Goal: Task Accomplishment & Management: Manage account settings

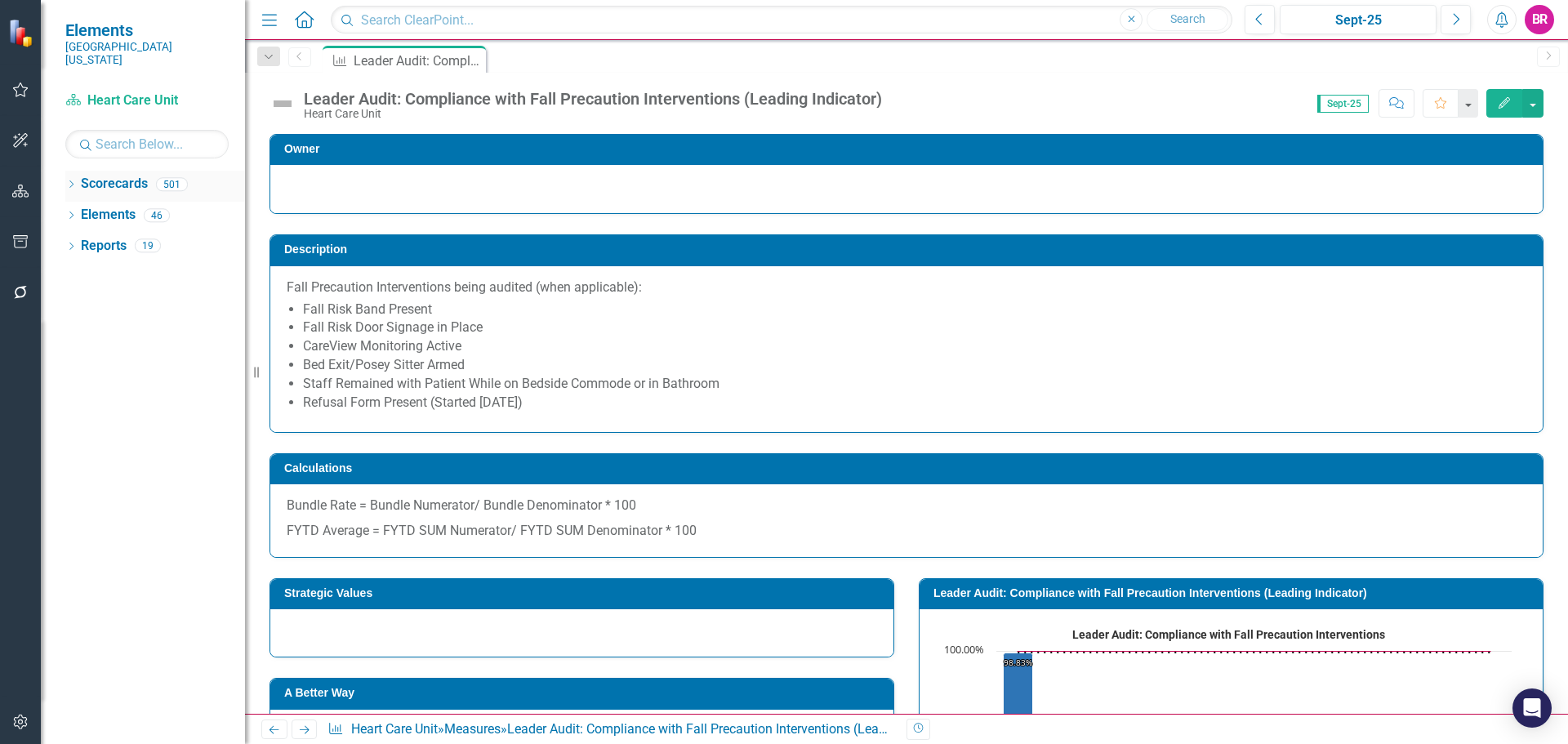
click at [75, 181] on icon "Dropdown" at bounding box center [71, 186] width 11 height 9
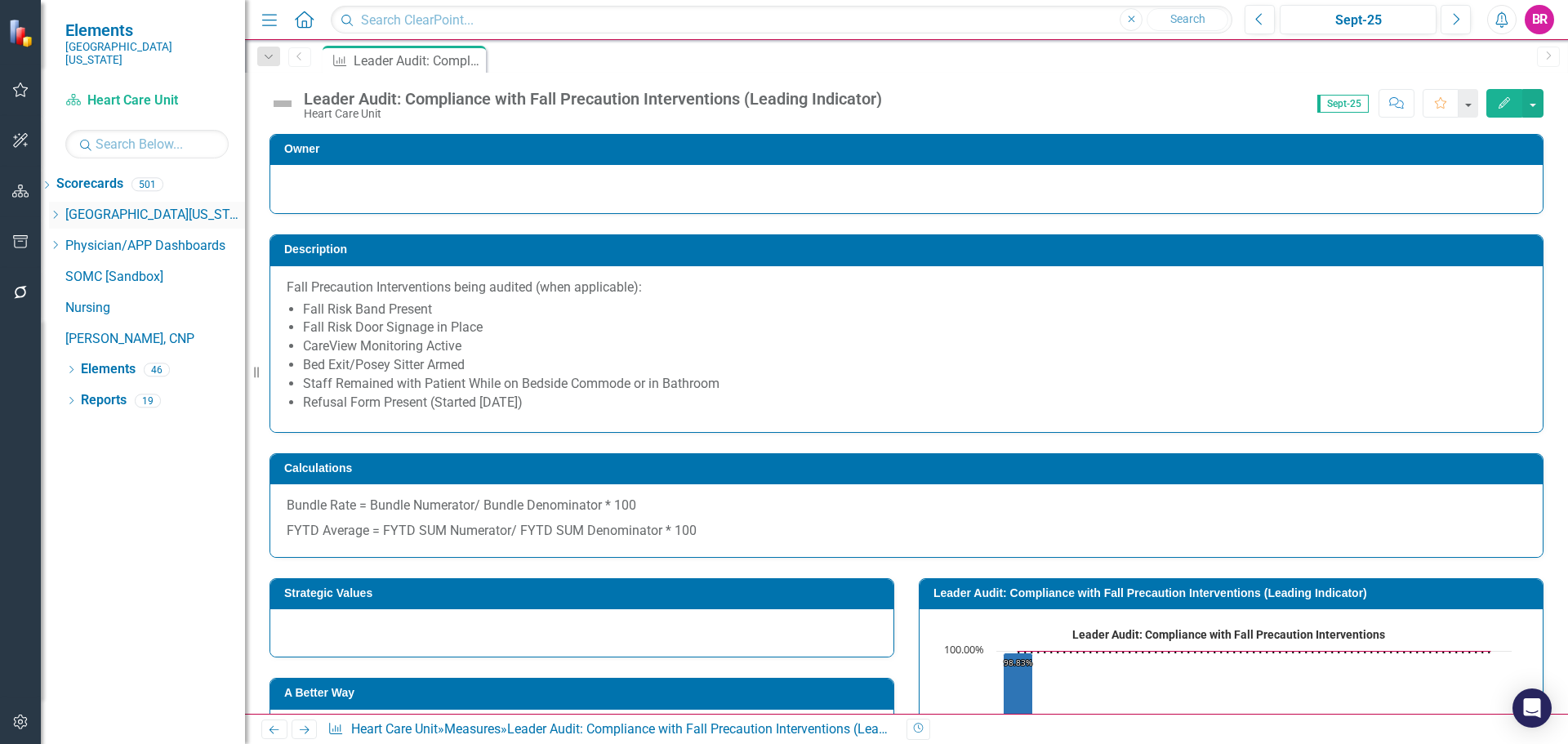
click at [62, 208] on div "Dropdown" at bounding box center [54, 215] width 12 height 14
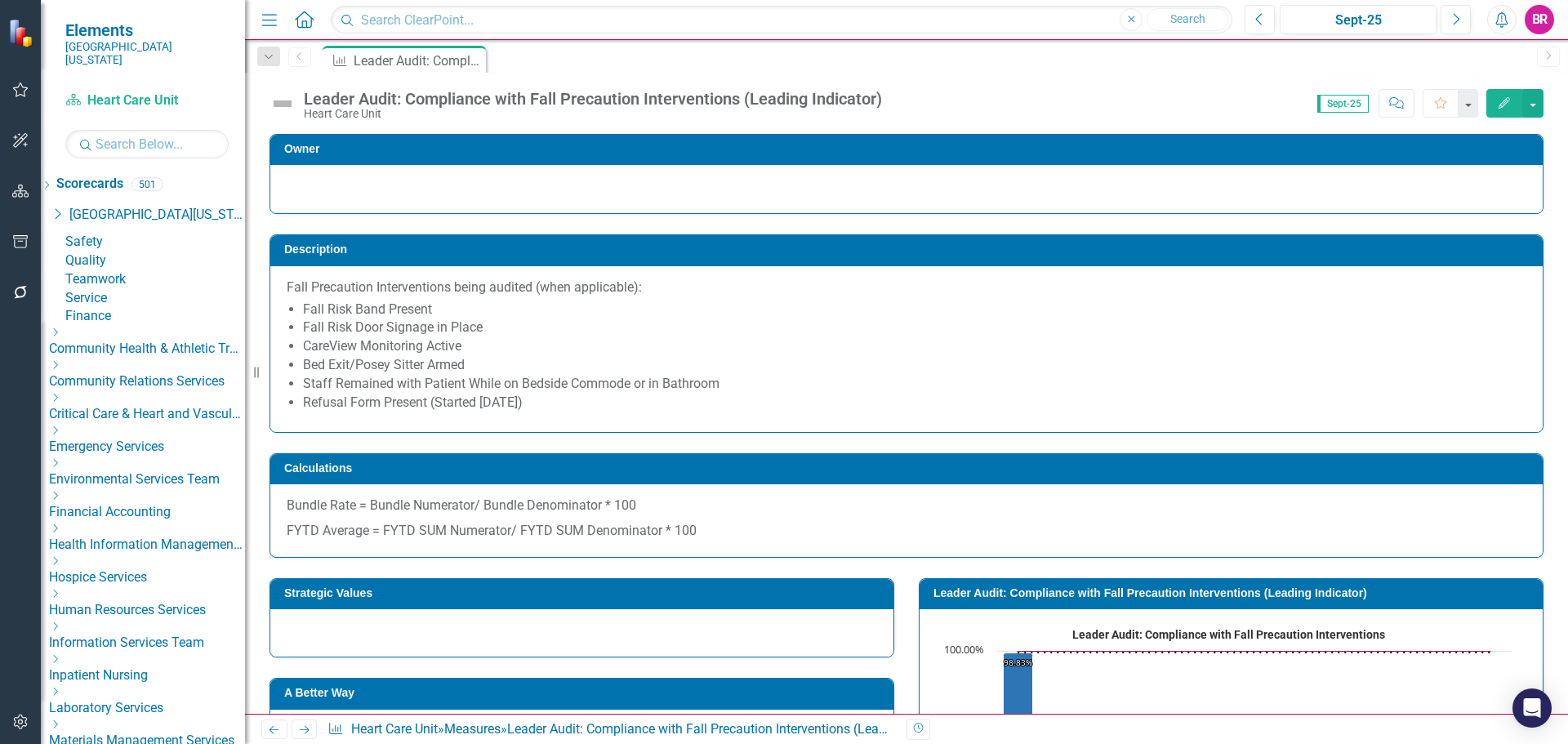
drag, startPoint x: 96, startPoint y: 510, endPoint x: 122, endPoint y: 525, distance: 30.0
click at [62, 468] on icon "Dropdown" at bounding box center [54, 463] width 12 height 9
click at [191, 512] on link "Environmental Services" at bounding box center [155, 503] width 179 height 19
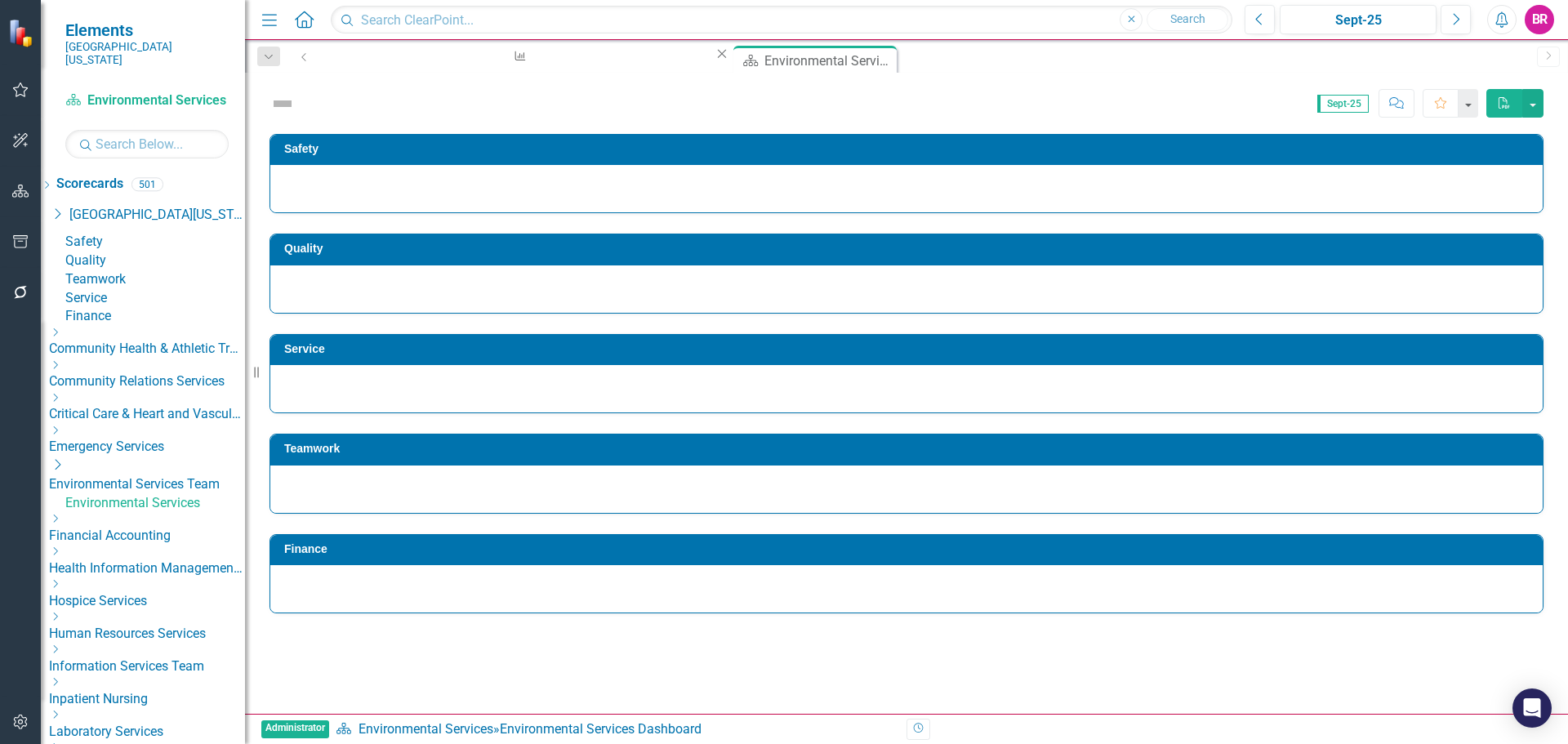
click at [713, 61] on icon "Close" at bounding box center [721, 54] width 16 height 13
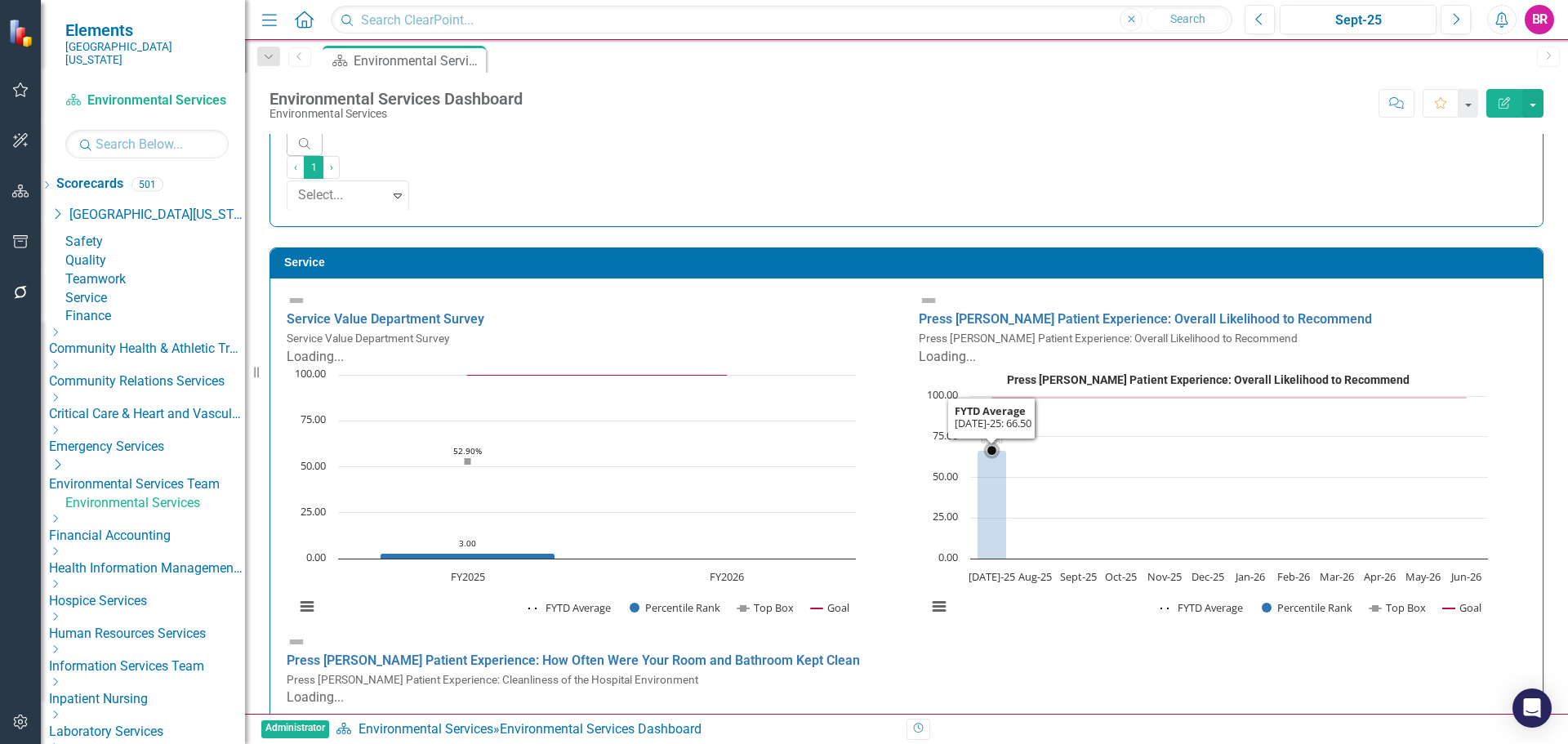
scroll to position [1, 0]
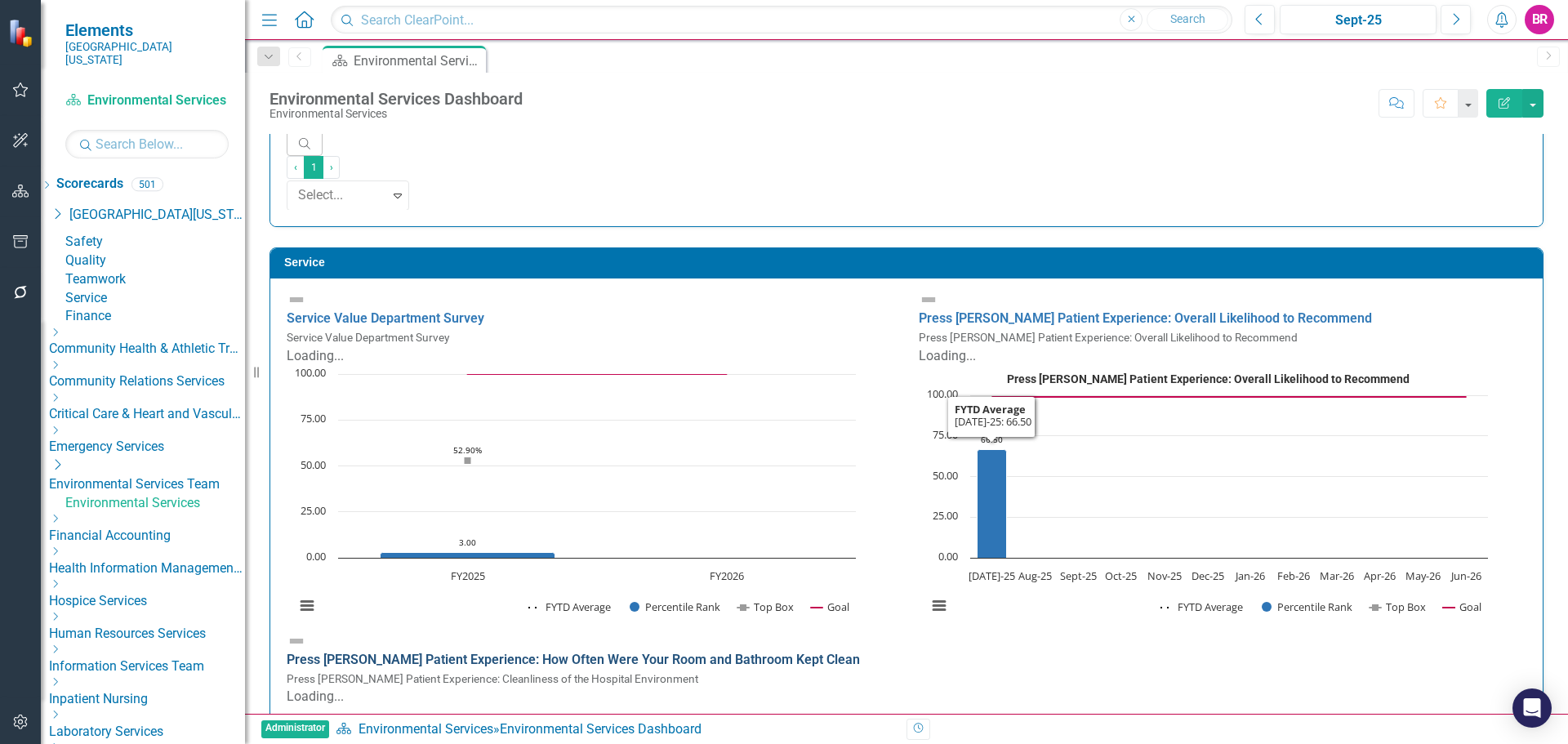
click at [782, 652] on link "Press Ganey Patient Experience: How Often Were Your Room and Bathroom Kept Clean" at bounding box center [573, 659] width 573 height 16
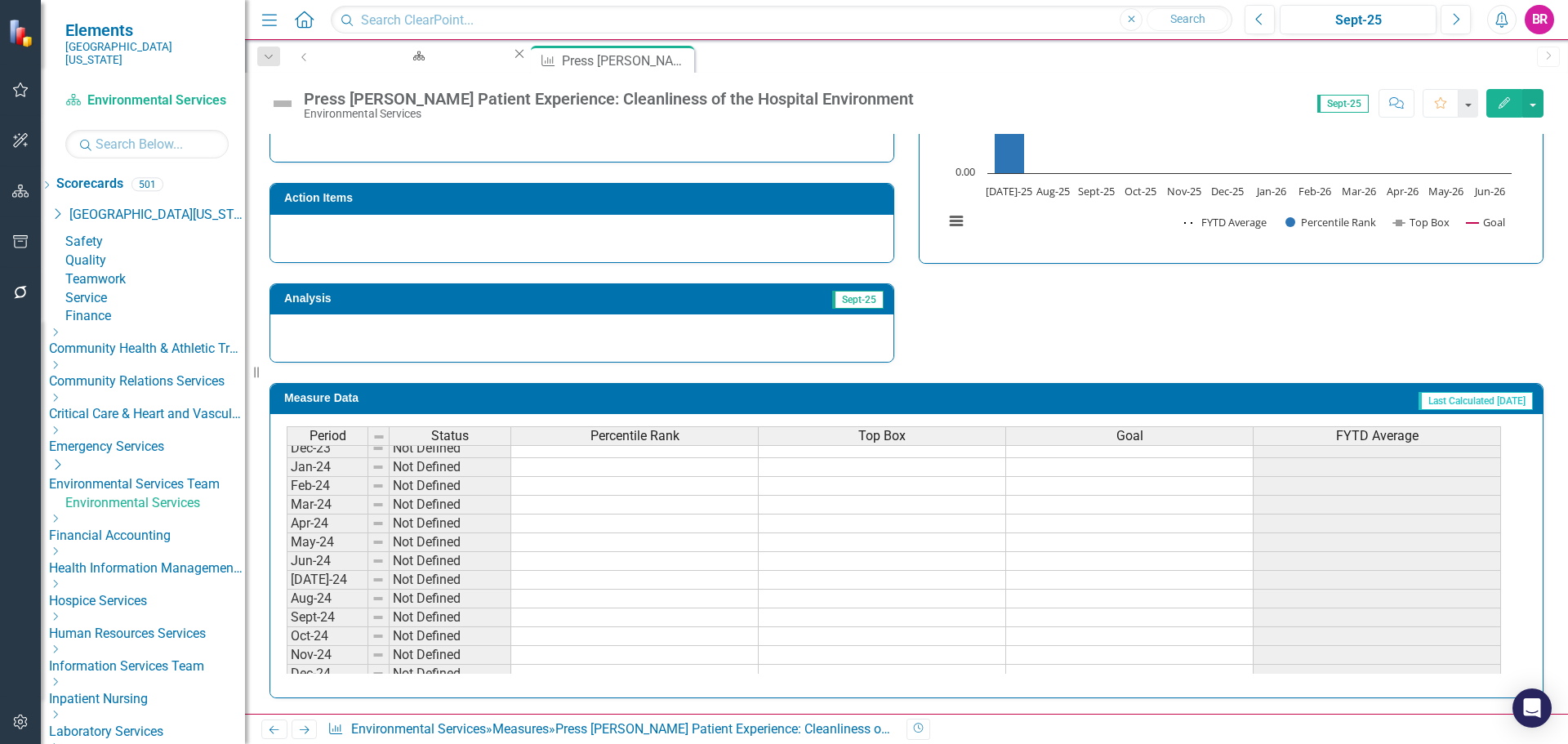
scroll to position [653, 0]
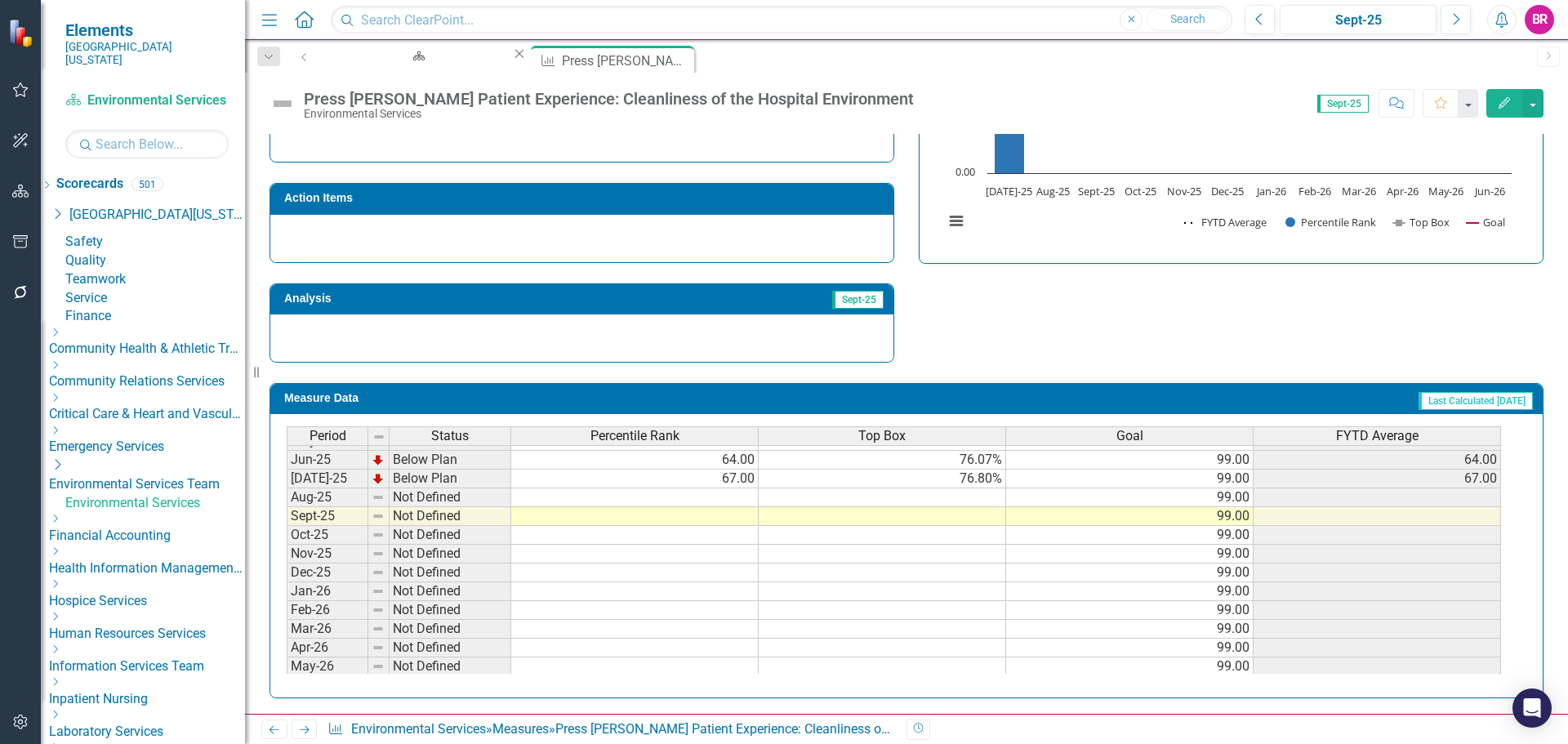
click at [727, 494] on tbody "Nov-23 Not Defined Dec-23 Not Defined Jan-24 Not Defined Feb-24 Not Defined Mar…" at bounding box center [894, 394] width 1214 height 601
click at [718, 499] on td at bounding box center [634, 498] width 247 height 19
type textarea "68"
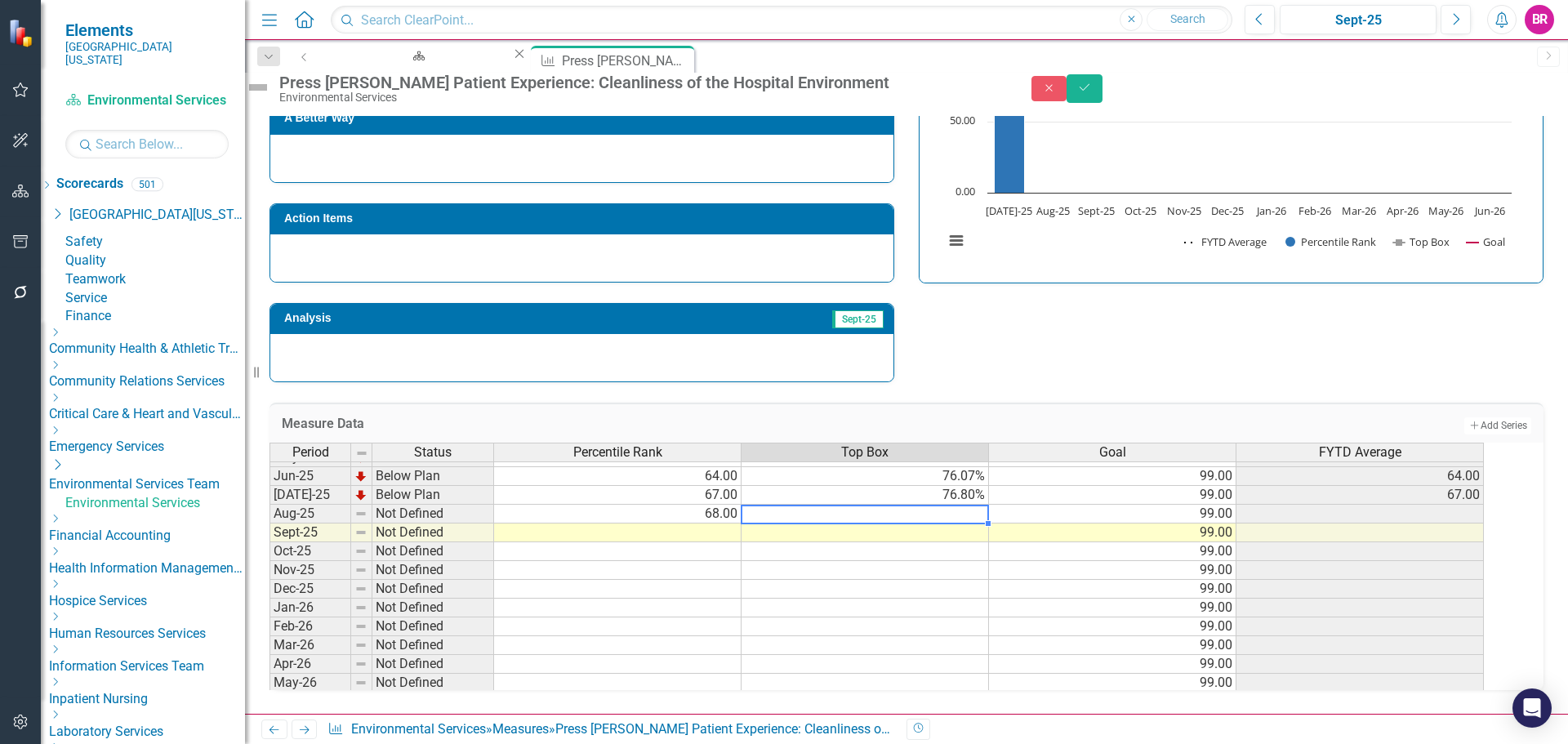
click at [901, 504] on td at bounding box center [865, 513] width 247 height 19
type textarea "77.32"
click at [1103, 101] on button "Save" at bounding box center [1084, 89] width 35 height 29
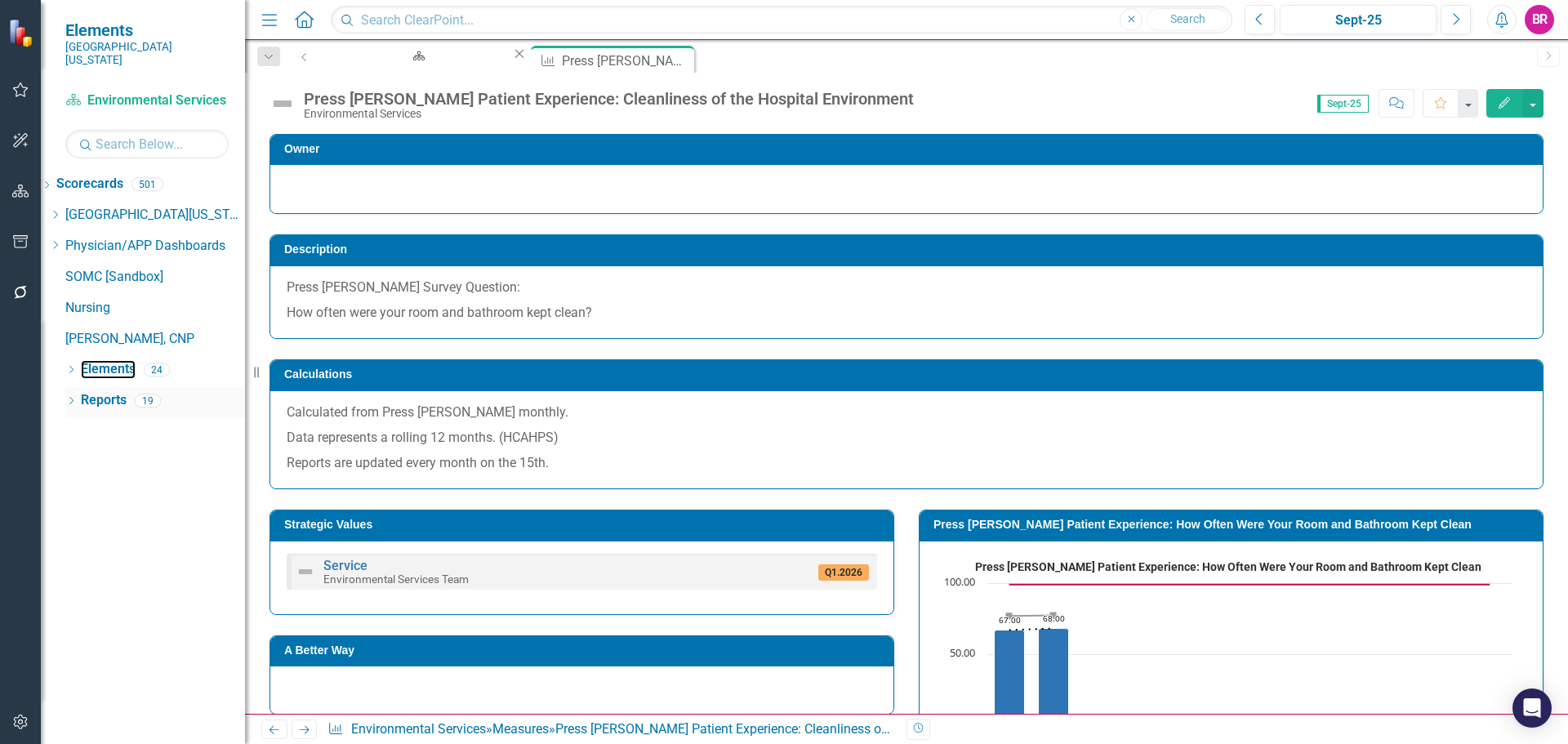
drag, startPoint x: 116, startPoint y: 359, endPoint x: 161, endPoint y: 387, distance: 53.0
click at [116, 360] on link "Elements" at bounding box center [108, 370] width 55 height 19
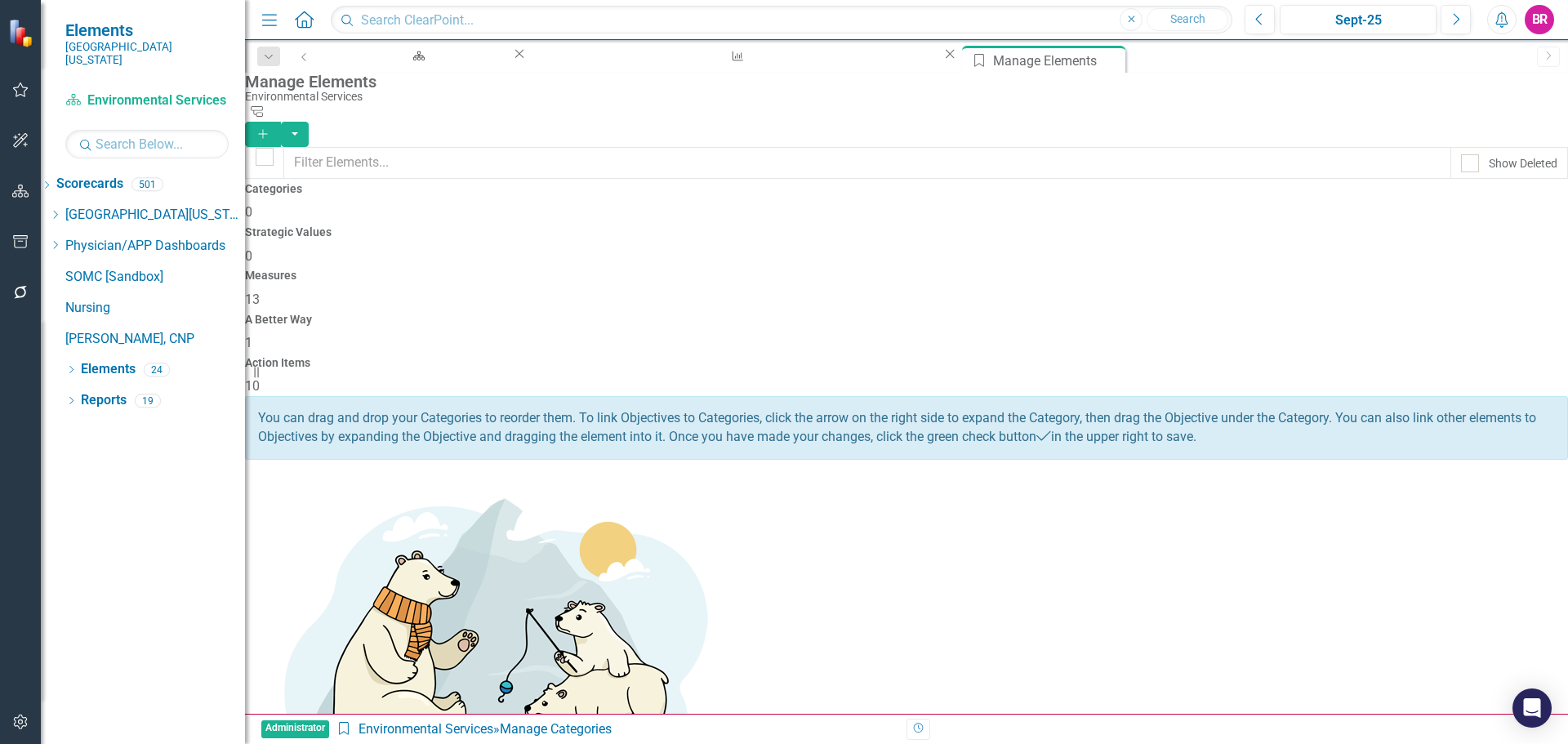
click at [888, 270] on div "Measures 13" at bounding box center [906, 289] width 1323 height 39
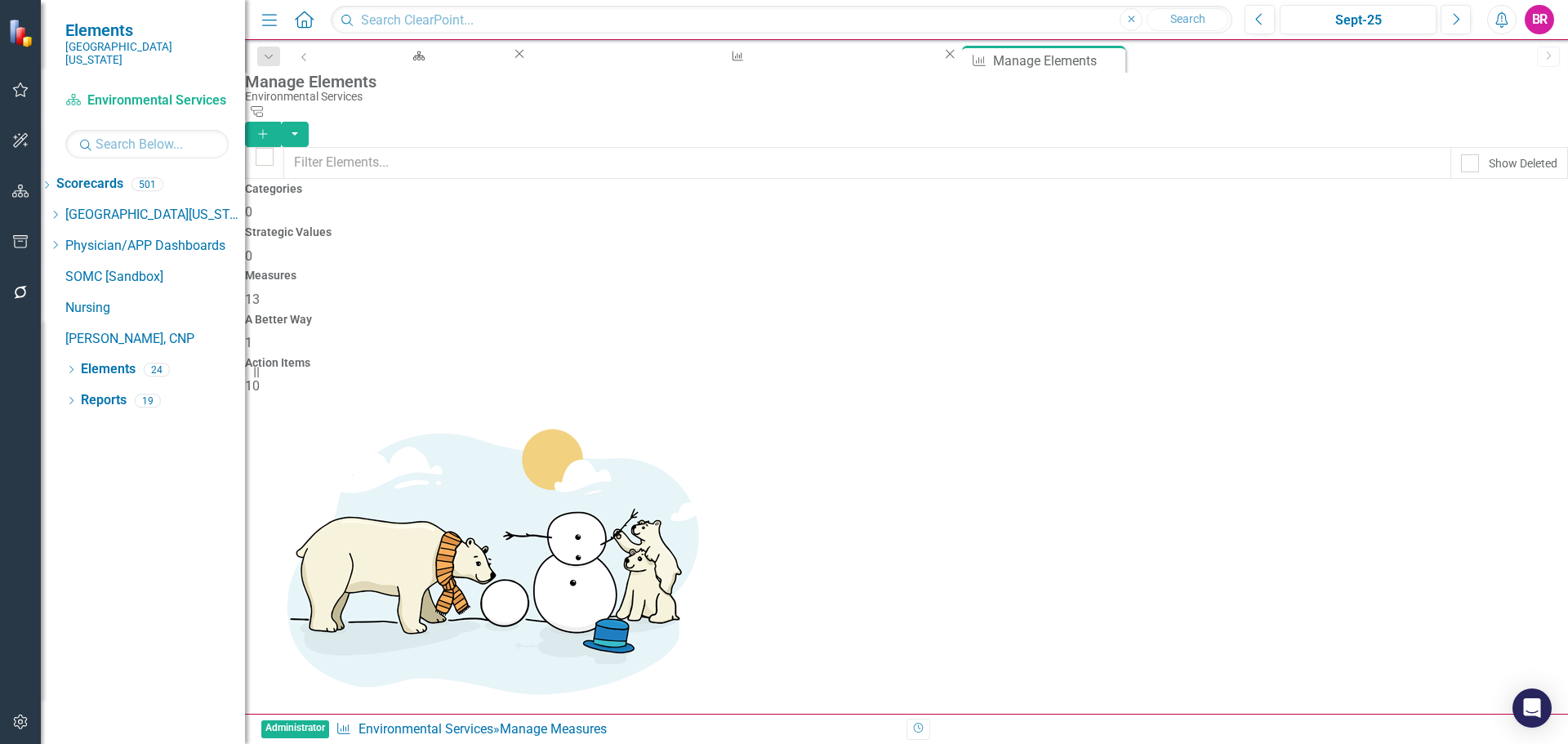
scroll to position [245, 0]
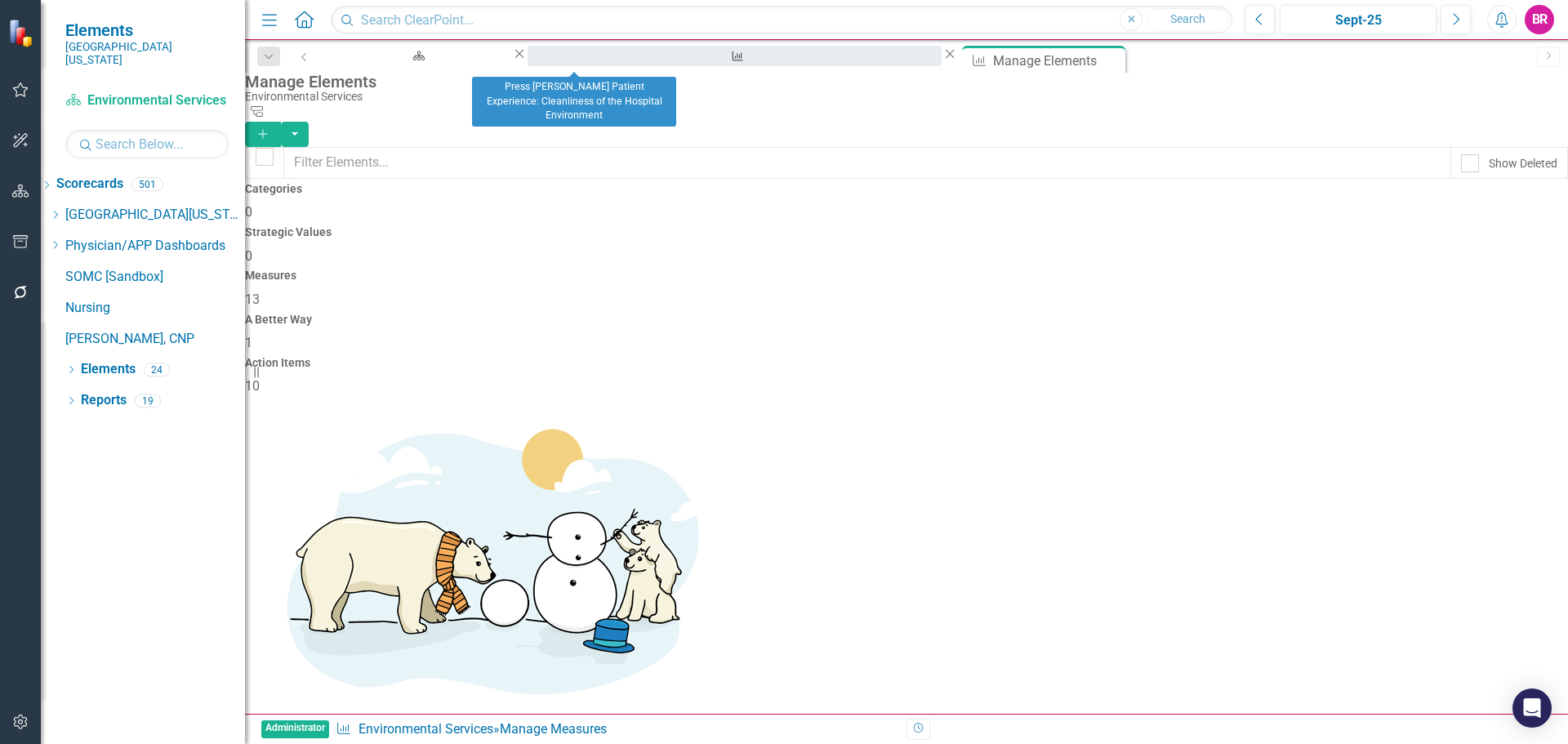
click at [564, 62] on div "Press Ganey Patient Experience: Cleanliness of the Hospital Environment" at bounding box center [735, 72] width 385 height 21
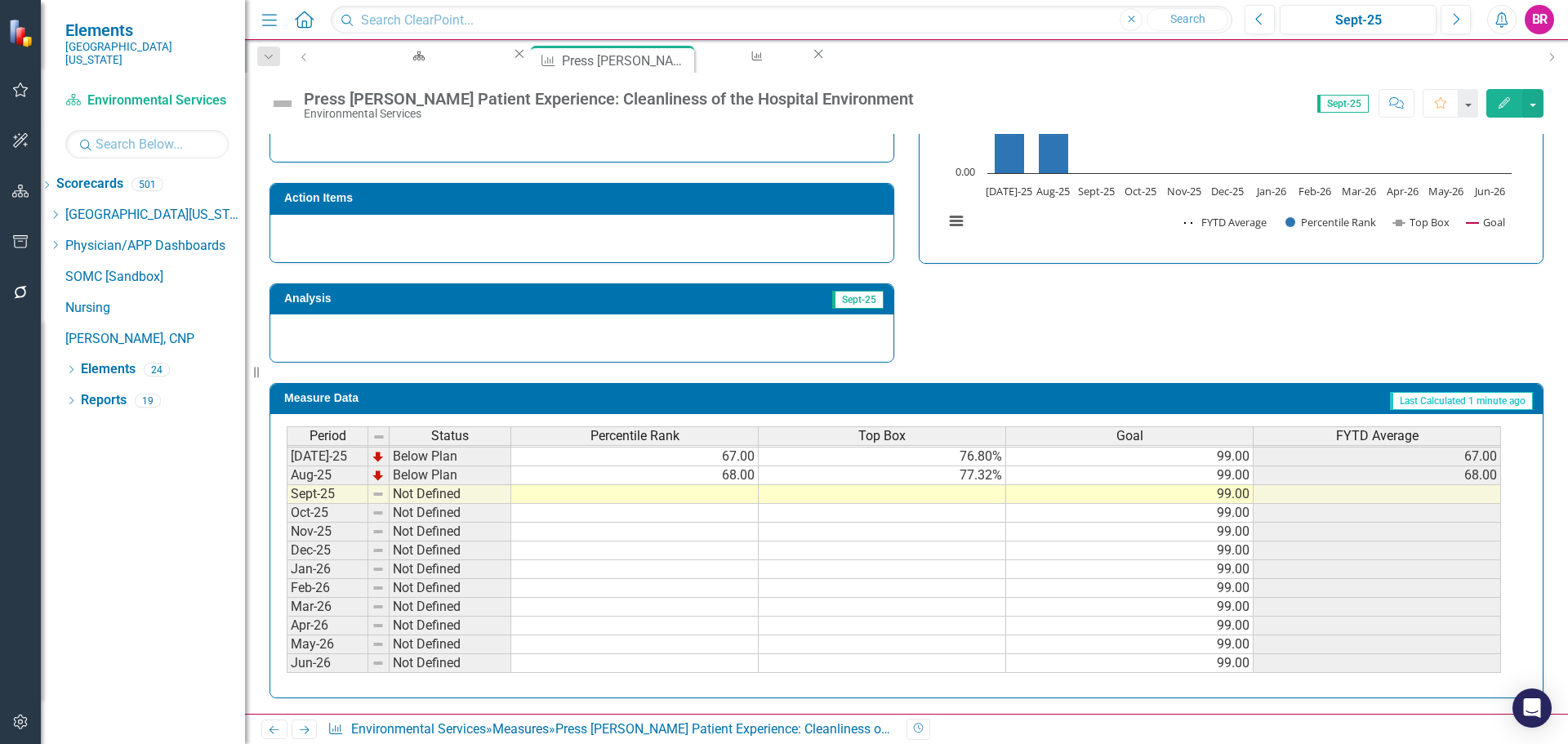
scroll to position [594, 0]
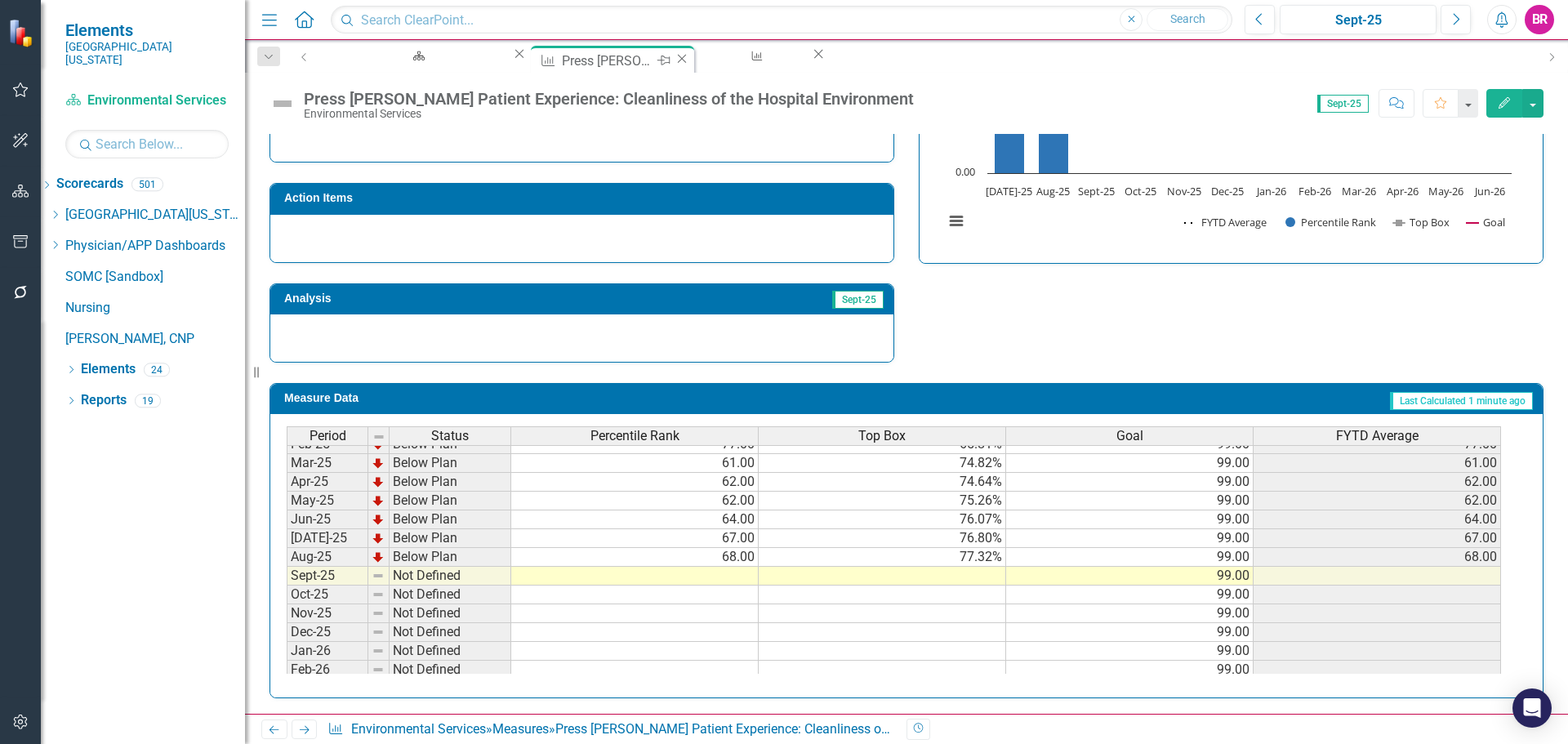
click at [673, 58] on icon "Close" at bounding box center [681, 59] width 16 height 13
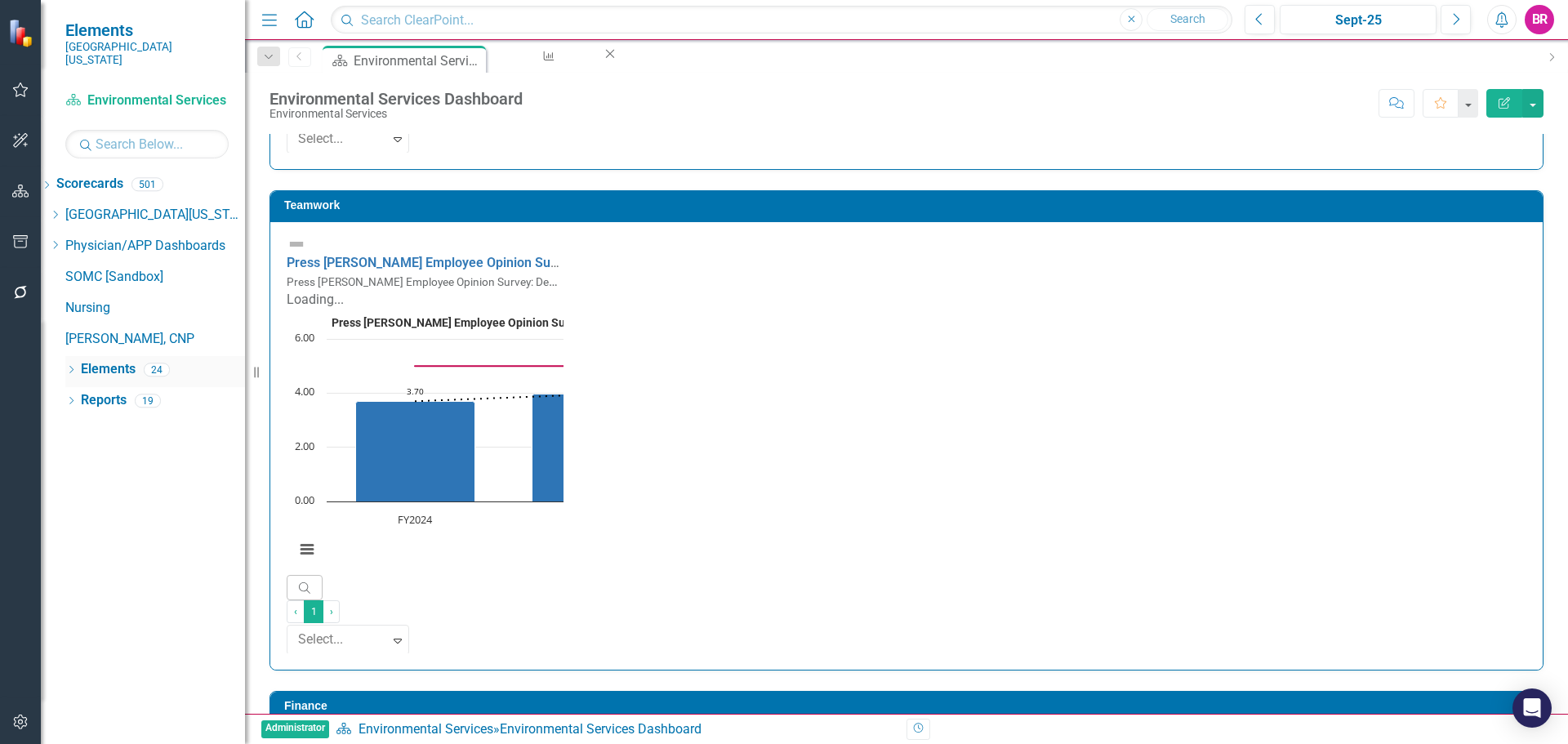
click at [119, 360] on link "Elements" at bounding box center [108, 370] width 55 height 19
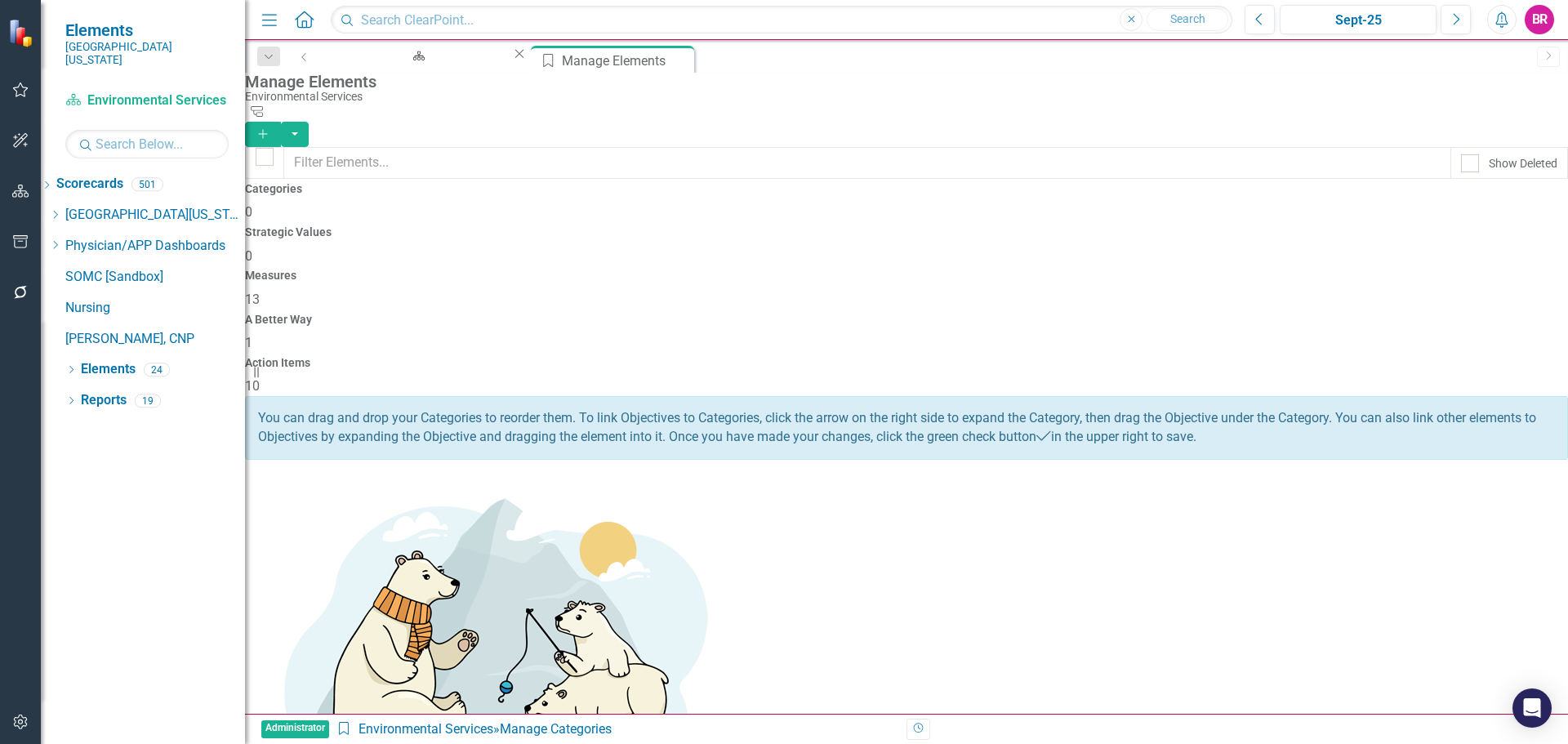
click at [260, 291] on span "13" at bounding box center [252, 299] width 15 height 16
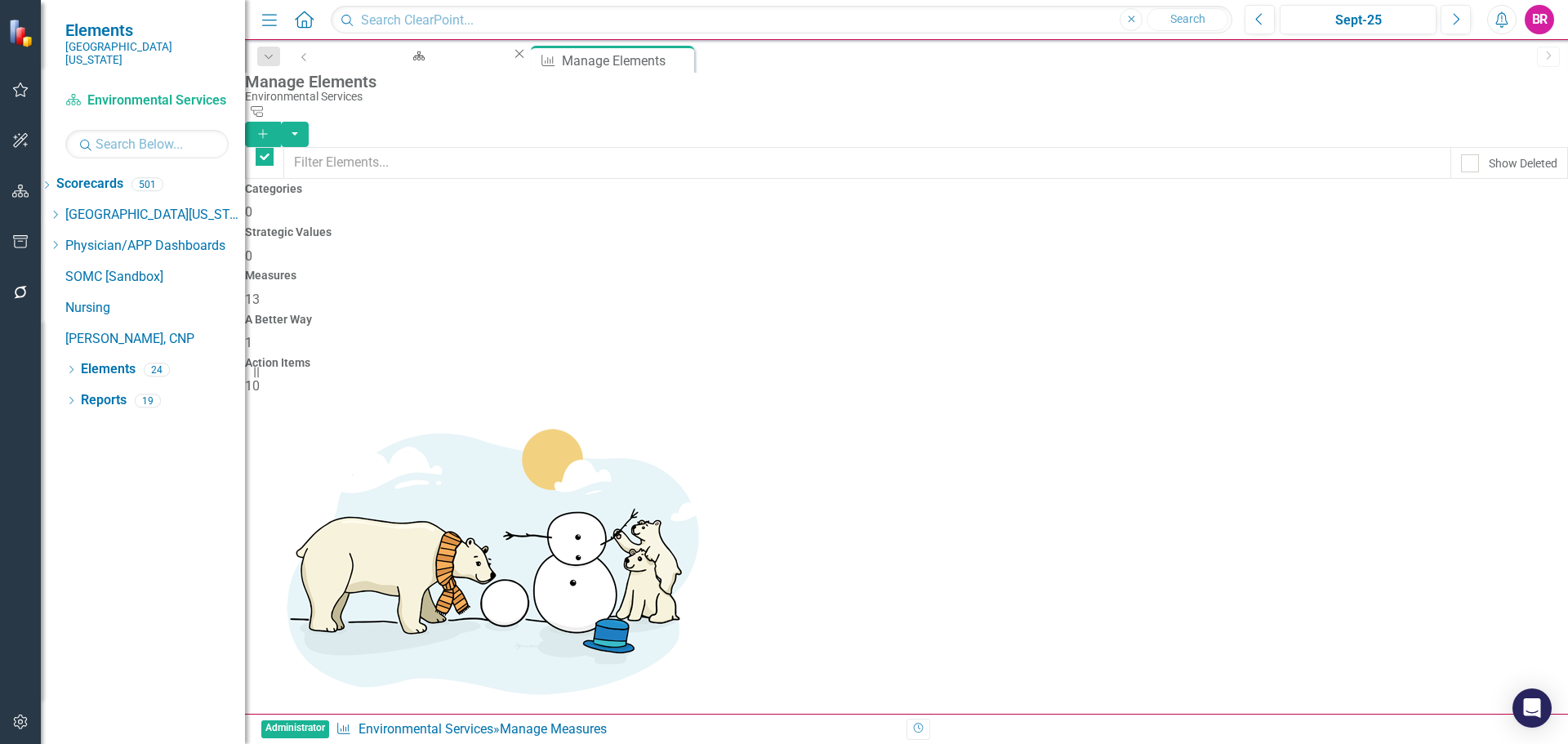
checkbox input "false"
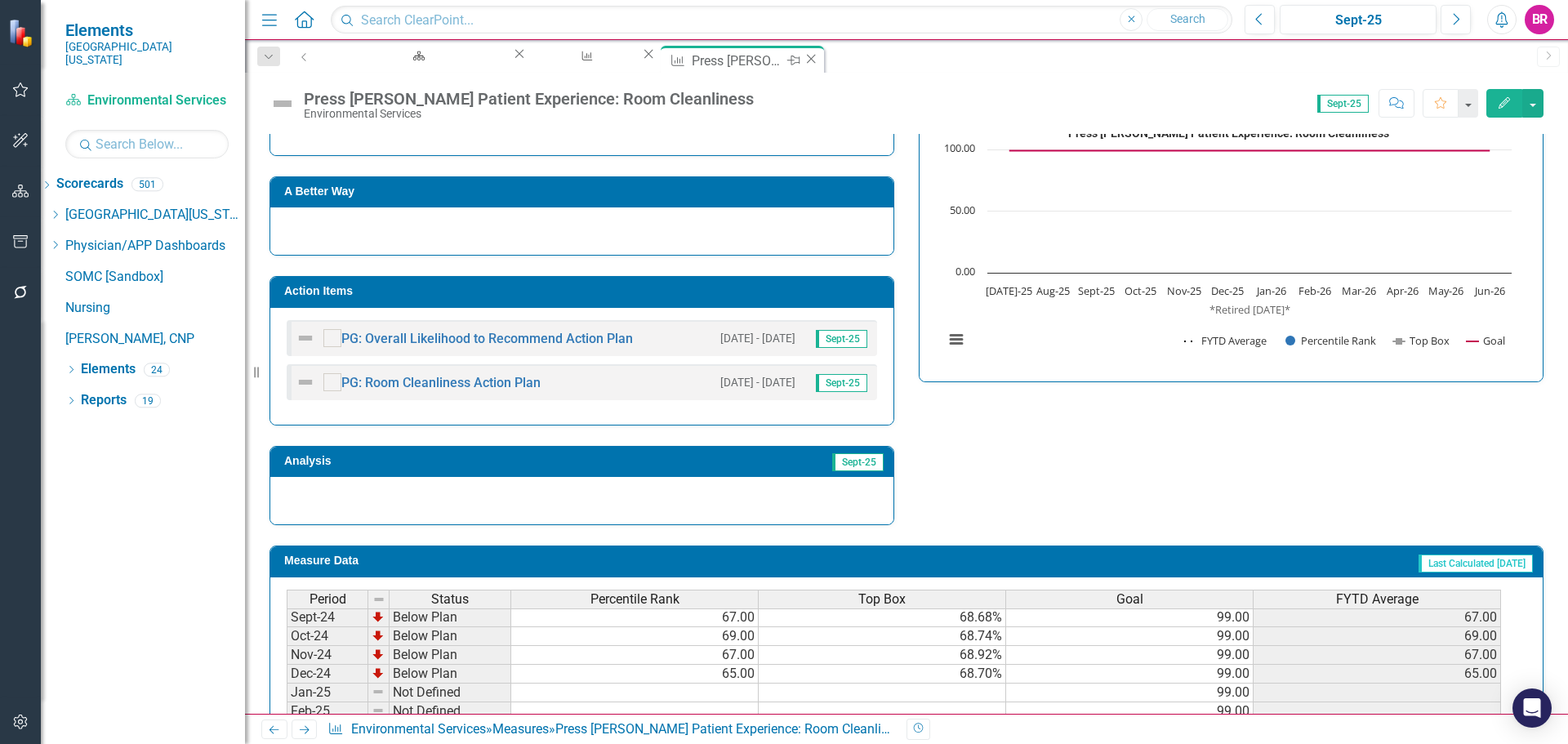
click at [812, 62] on icon "Close" at bounding box center [811, 59] width 16 height 13
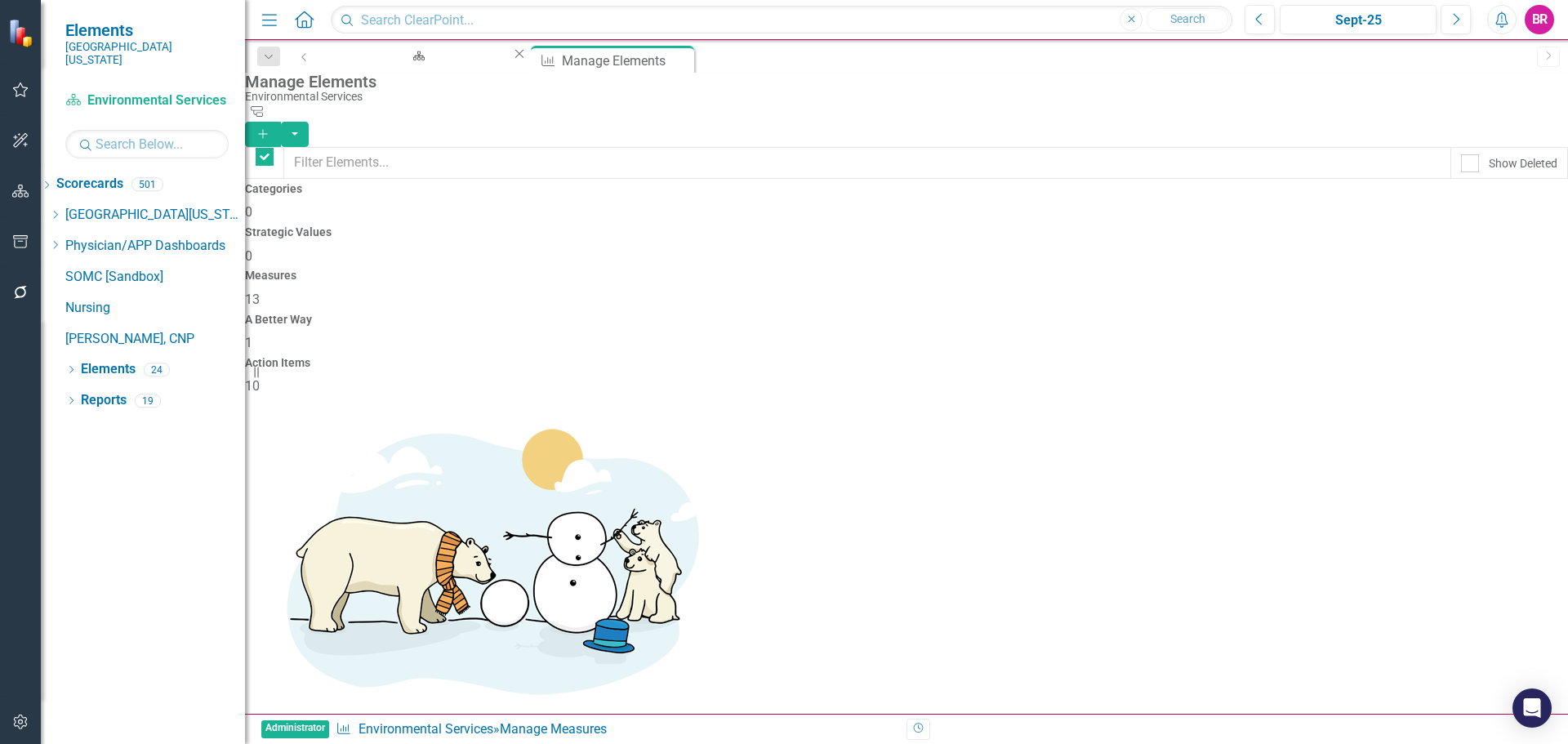
checkbox input "false"
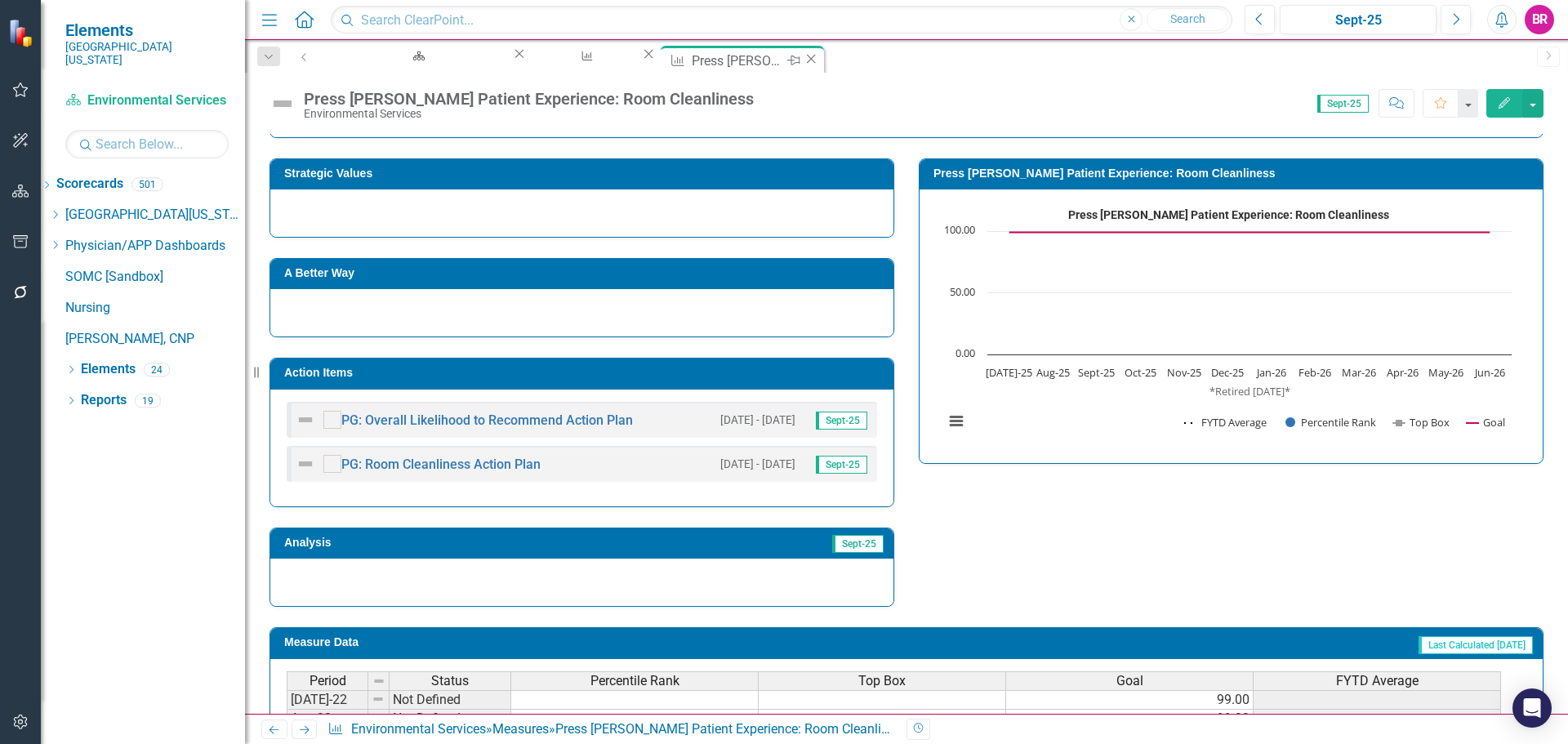
click at [814, 60] on icon "Close" at bounding box center [811, 59] width 16 height 13
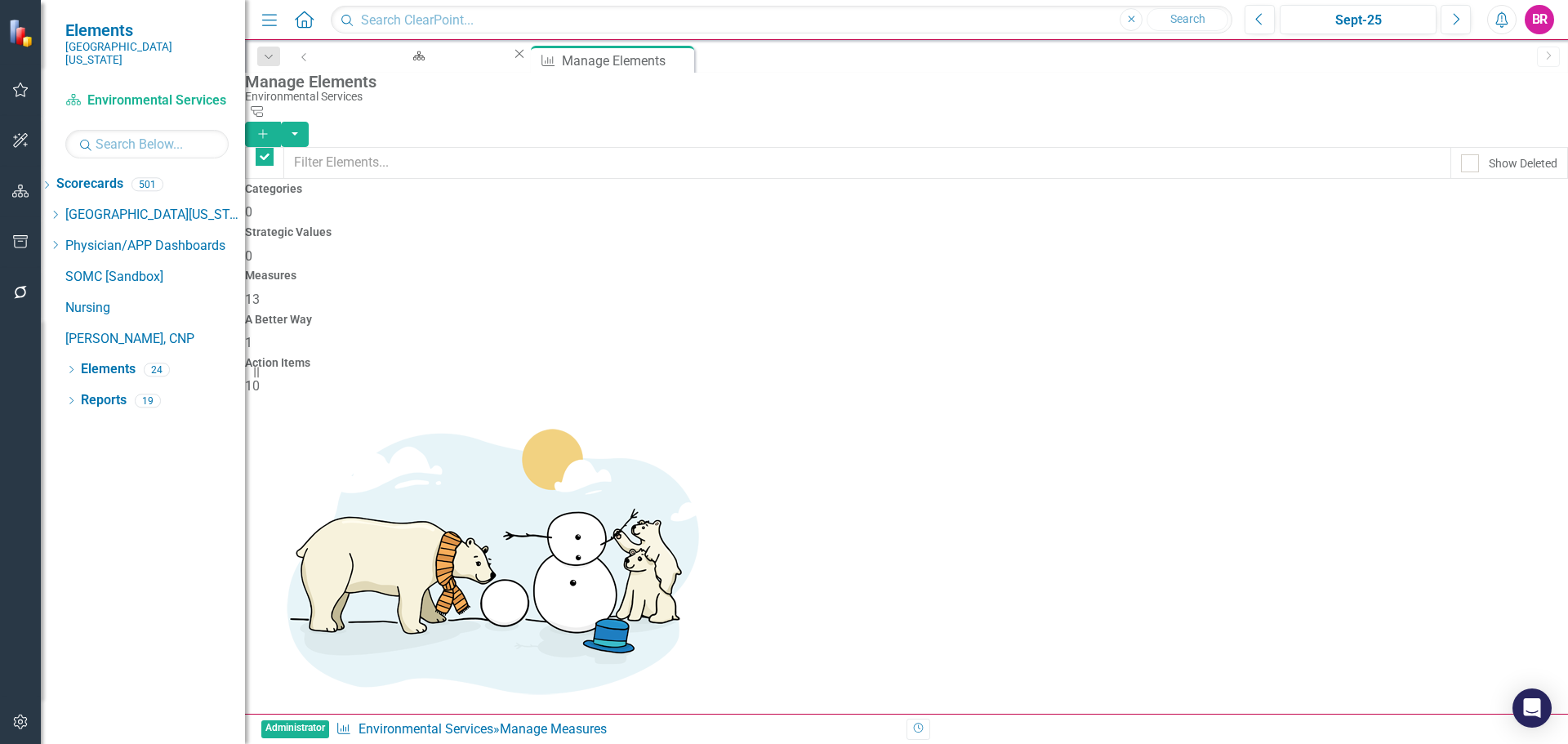
checkbox input "false"
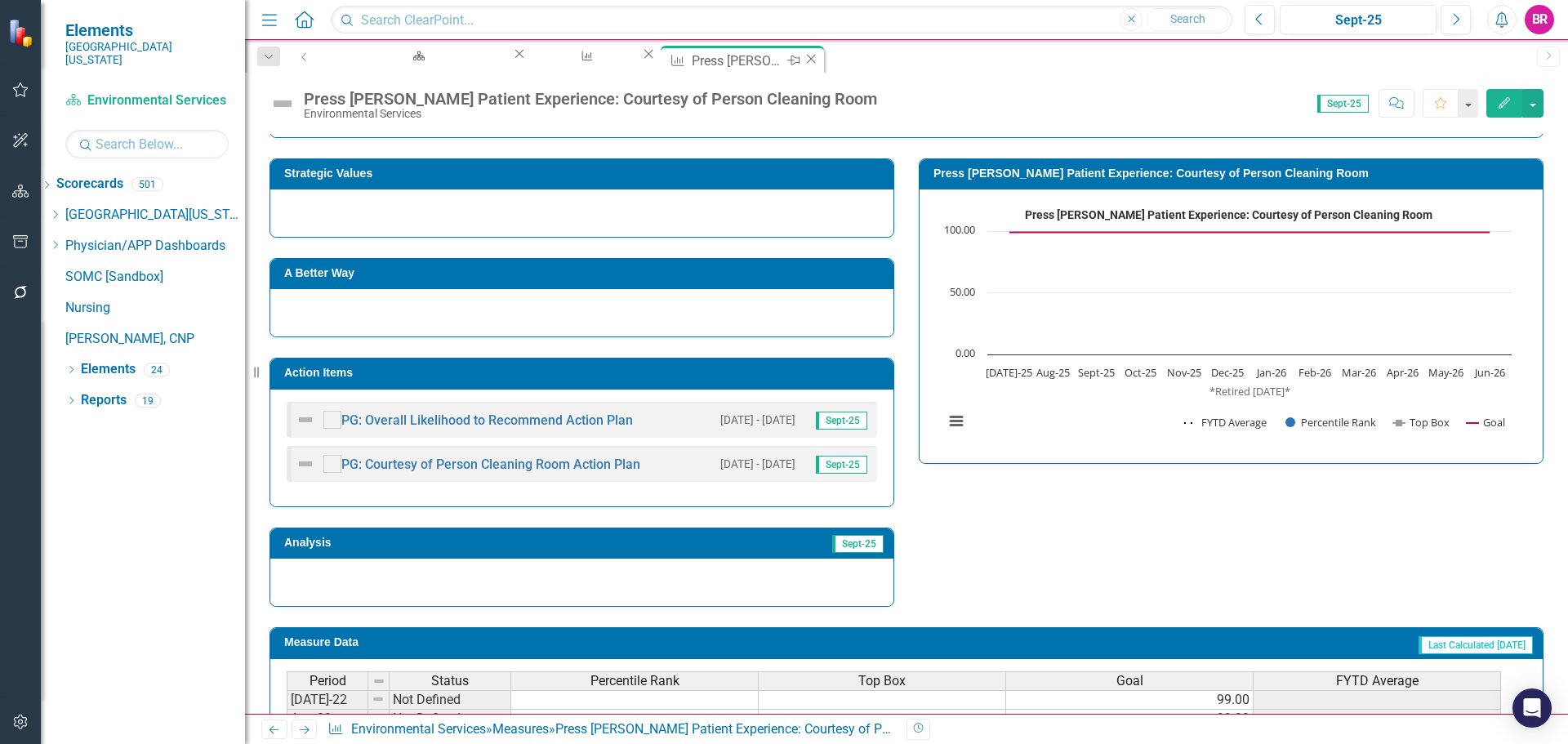
click at [808, 55] on icon "Close" at bounding box center [811, 59] width 16 height 13
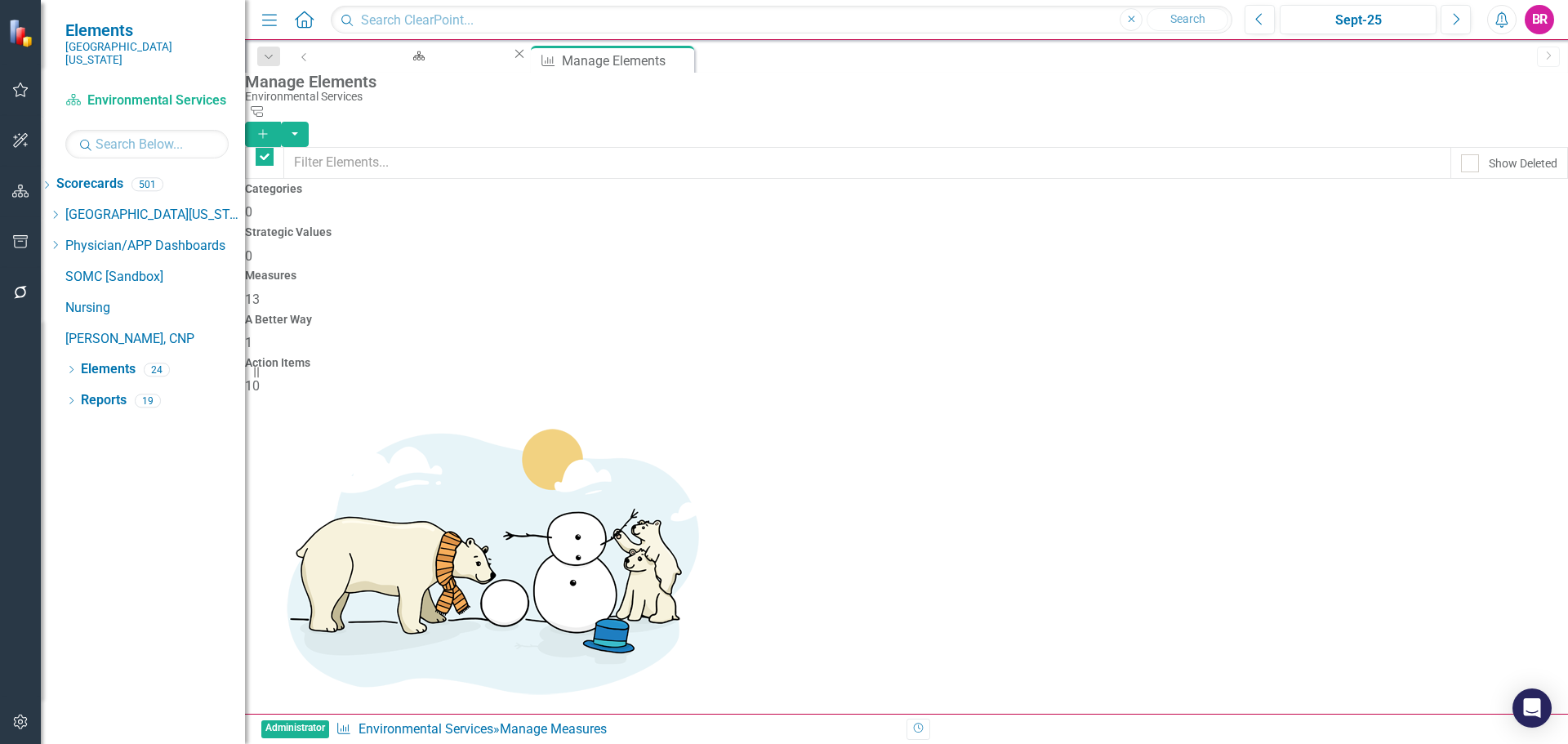
checkbox input "false"
click at [673, 62] on icon "Close" at bounding box center [681, 59] width 16 height 13
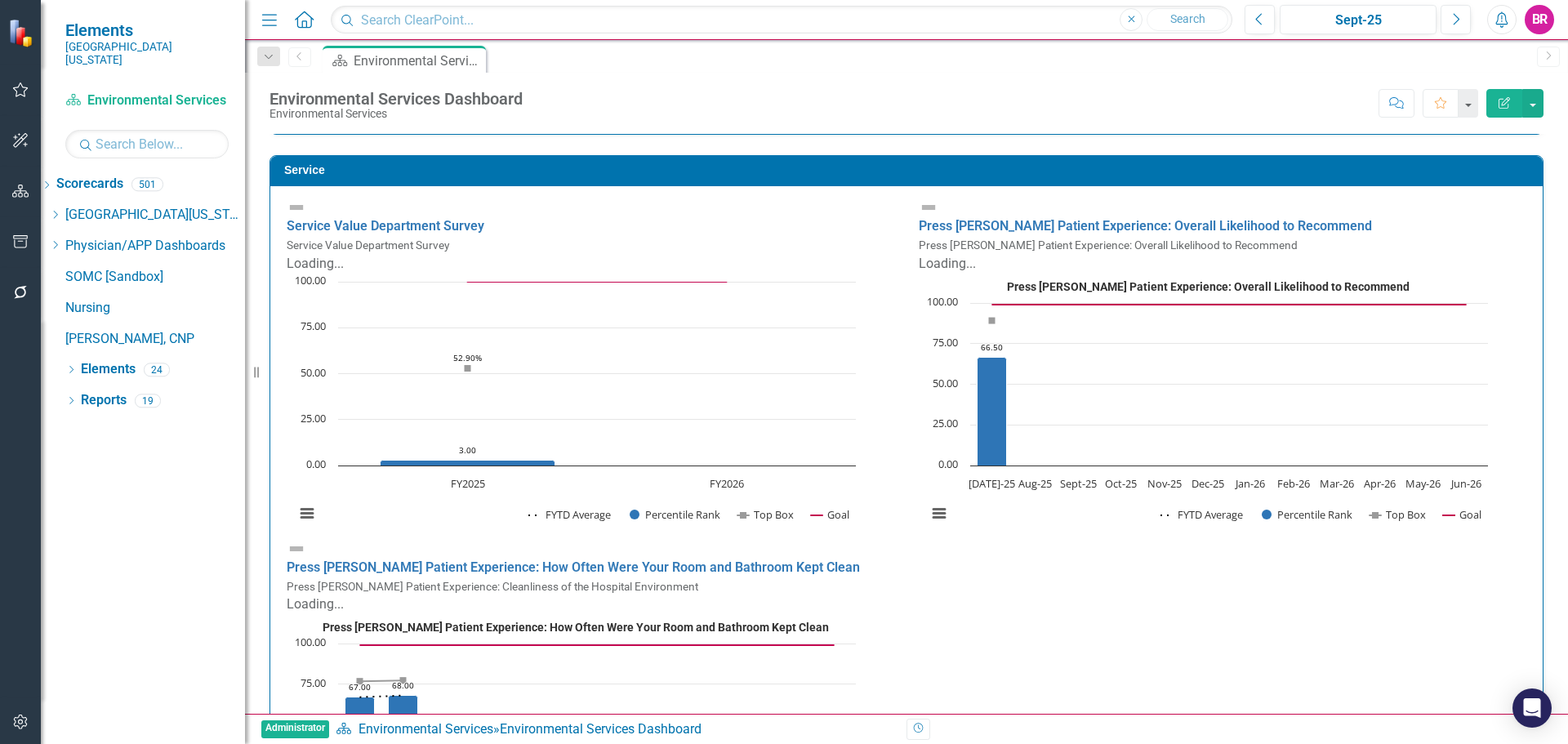
scroll to position [1143, 0]
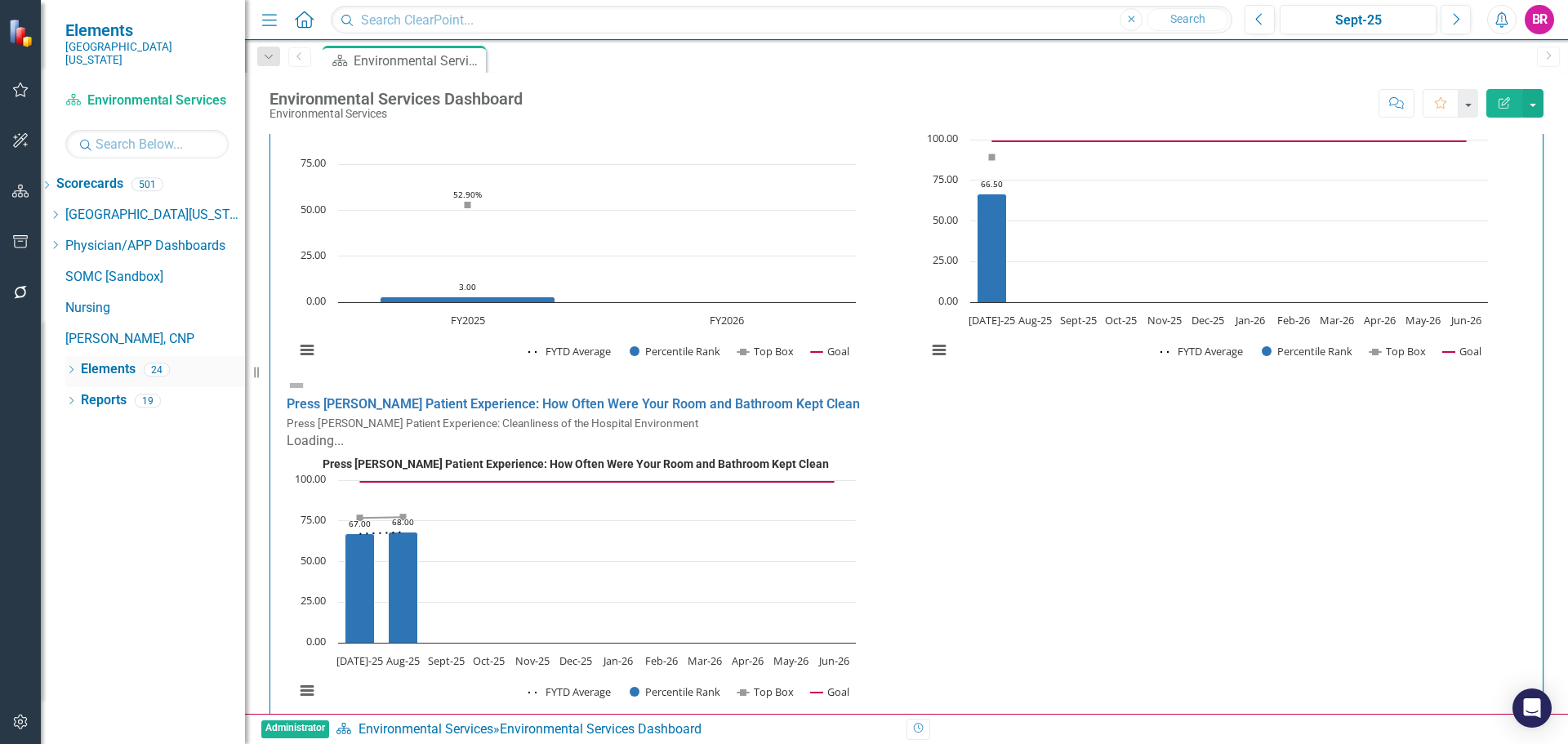
click at [120, 360] on link "Elements" at bounding box center [108, 370] width 55 height 19
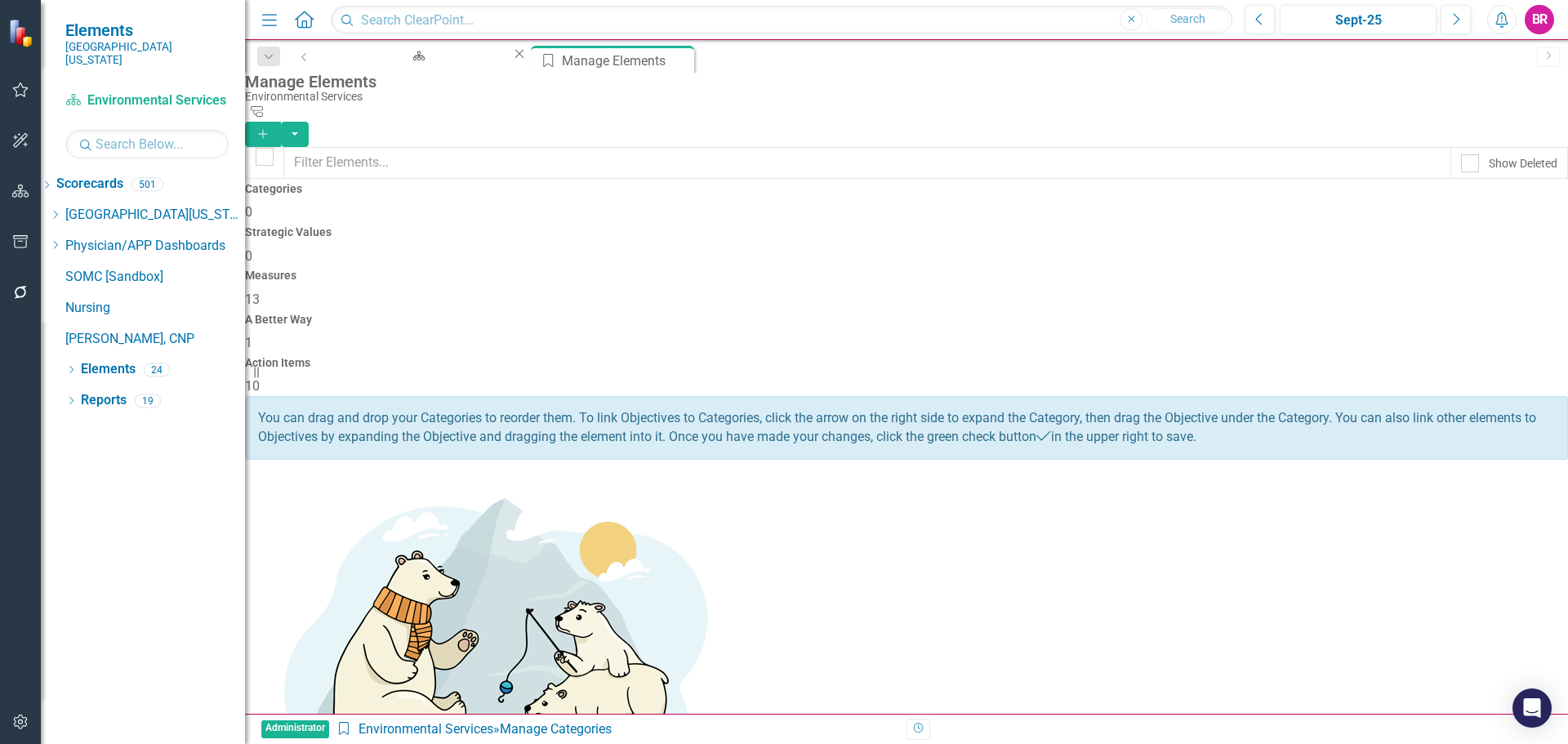
click at [260, 291] on span "13" at bounding box center [252, 299] width 15 height 16
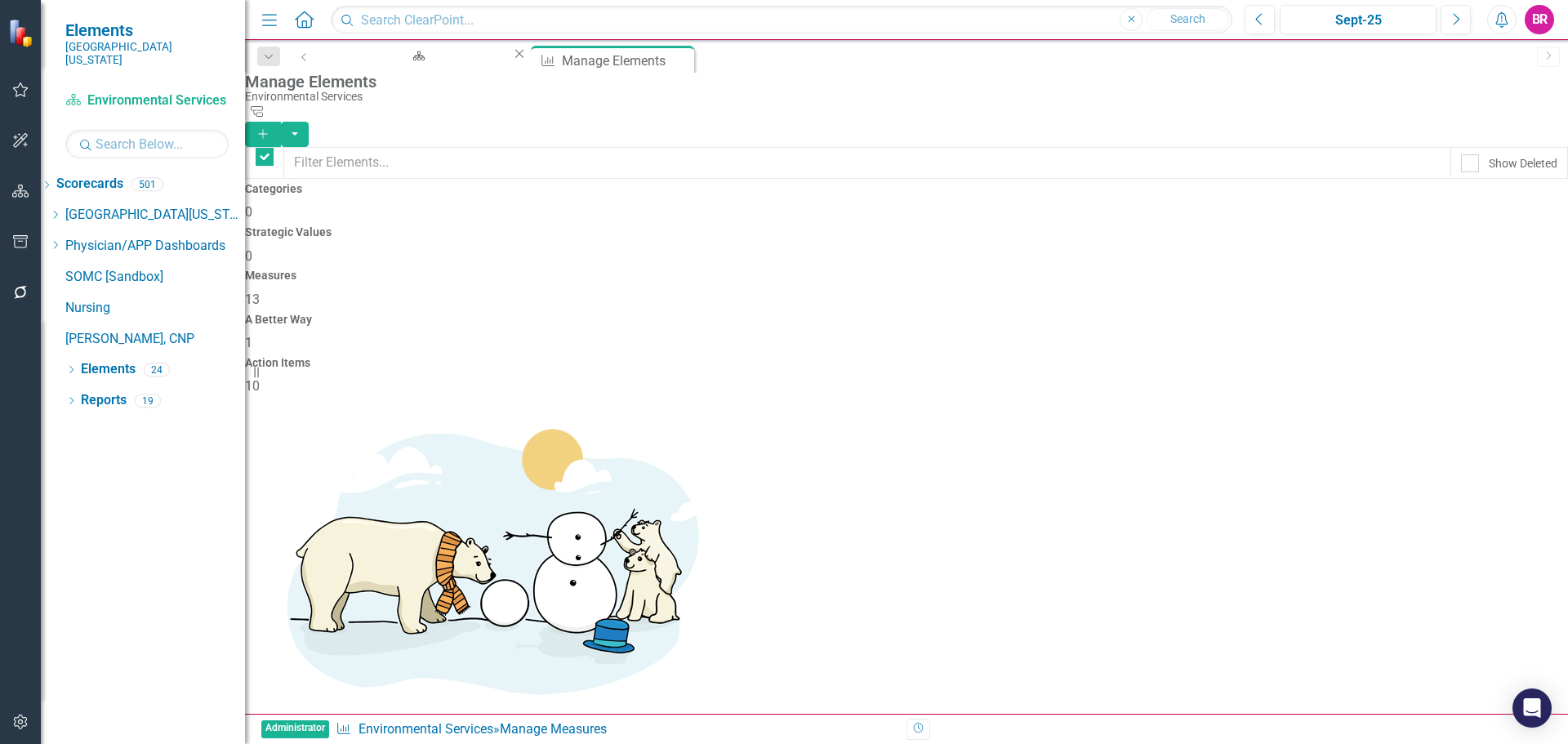
checkbox input "false"
click at [426, 62] on div "Environmental Services Dashboard" at bounding box center [416, 72] width 161 height 21
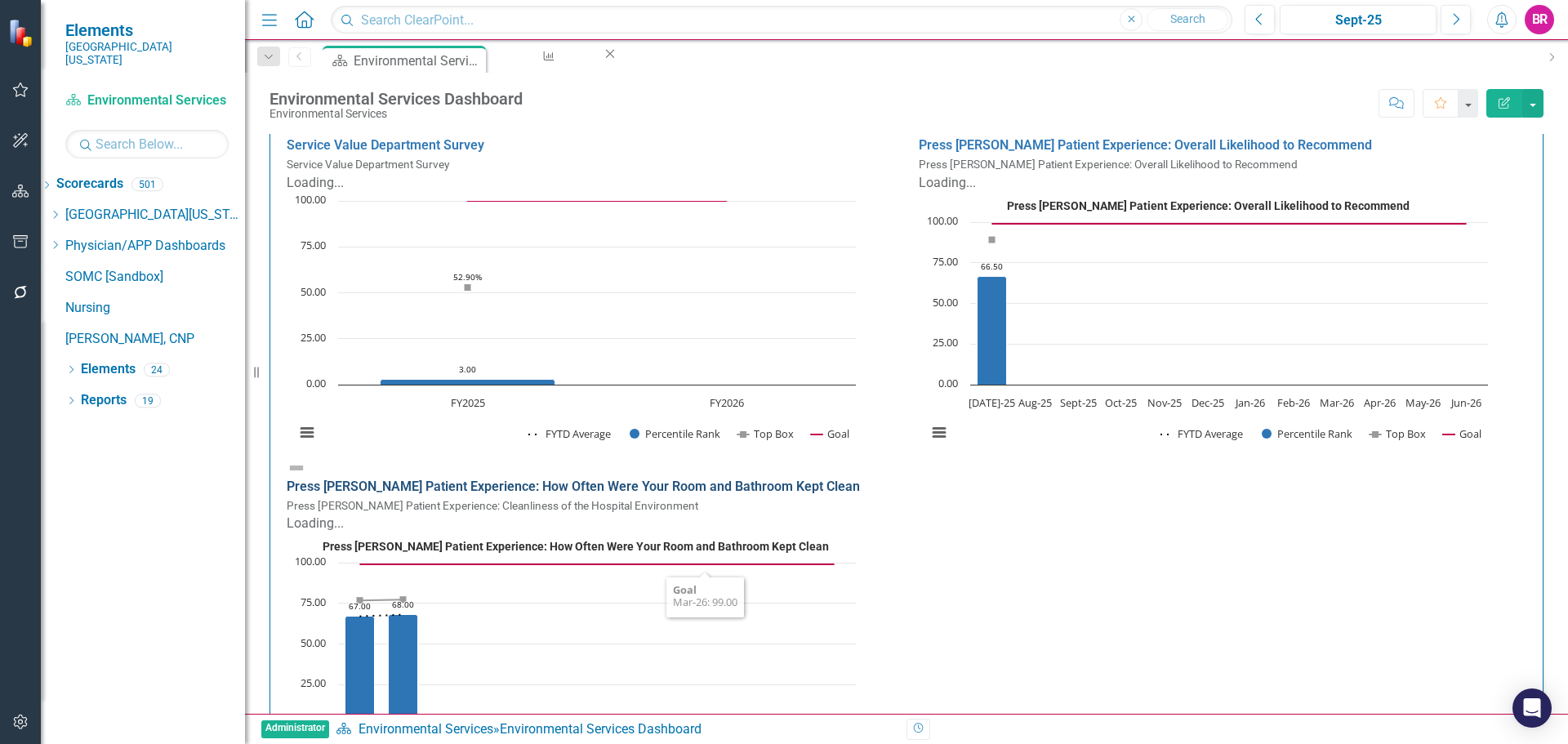
click at [588, 478] on link "Press Ganey Patient Experience: How Often Were Your Room and Bathroom Kept Clean" at bounding box center [573, 485] width 573 height 16
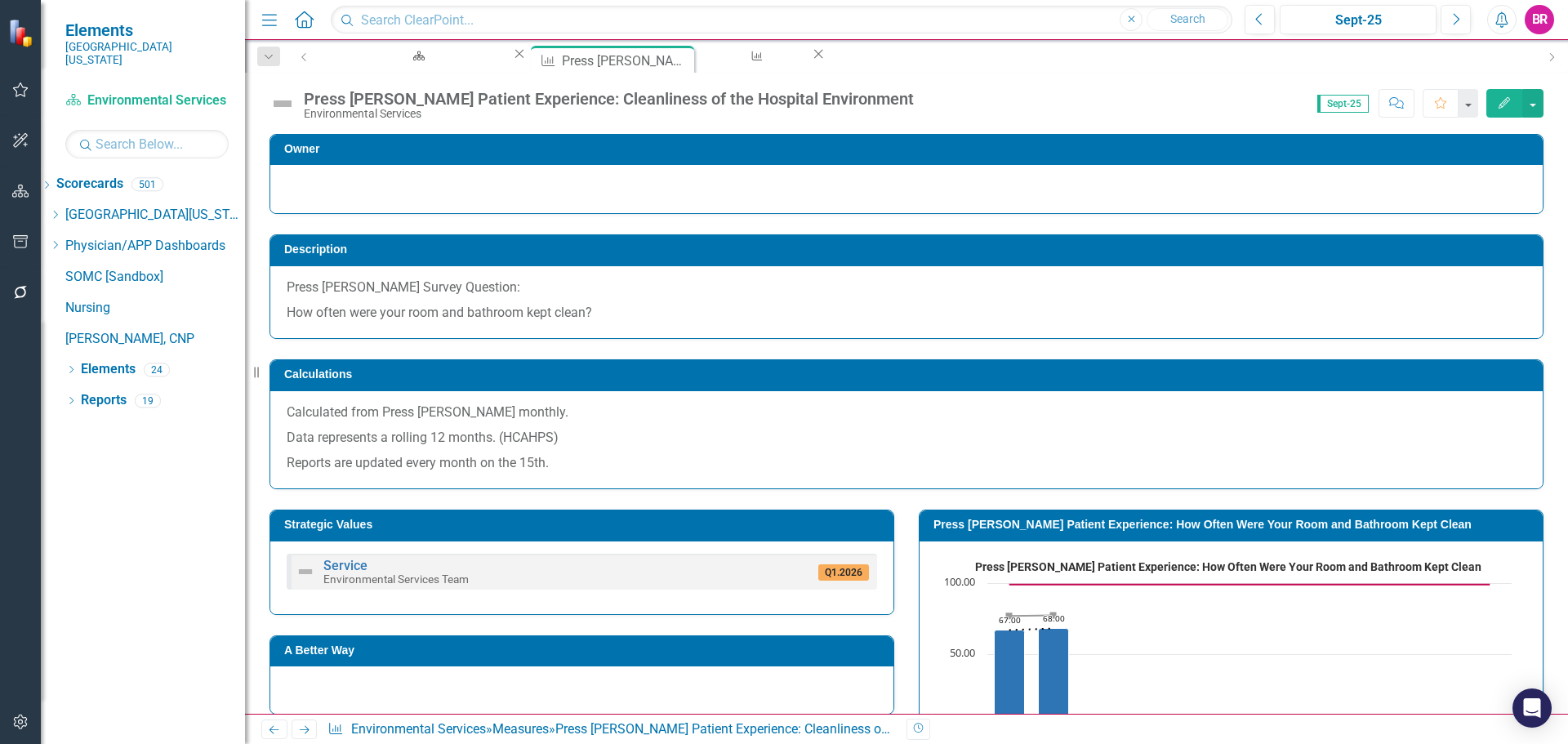
click at [834, 101] on div "Press Ganey Patient Experience: Cleanliness of the Hospital Environment" at bounding box center [608, 98] width 610 height 18
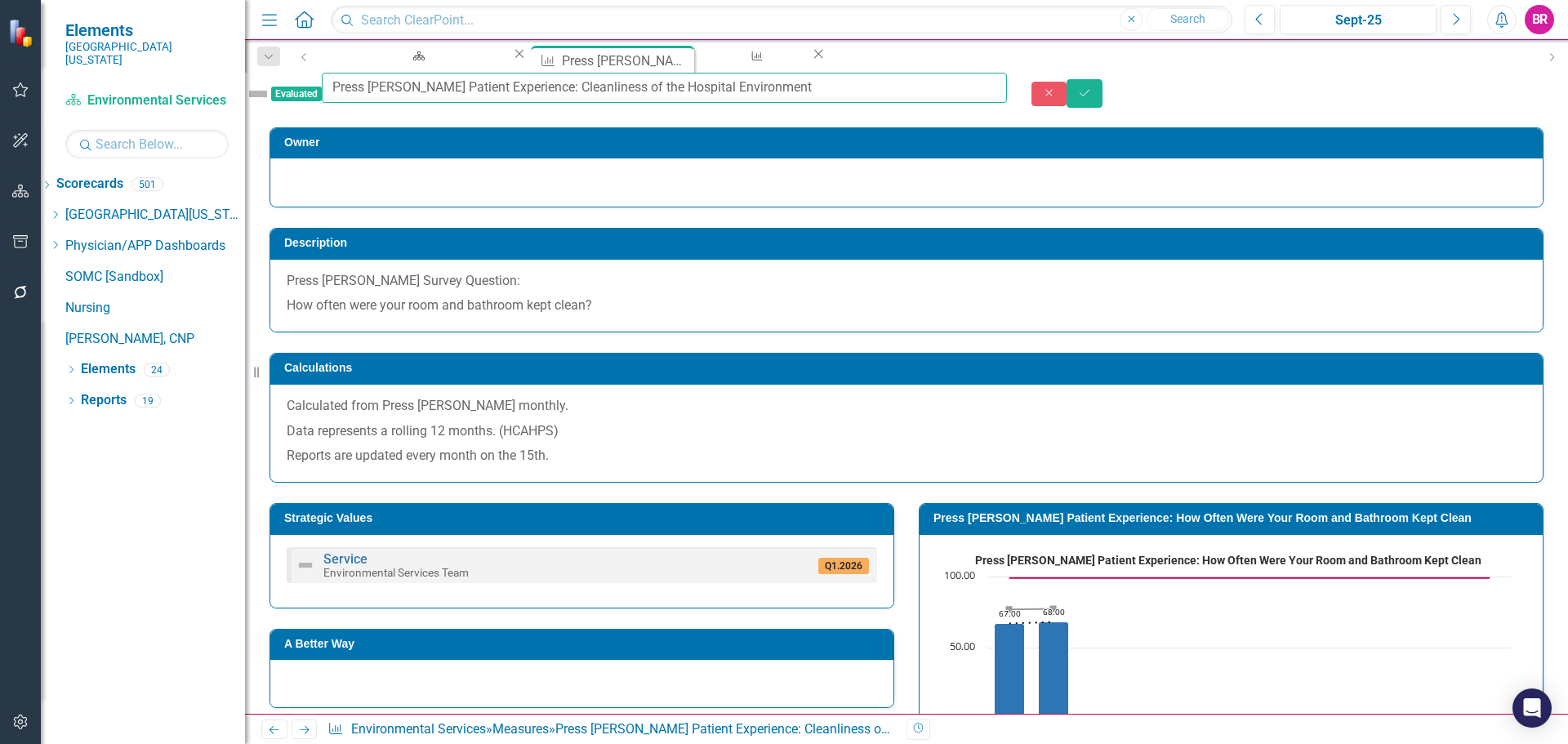
drag, startPoint x: 835, startPoint y: 100, endPoint x: 576, endPoint y: 94, distance: 259.1
click at [576, 94] on input "Press Ganey Patient Experience: Cleanliness of the Hospital Environment" at bounding box center [665, 88] width 685 height 30
click at [1103, 102] on button "Save" at bounding box center [1084, 93] width 35 height 29
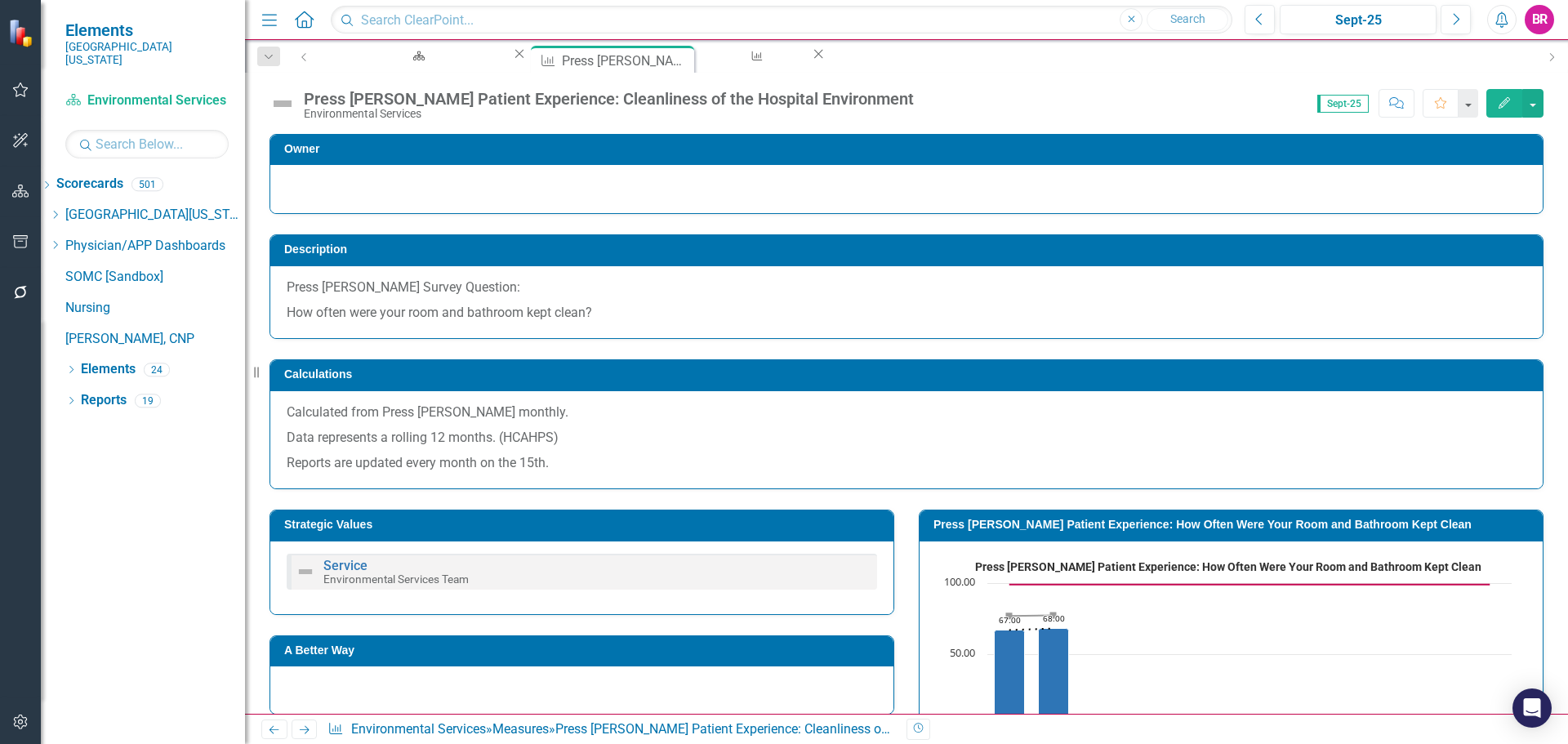
drag, startPoint x: 1142, startPoint y: 563, endPoint x: 1145, endPoint y: 528, distance: 35.1
click at [1145, 528] on h3 "Press Ganey Patient Experience: How Often Were Your Room and Bathroom Kept Clean" at bounding box center [1235, 524] width 601 height 12
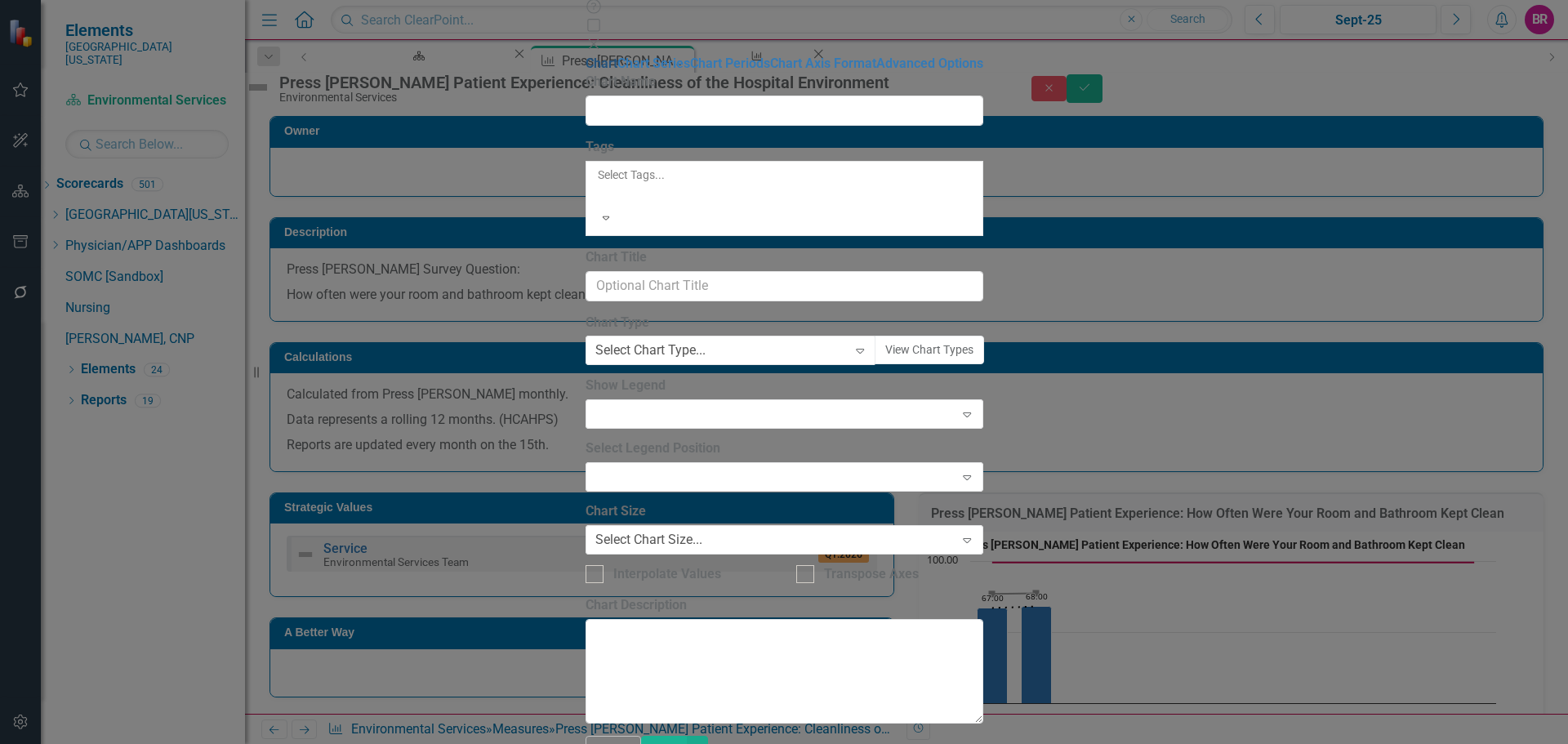
type input "Press Ganey Patient Experience: How Often Were Your Room and Bathroom Kept Clean"
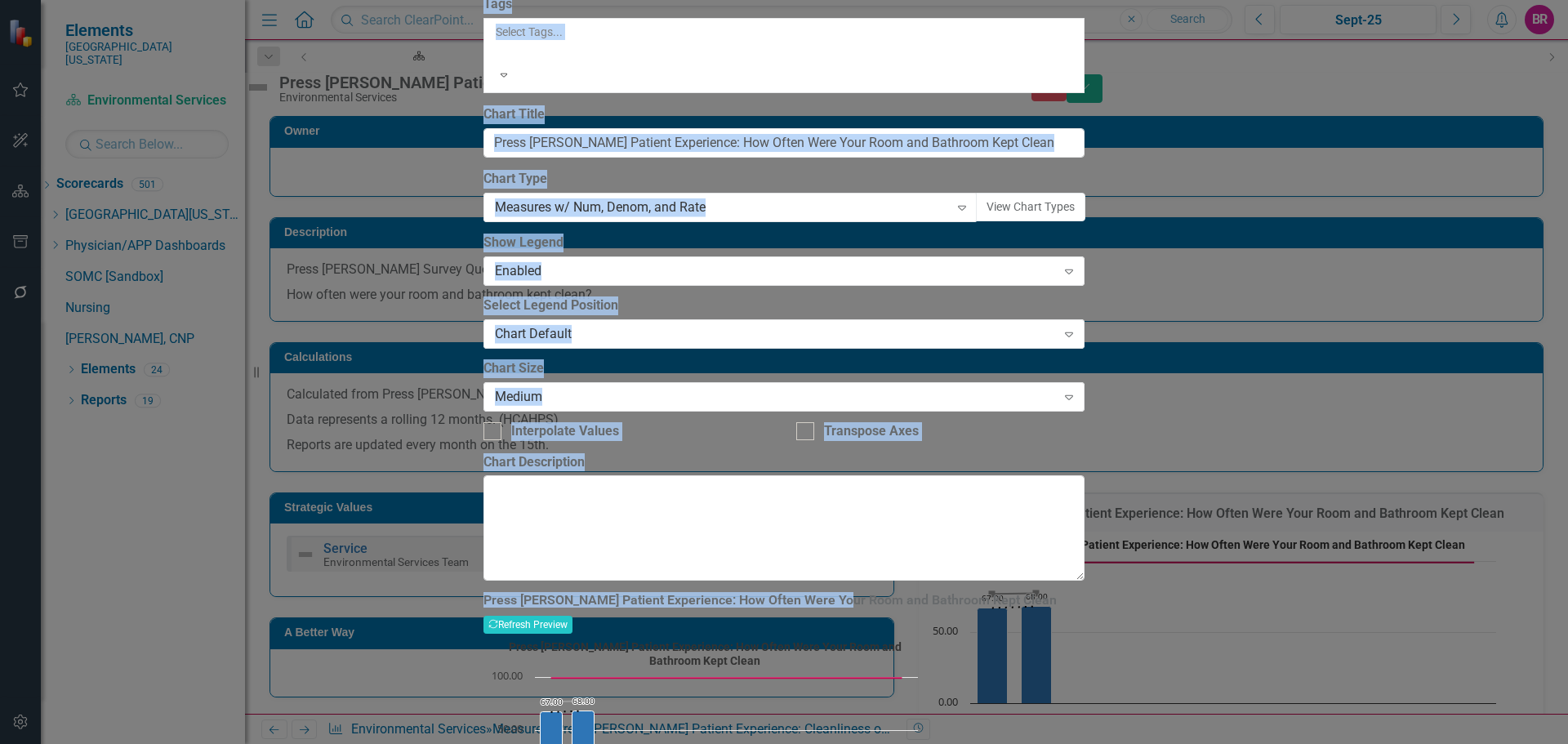
drag, startPoint x: 1077, startPoint y: 100, endPoint x: 908, endPoint y: 99, distance: 169.0
click at [912, 104] on div "Chart Chart Series Chart Periods Chart Axis Format Advanced Options From this p…" at bounding box center [784, 395] width 601 height 967
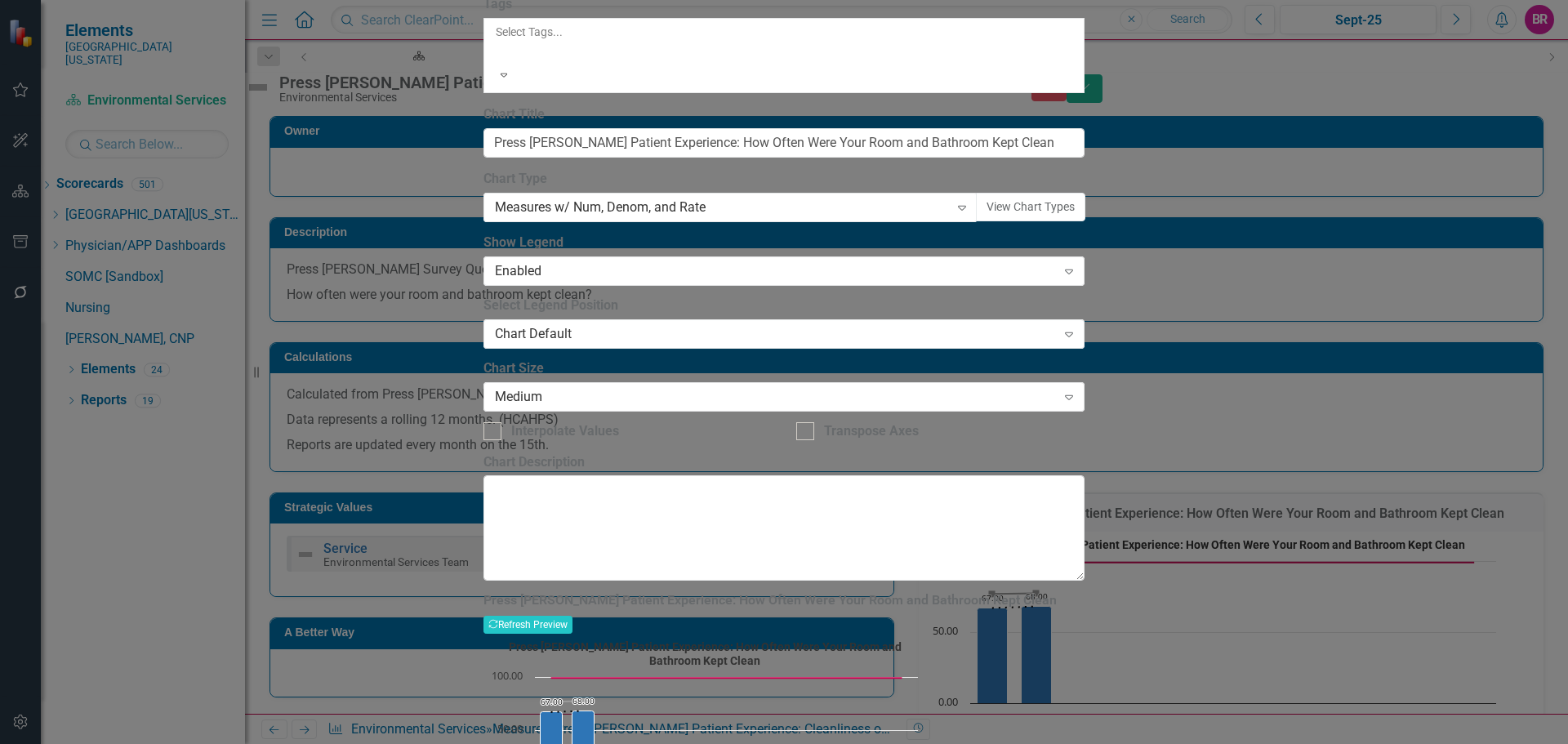
scroll to position [0, 51]
drag, startPoint x: 777, startPoint y: 91, endPoint x: 1089, endPoint y: 78, distance: 312.3
click at [1085, 78] on div "Chart Chart Series Chart Periods Chart Axis Format Advanced Options From this p…" at bounding box center [784, 395] width 601 height 967
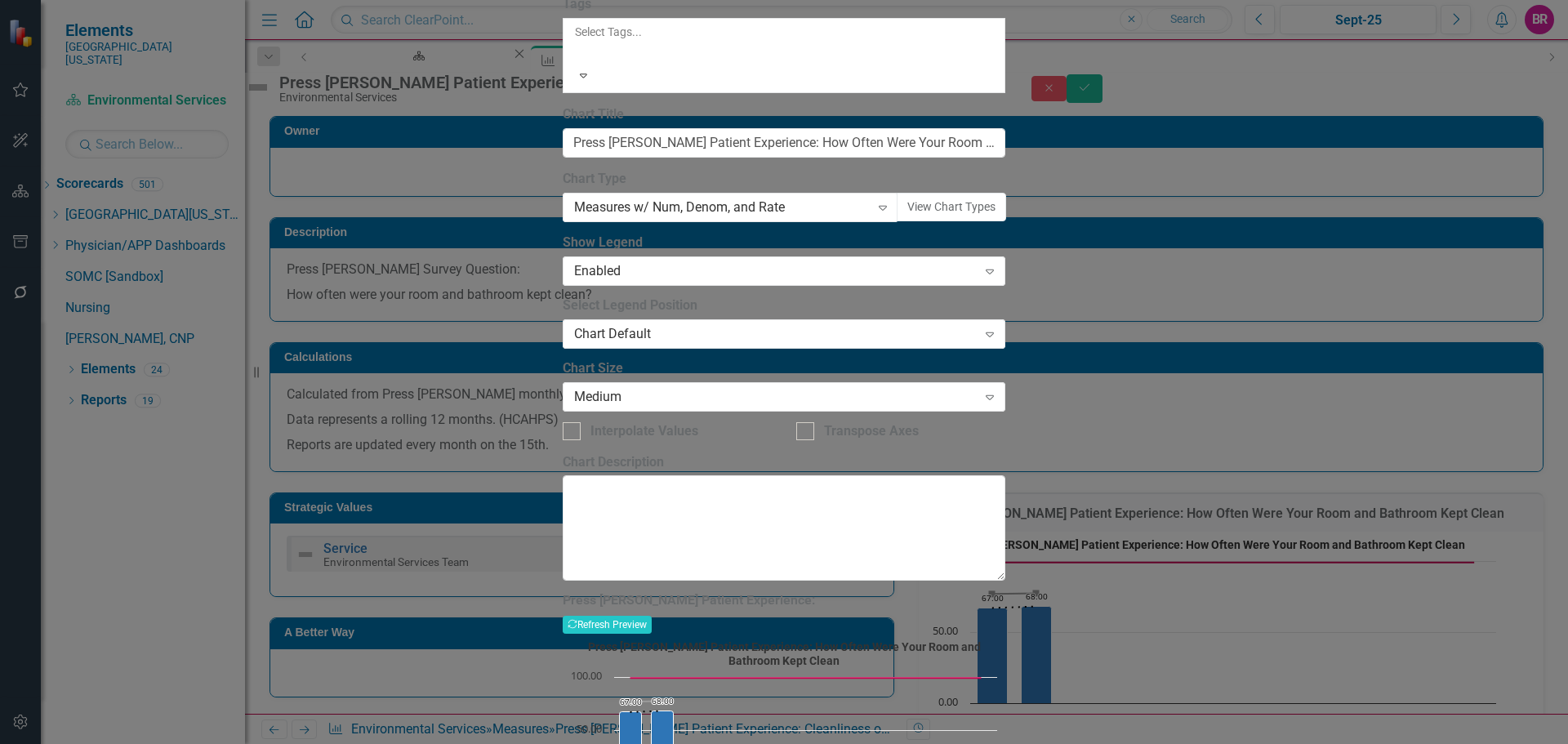
paste input "Cleanliness of the Hospital Environment"
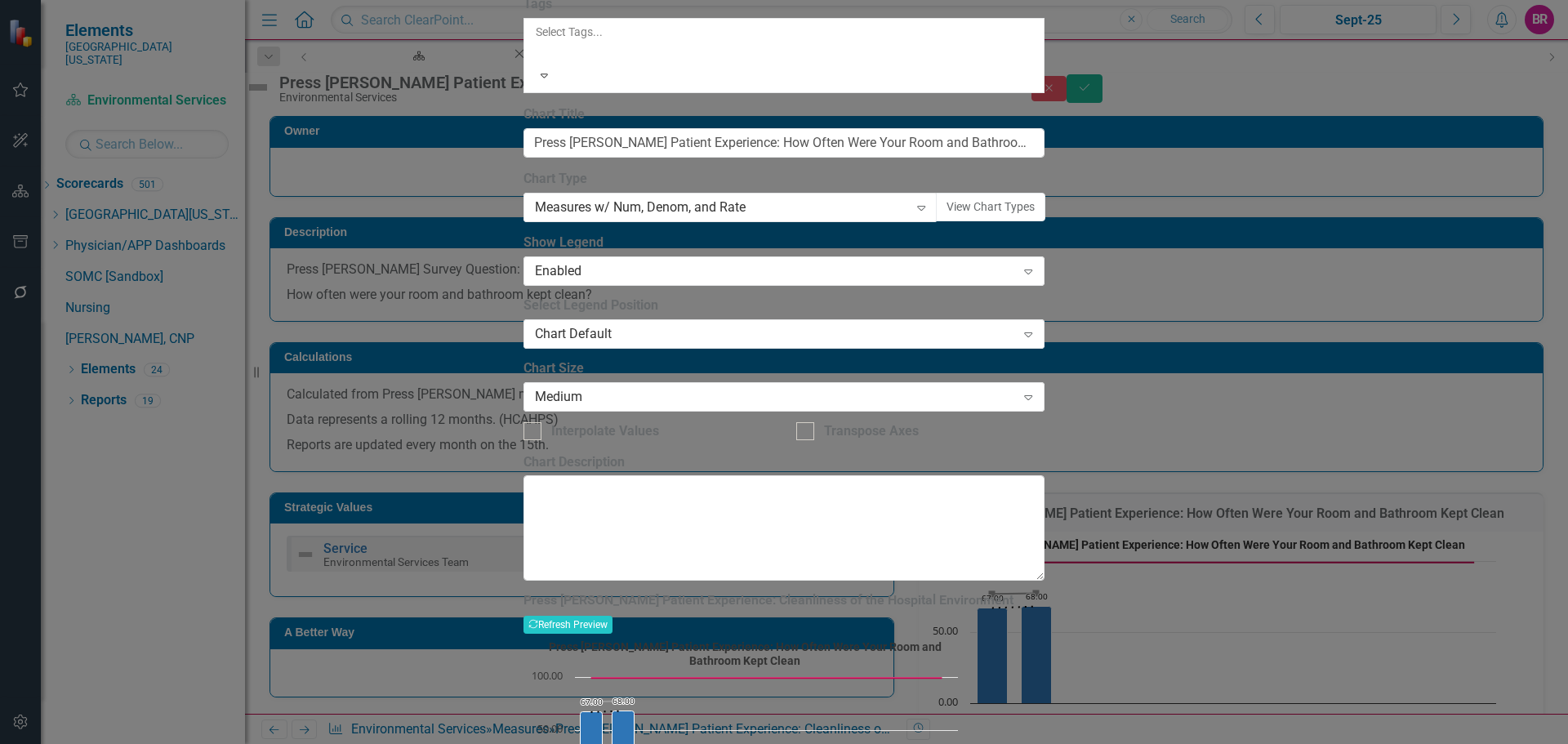
type input "Press Ganey Patient Experience: Cleanliness of the Hospital Environment"
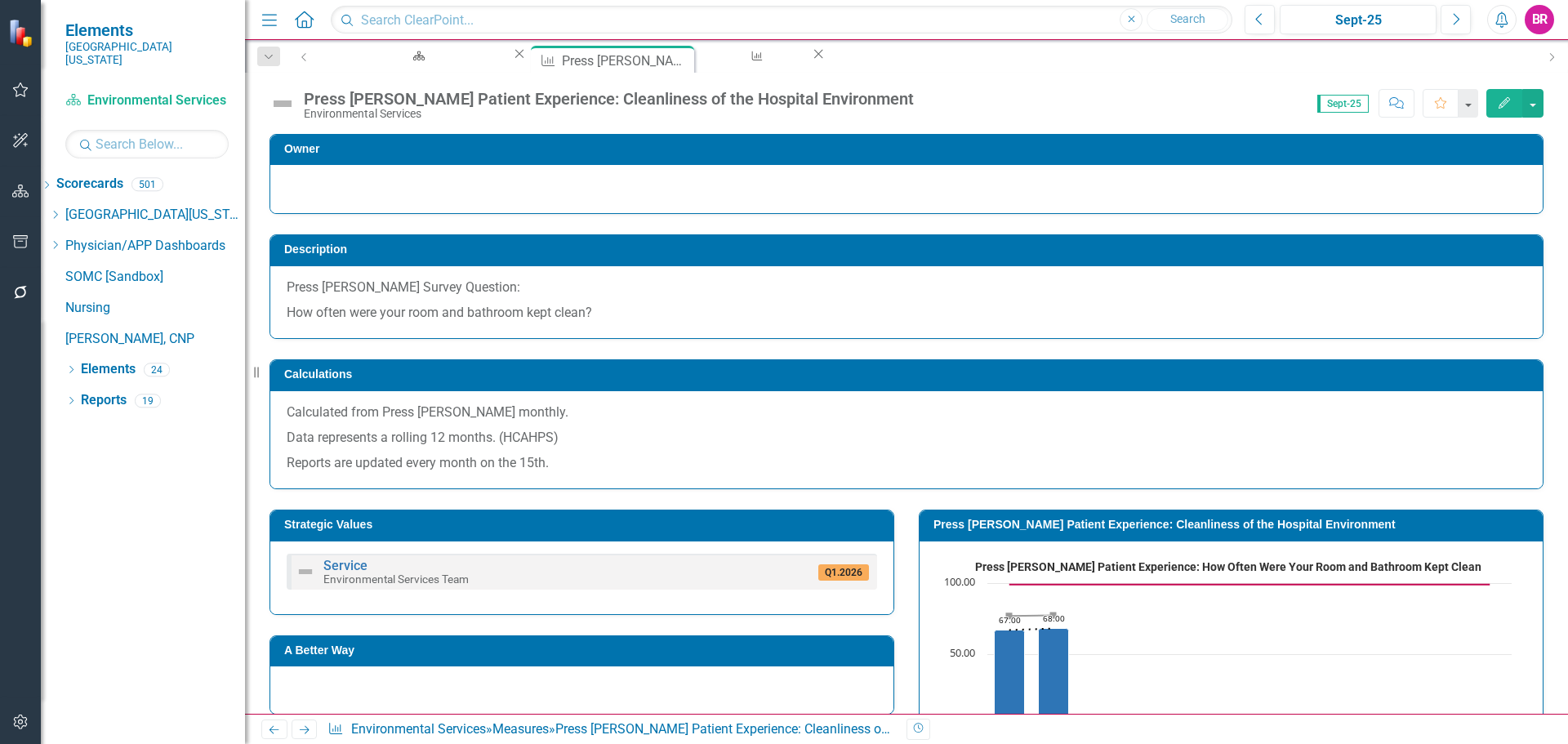
click at [993, 108] on div "Score: 0.00 Sept-25 Completed Comment Favorite Edit" at bounding box center [1232, 103] width 621 height 28
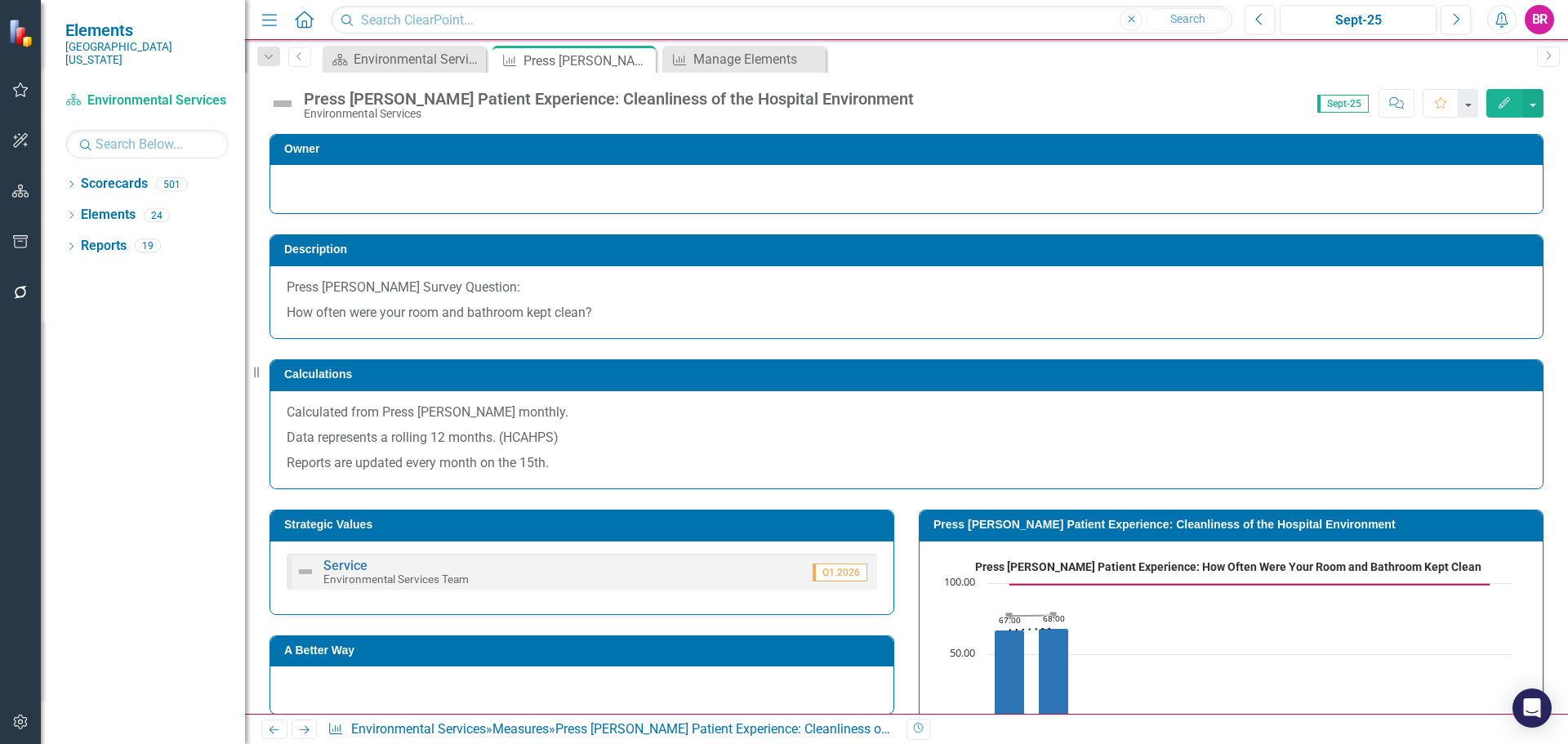
click at [1043, 526] on h3 "Press Ganey Patient Experience: Cleanliness of the Hospital Environment" at bounding box center [1235, 524] width 601 height 12
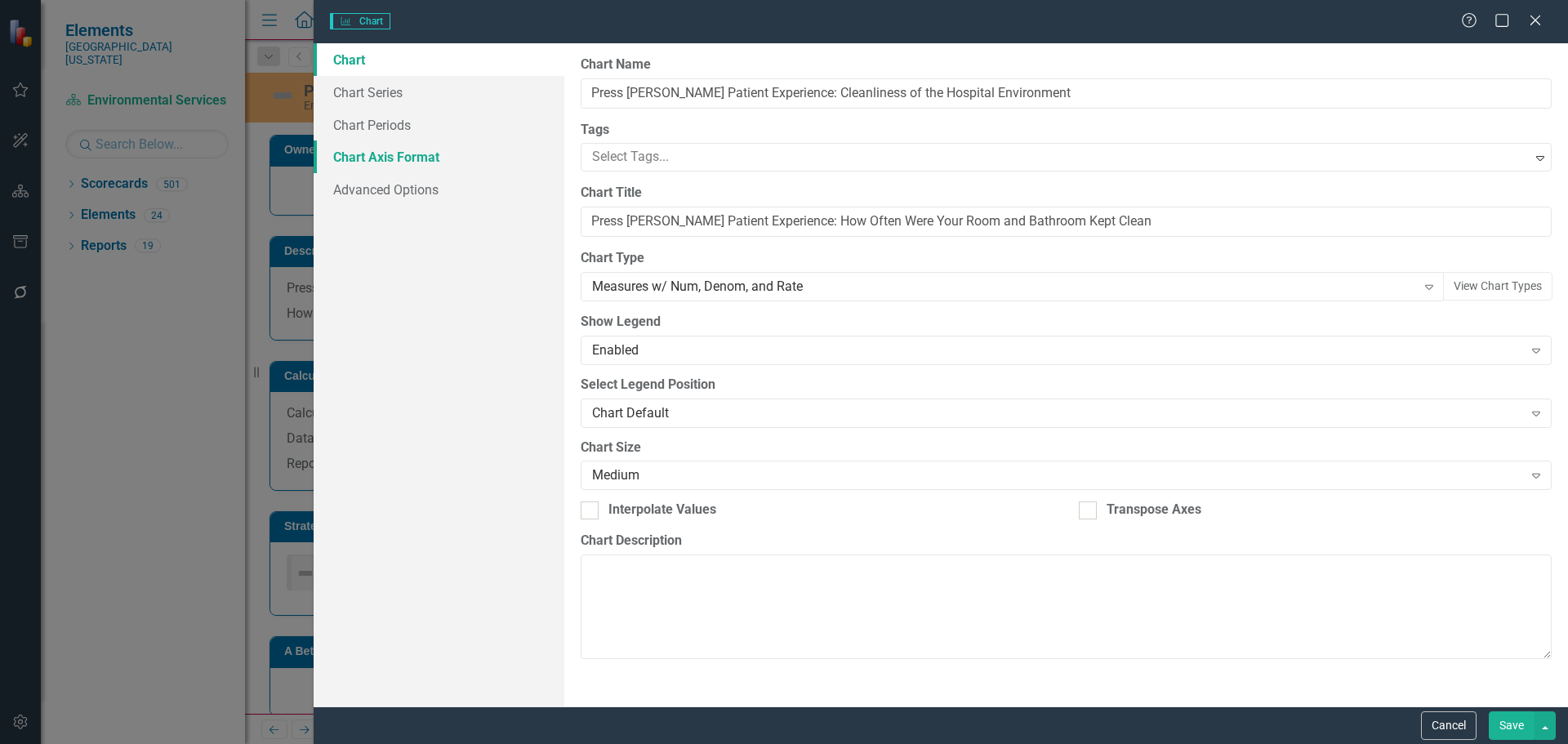
click at [388, 153] on link "Chart Axis Format" at bounding box center [439, 156] width 250 height 33
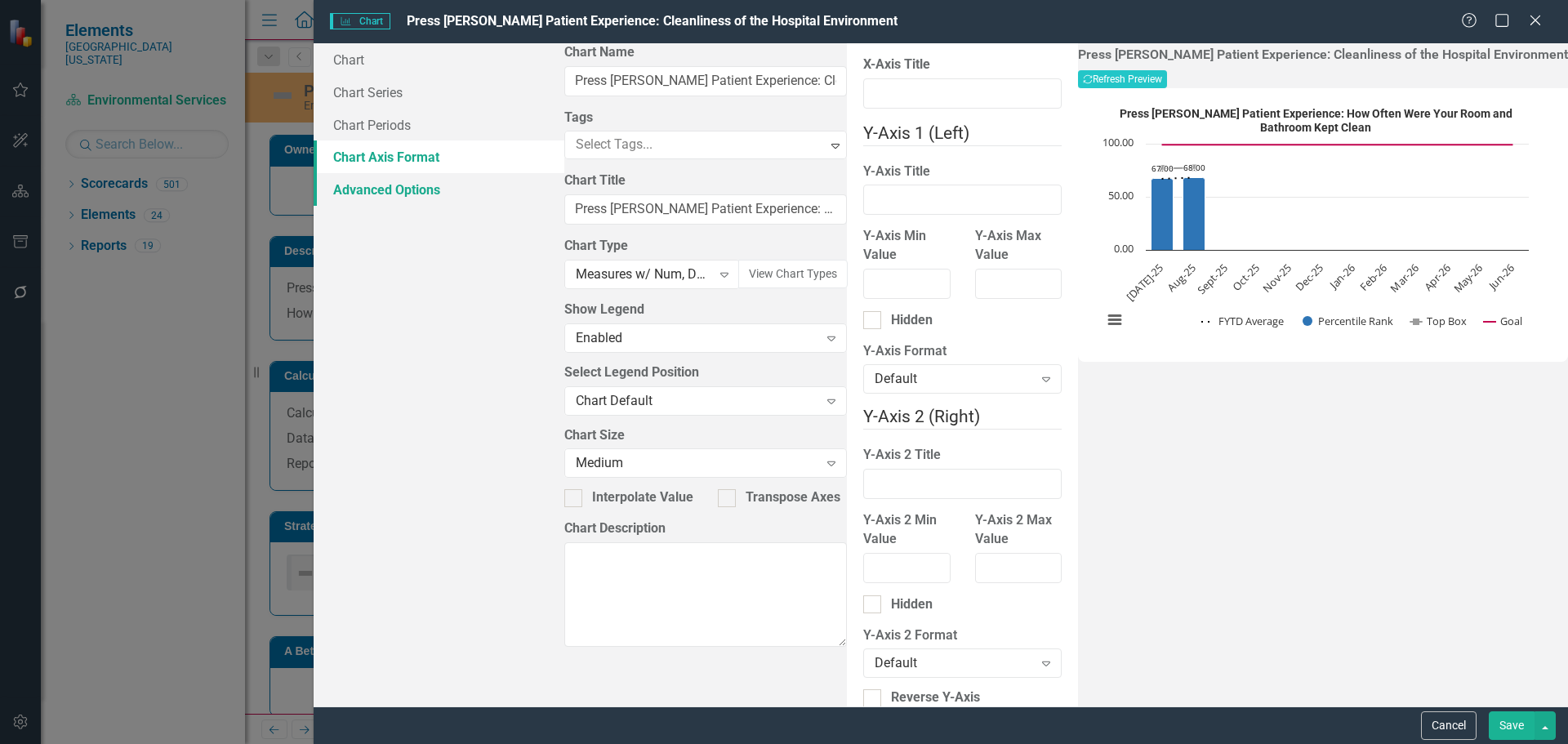
click at [427, 190] on link "Advanced Options" at bounding box center [439, 189] width 250 height 33
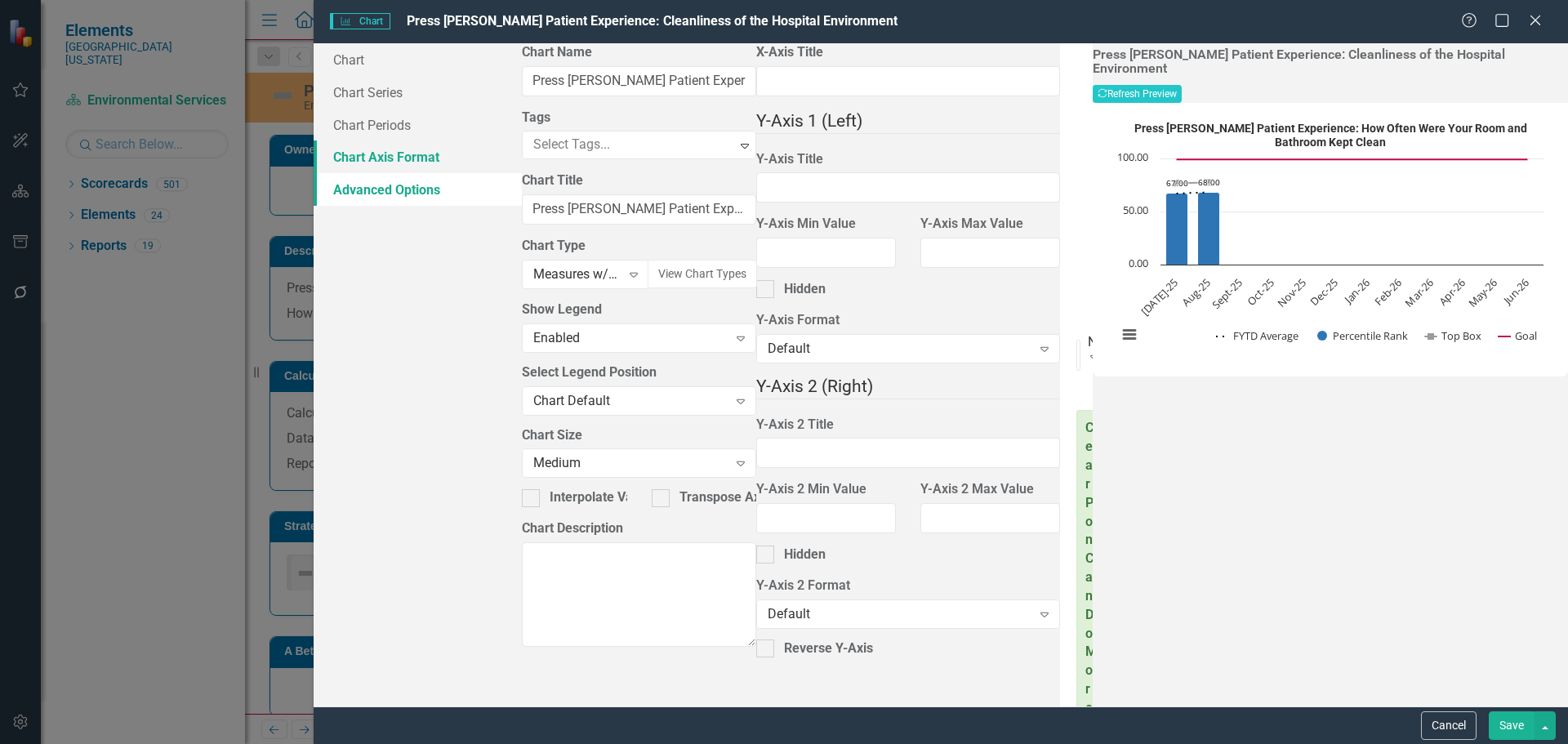
click at [388, 157] on link "Chart Axis Format" at bounding box center [417, 156] width 208 height 33
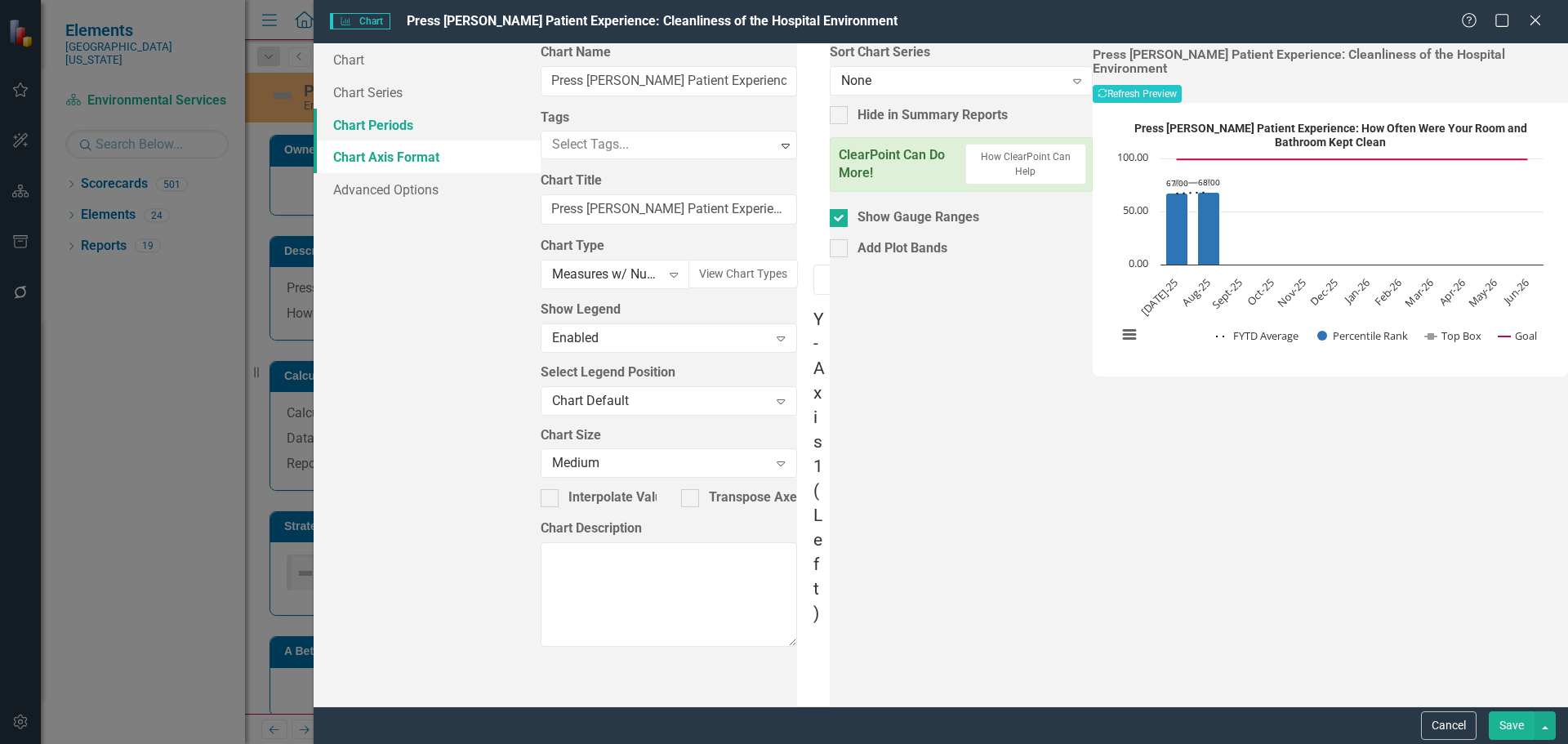
click at [353, 132] on link "Chart Periods" at bounding box center [427, 124] width 227 height 33
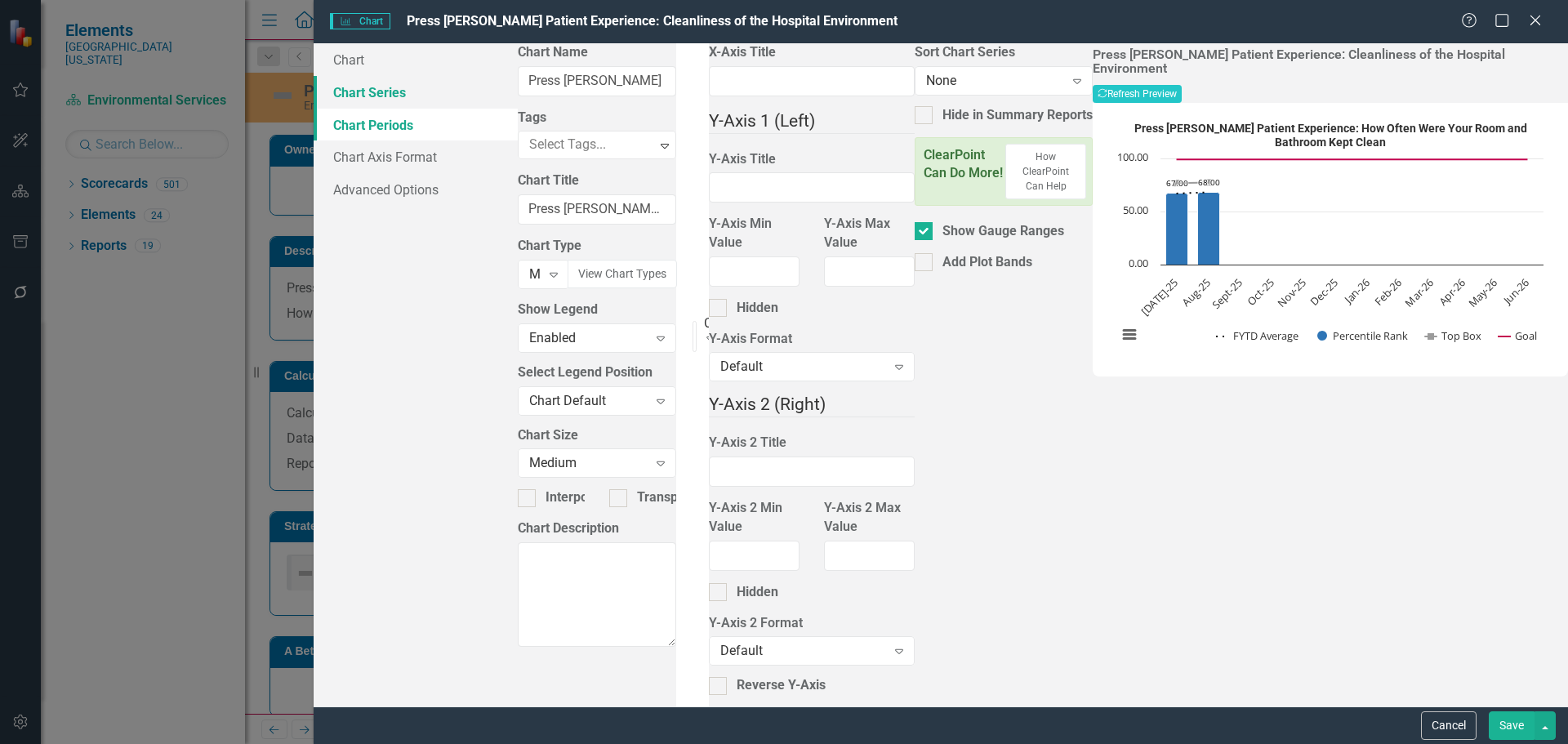
click at [396, 99] on link "Chart Series" at bounding box center [416, 91] width 205 height 33
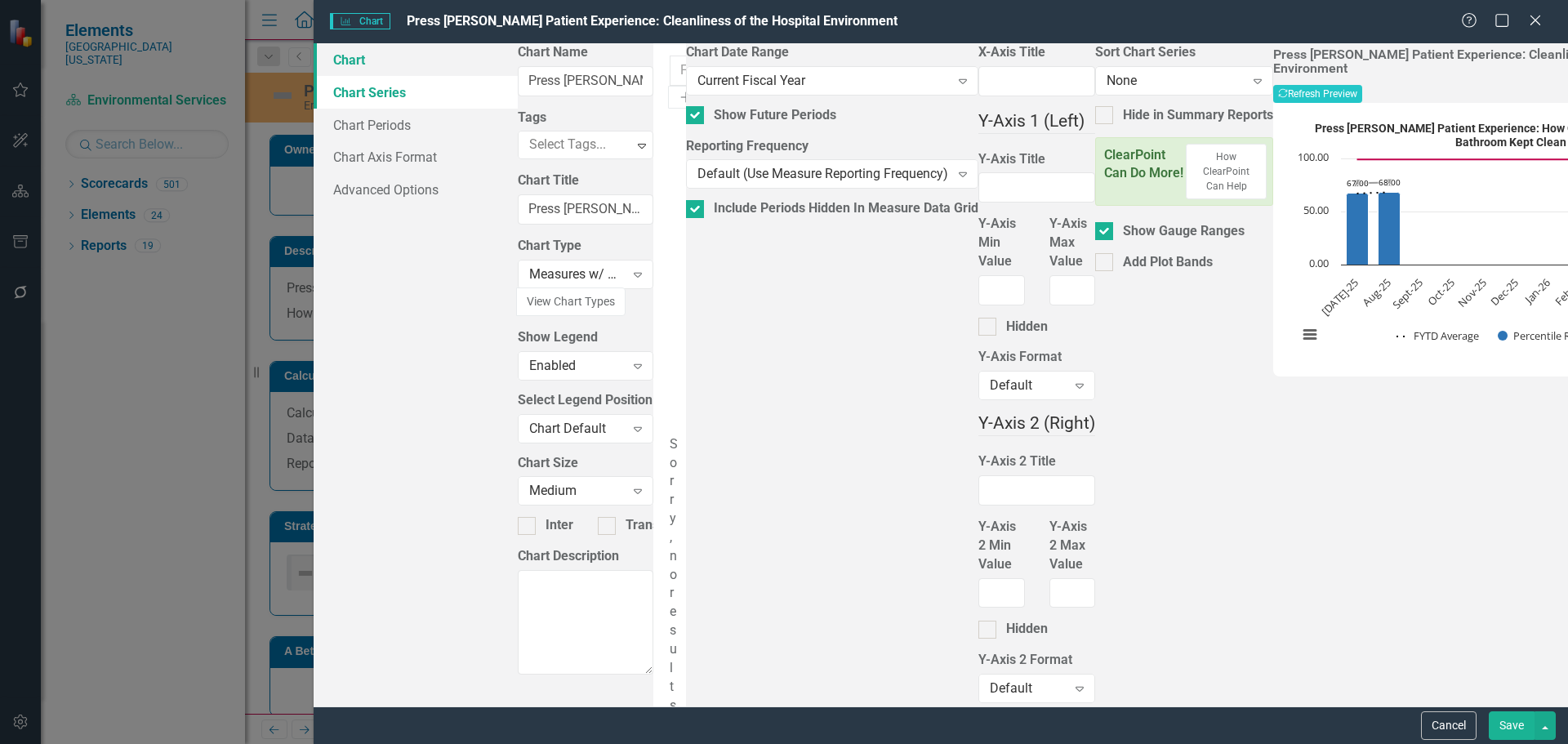
click at [365, 55] on link "Chart" at bounding box center [416, 59] width 205 height 33
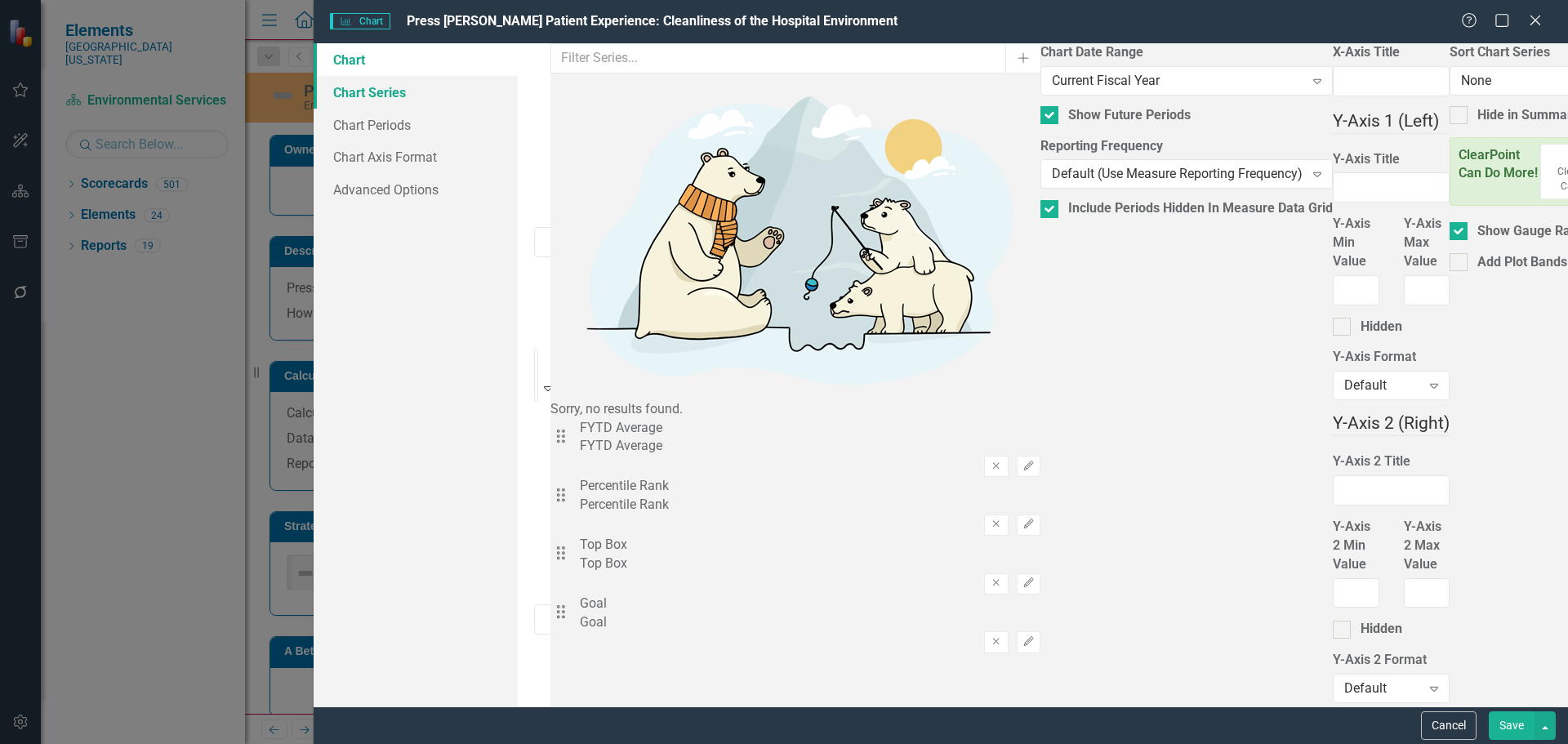
click at [387, 99] on link "Chart Series" at bounding box center [416, 91] width 205 height 33
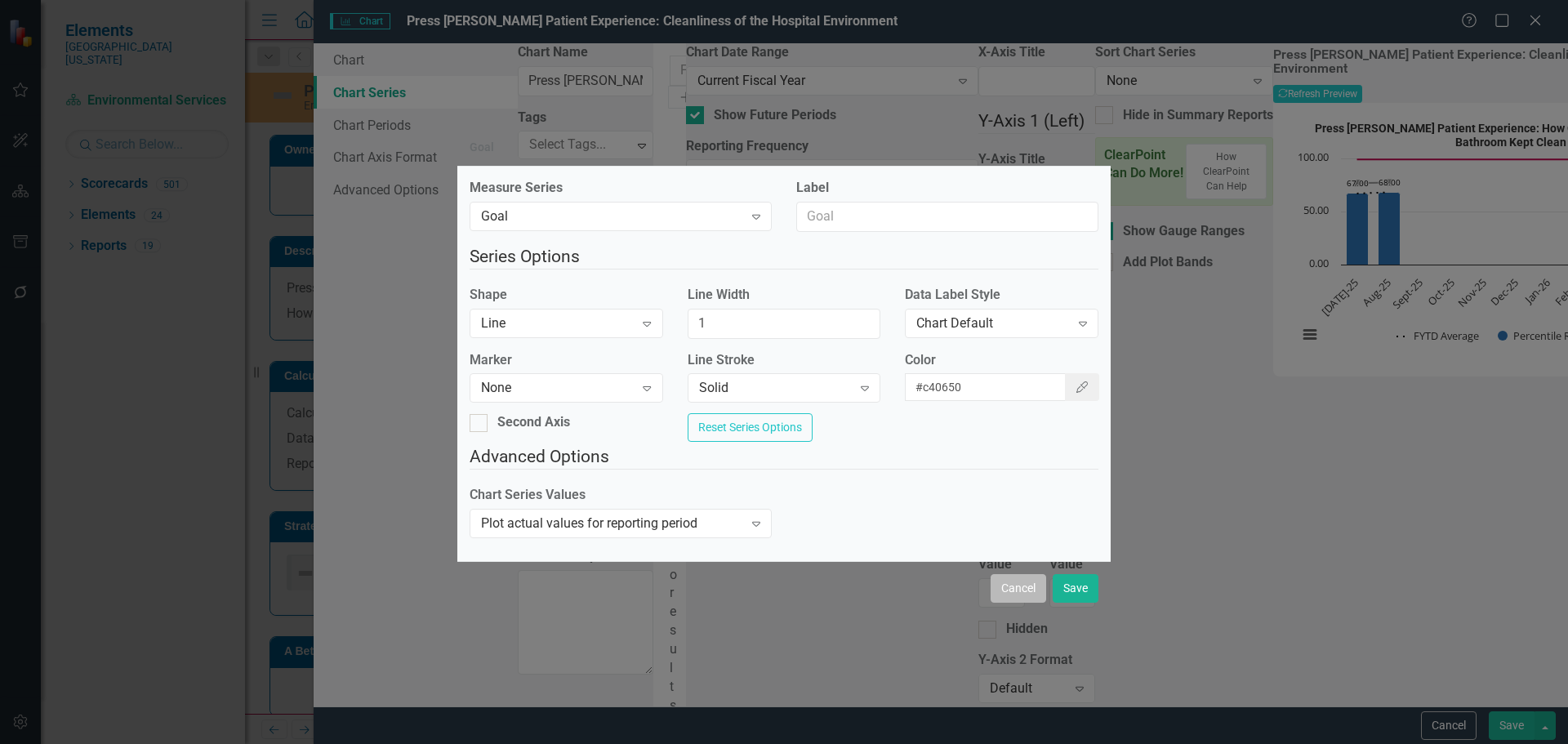
click at [996, 589] on button "Cancel" at bounding box center [1018, 588] width 55 height 29
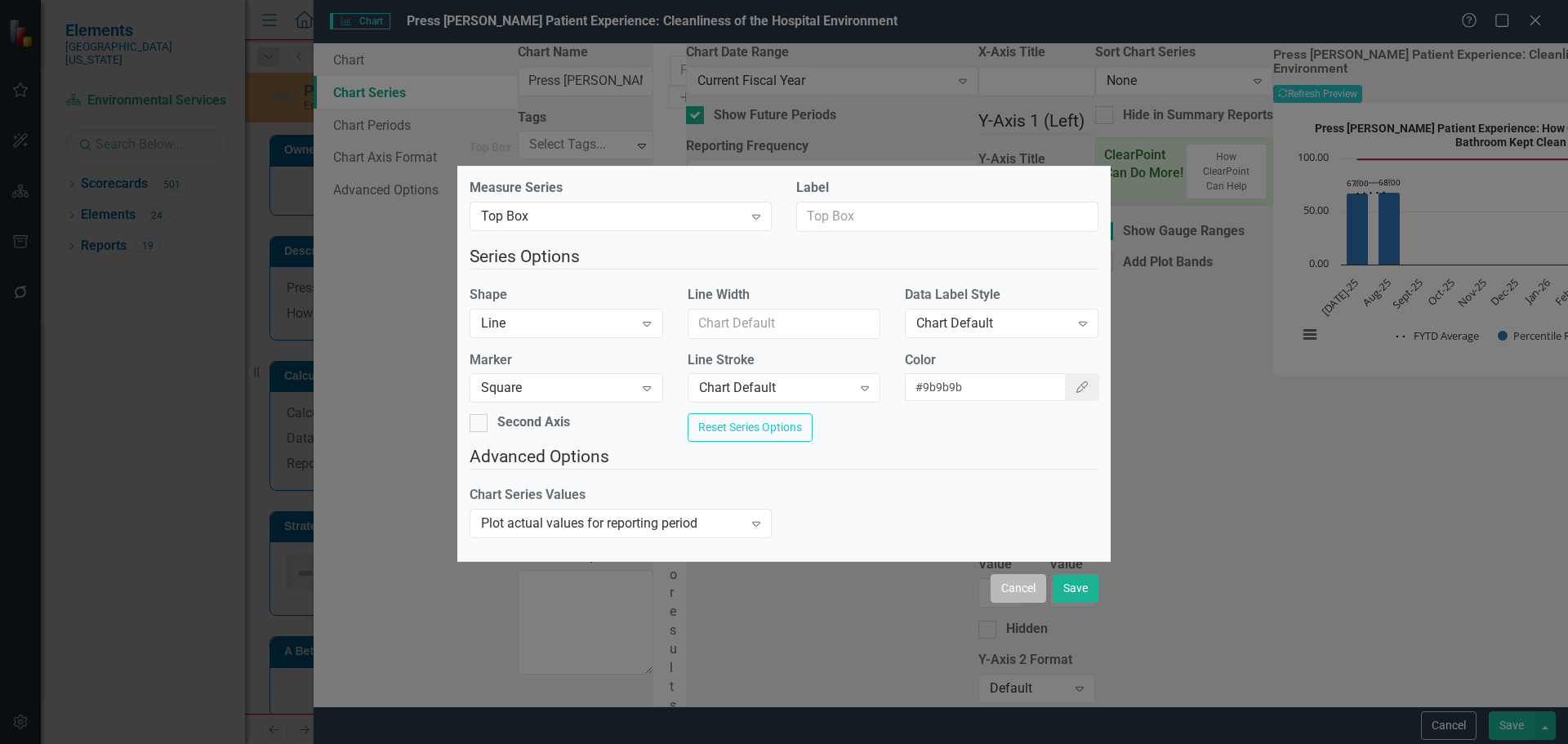
click at [1008, 584] on button "Cancel" at bounding box center [1018, 588] width 55 height 29
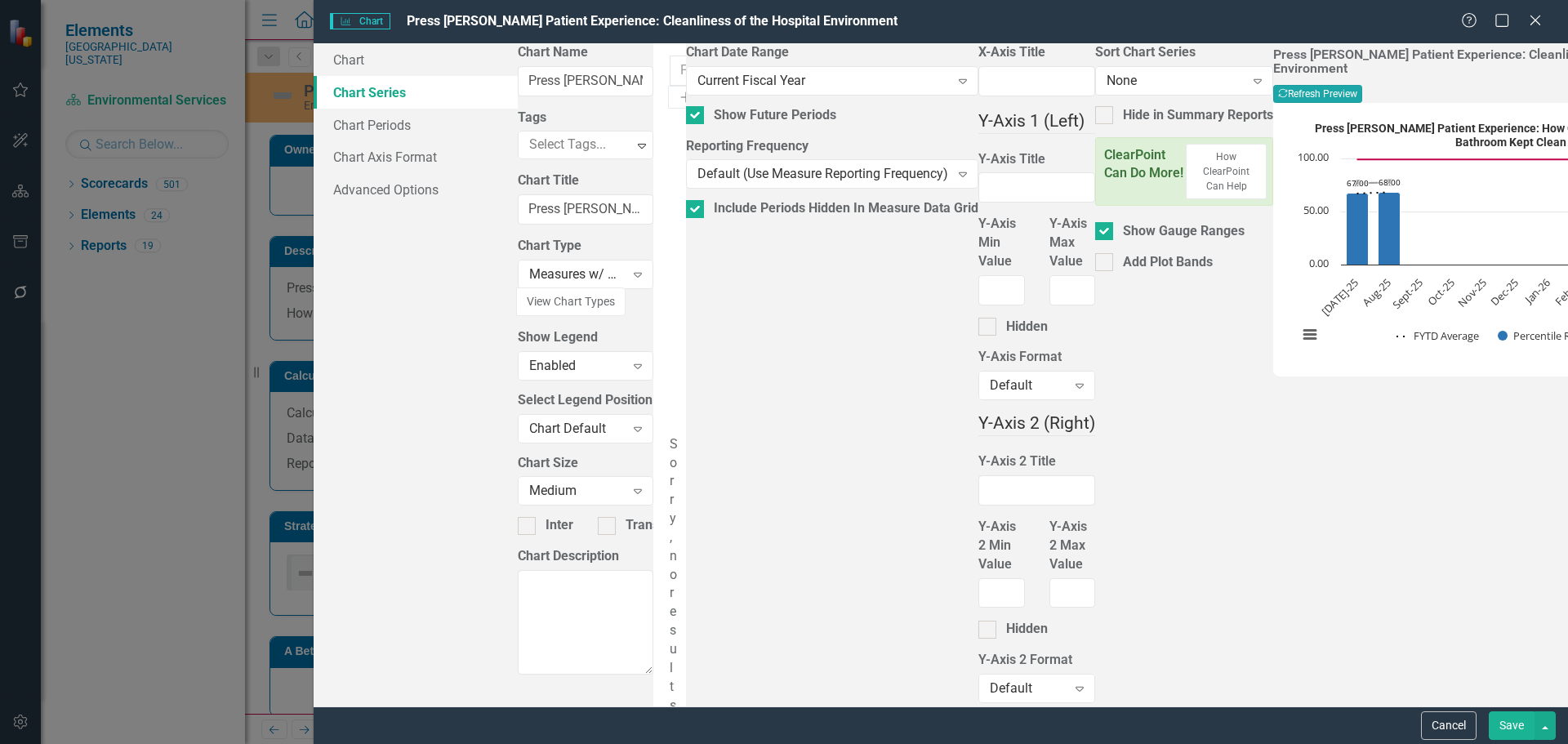
click at [1288, 88] on icon "Recalculate" at bounding box center [1283, 92] width 9 height 9
click at [1519, 724] on button "Save" at bounding box center [1511, 725] width 46 height 29
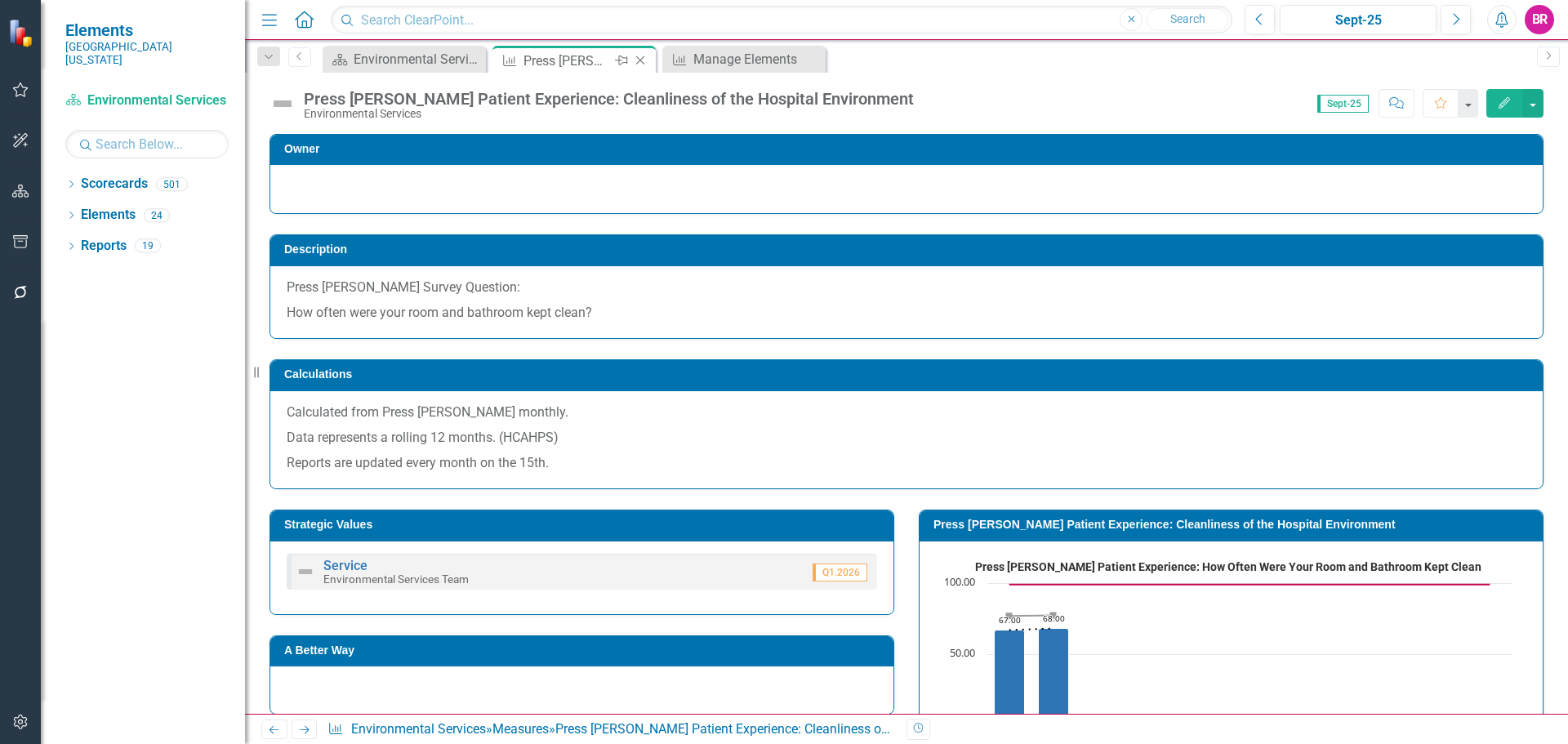
click at [640, 60] on icon at bounding box center [641, 61] width 9 height 9
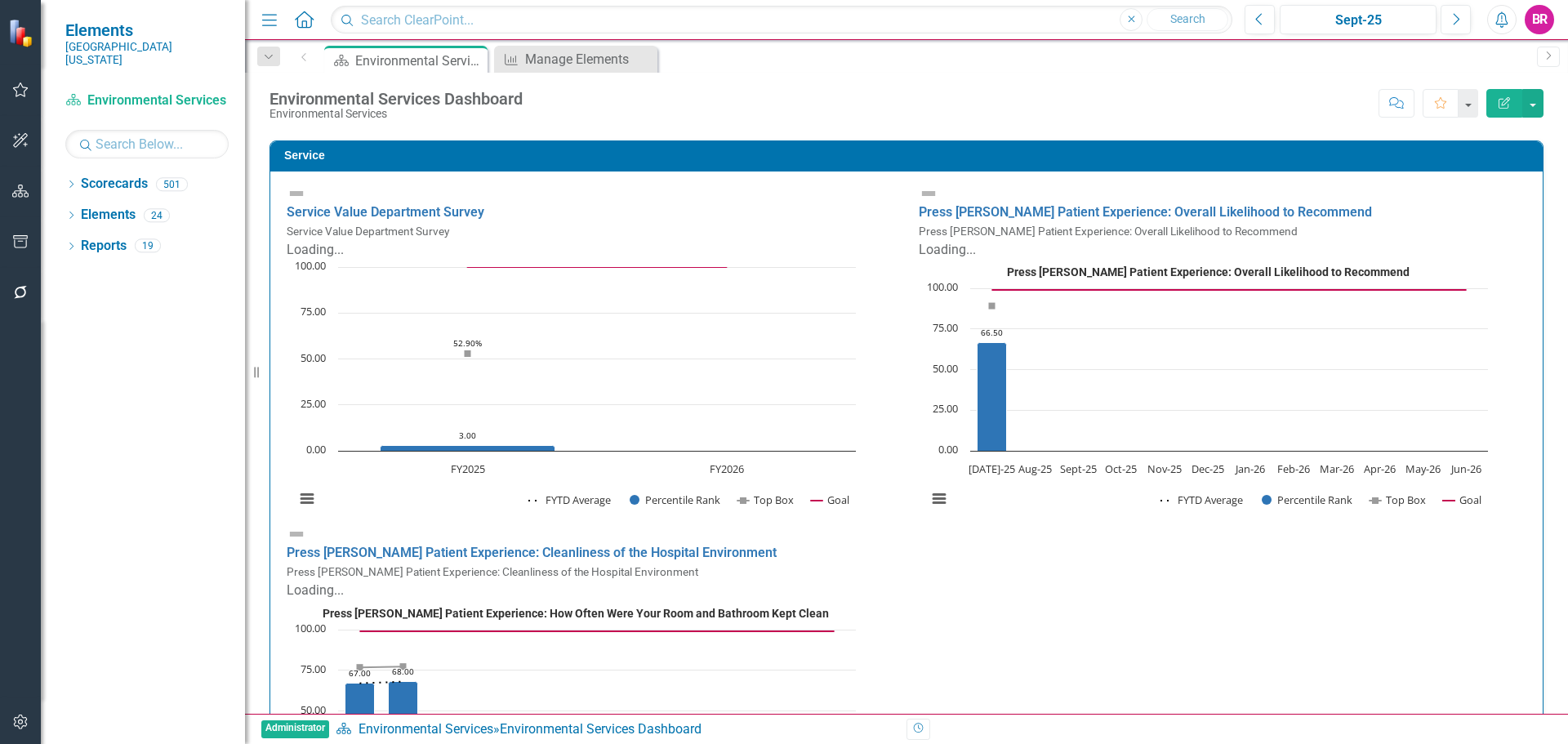
scroll to position [911, 0]
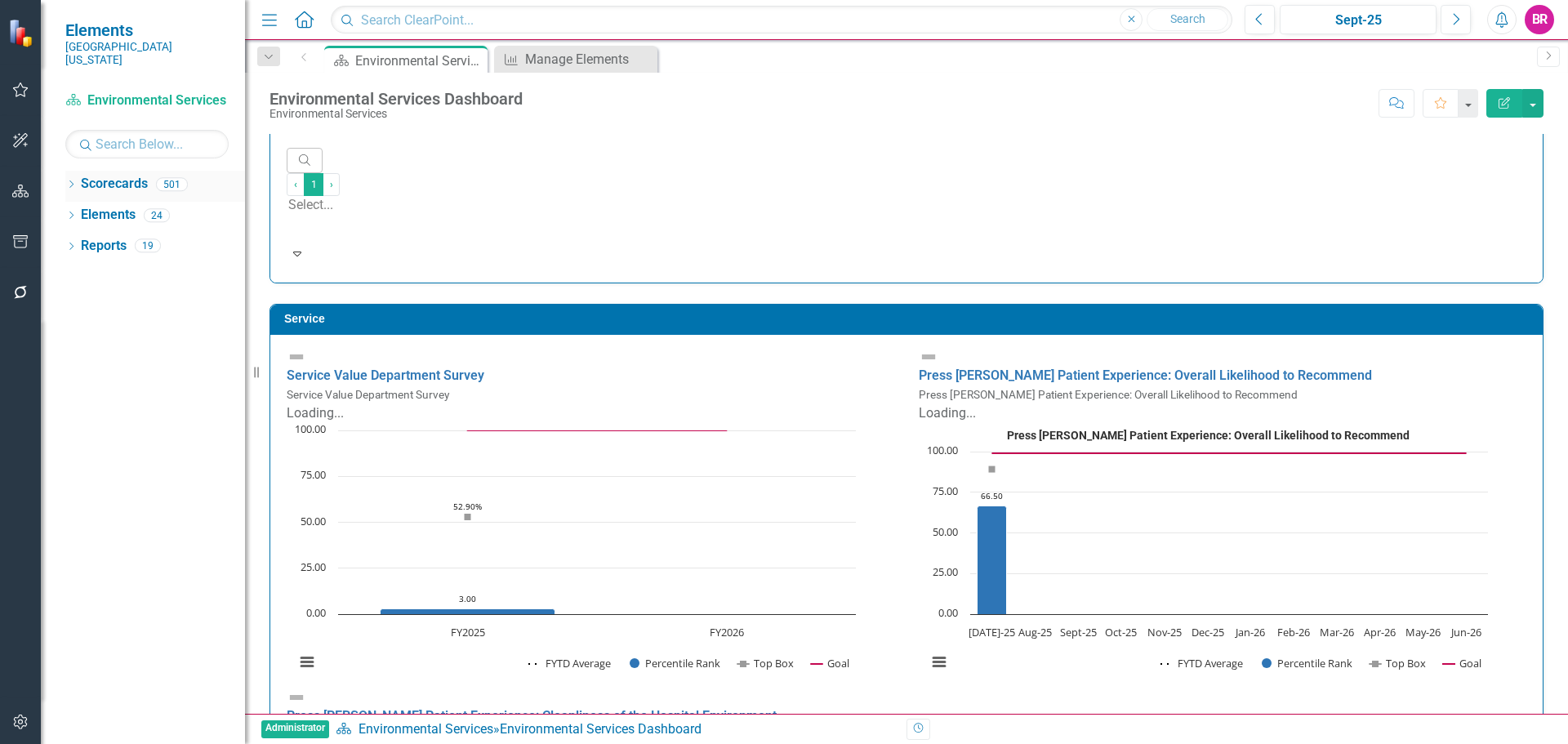
click at [71, 181] on icon "Dropdown" at bounding box center [71, 186] width 11 height 9
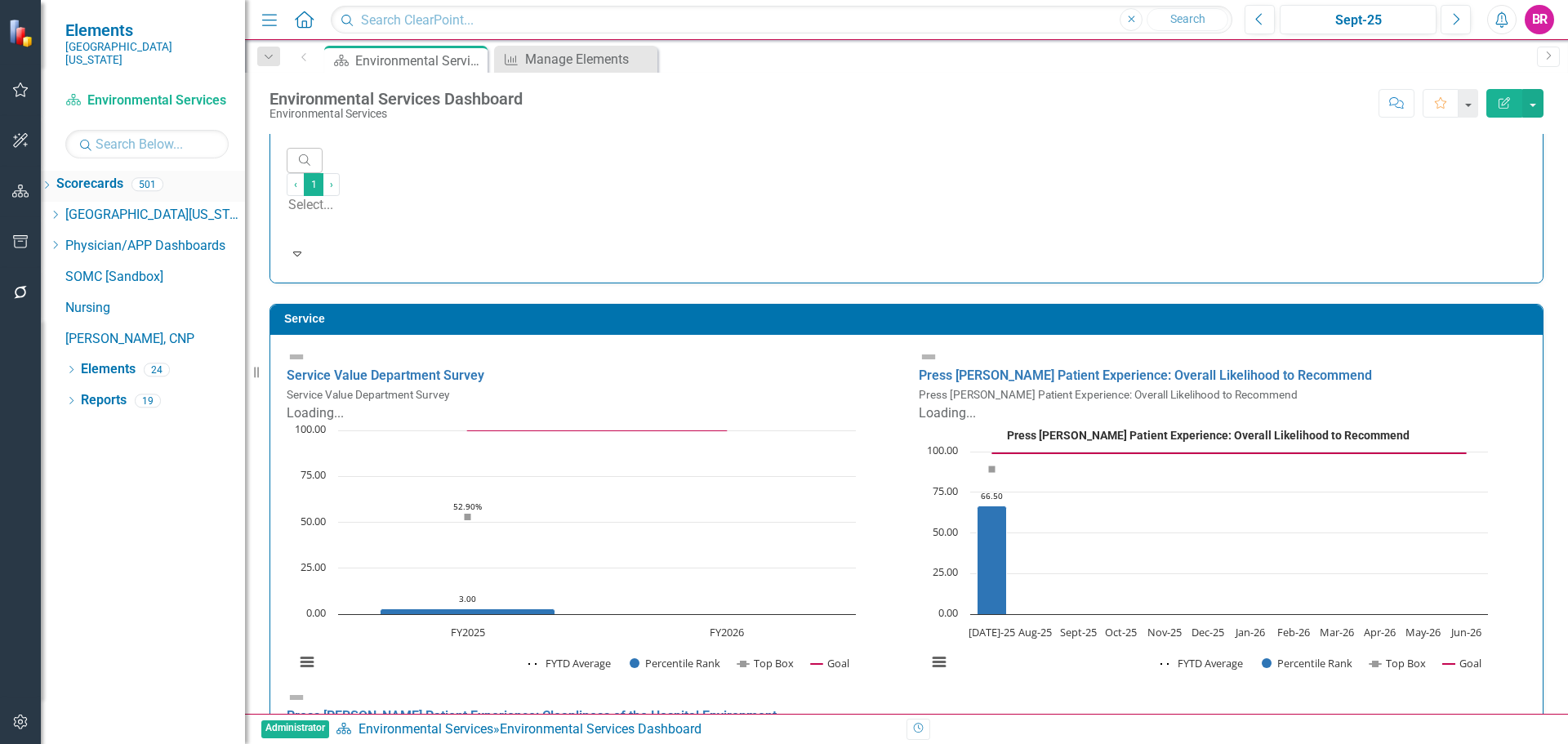
click at [52, 182] on icon "Dropdown" at bounding box center [47, 187] width 11 height 9
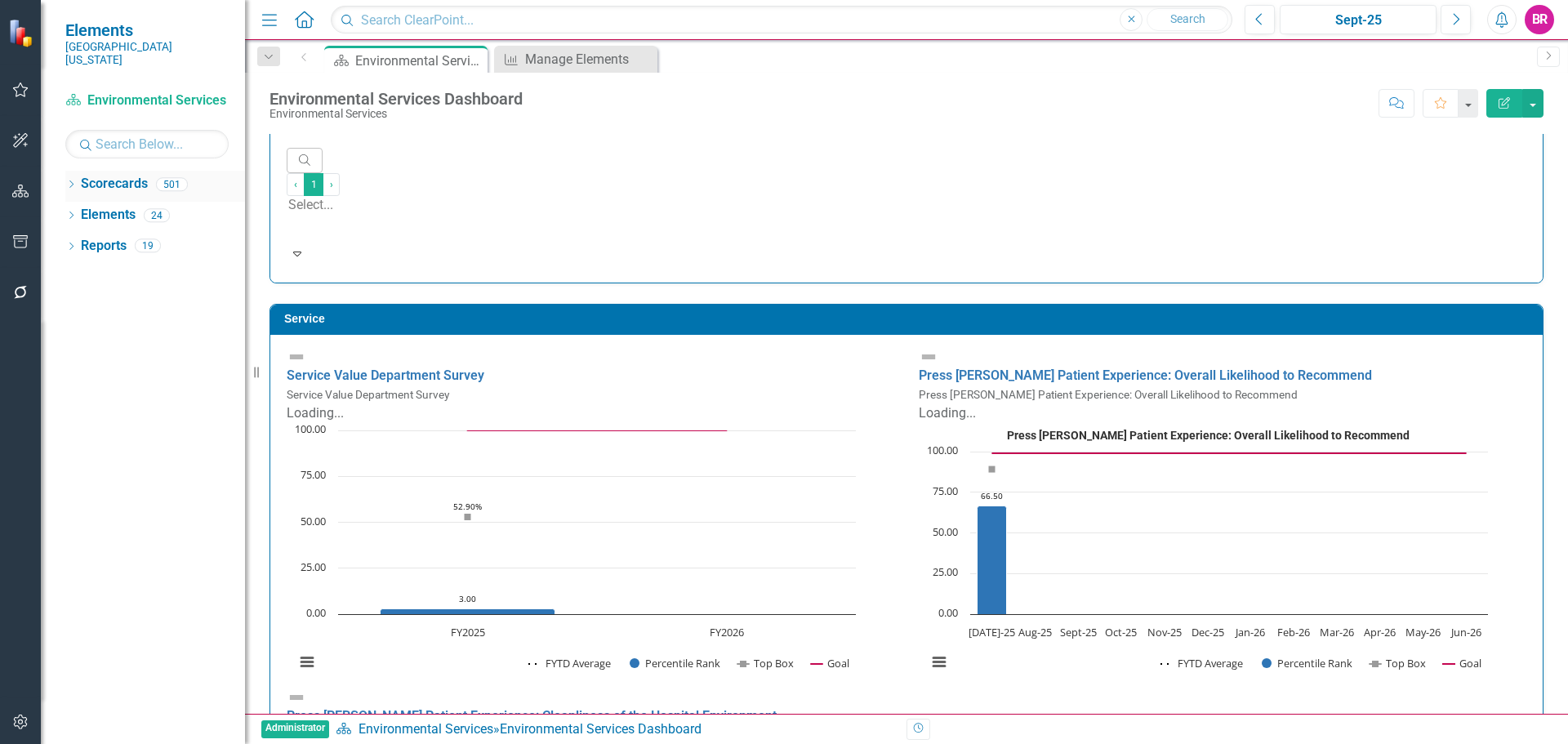
click at [68, 181] on icon "Dropdown" at bounding box center [71, 186] width 11 height 9
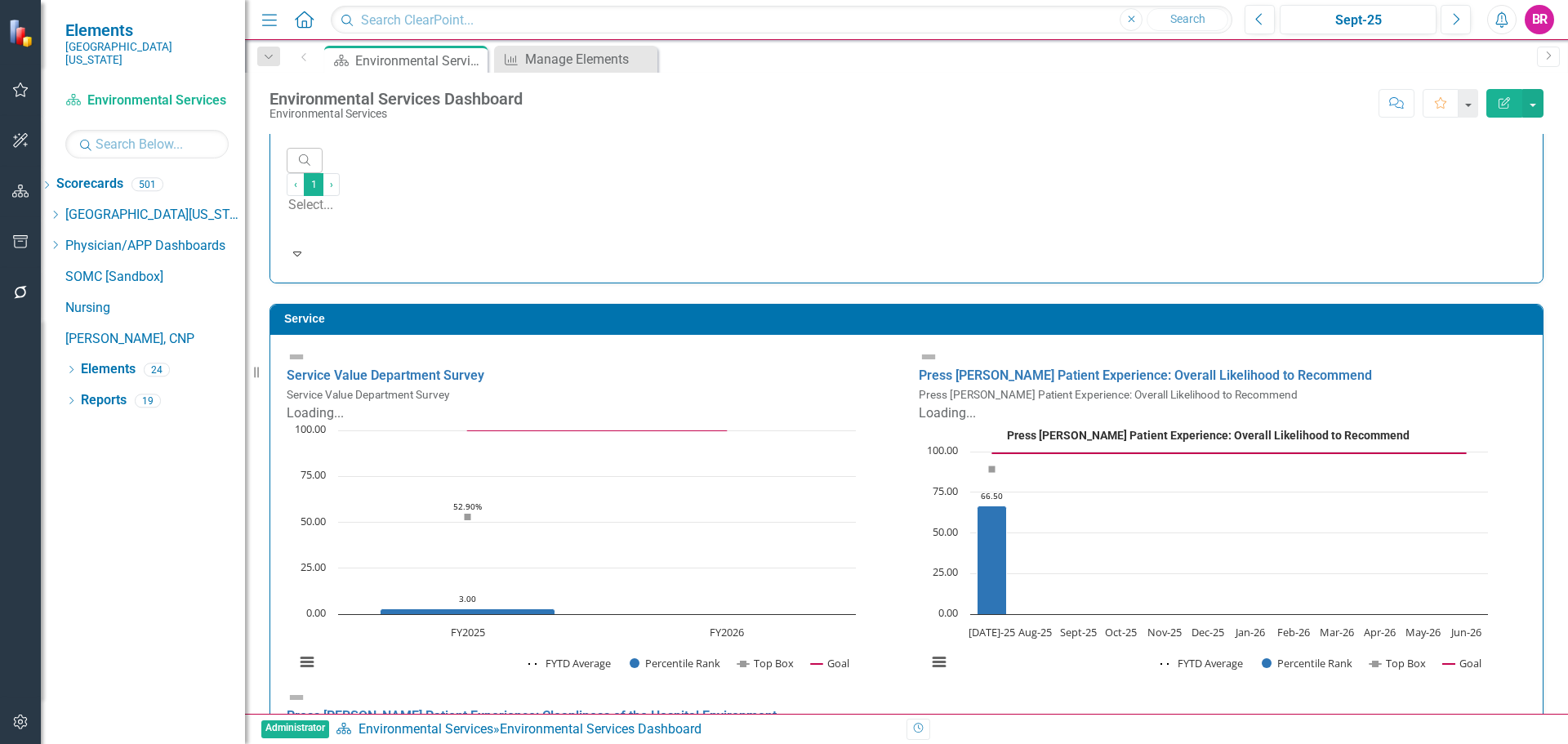
click at [73, 203] on div "Dropdown Scorecards 501 Dropdown Southern Ohio Medical Center Safety Quality Te…" at bounding box center [143, 263] width 205 height 186
click at [62, 210] on icon "Dropdown" at bounding box center [54, 215] width 12 height 9
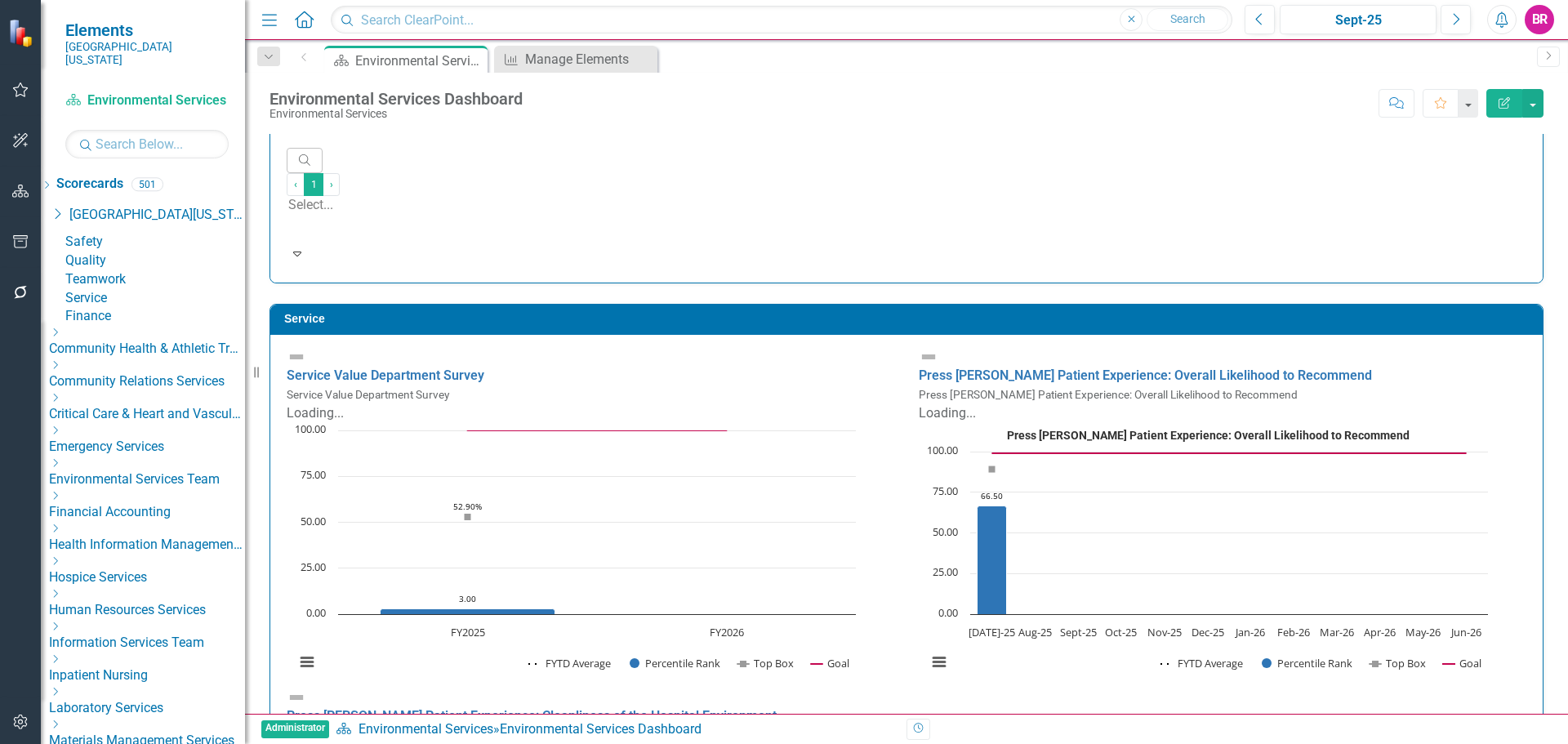
click at [62, 435] on icon "Dropdown" at bounding box center [54, 430] width 12 height 9
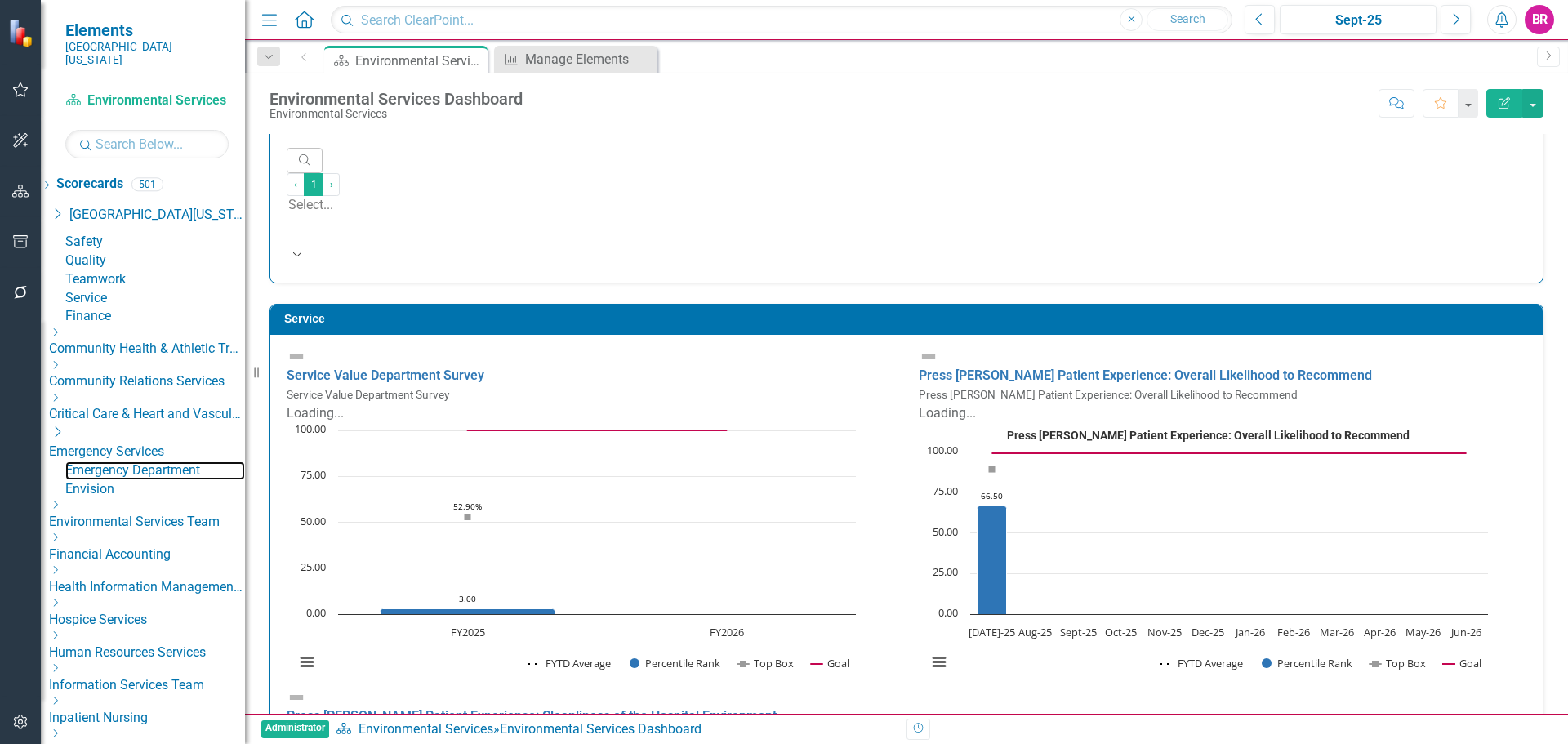
click at [145, 480] on link "Emergency Department" at bounding box center [155, 470] width 179 height 19
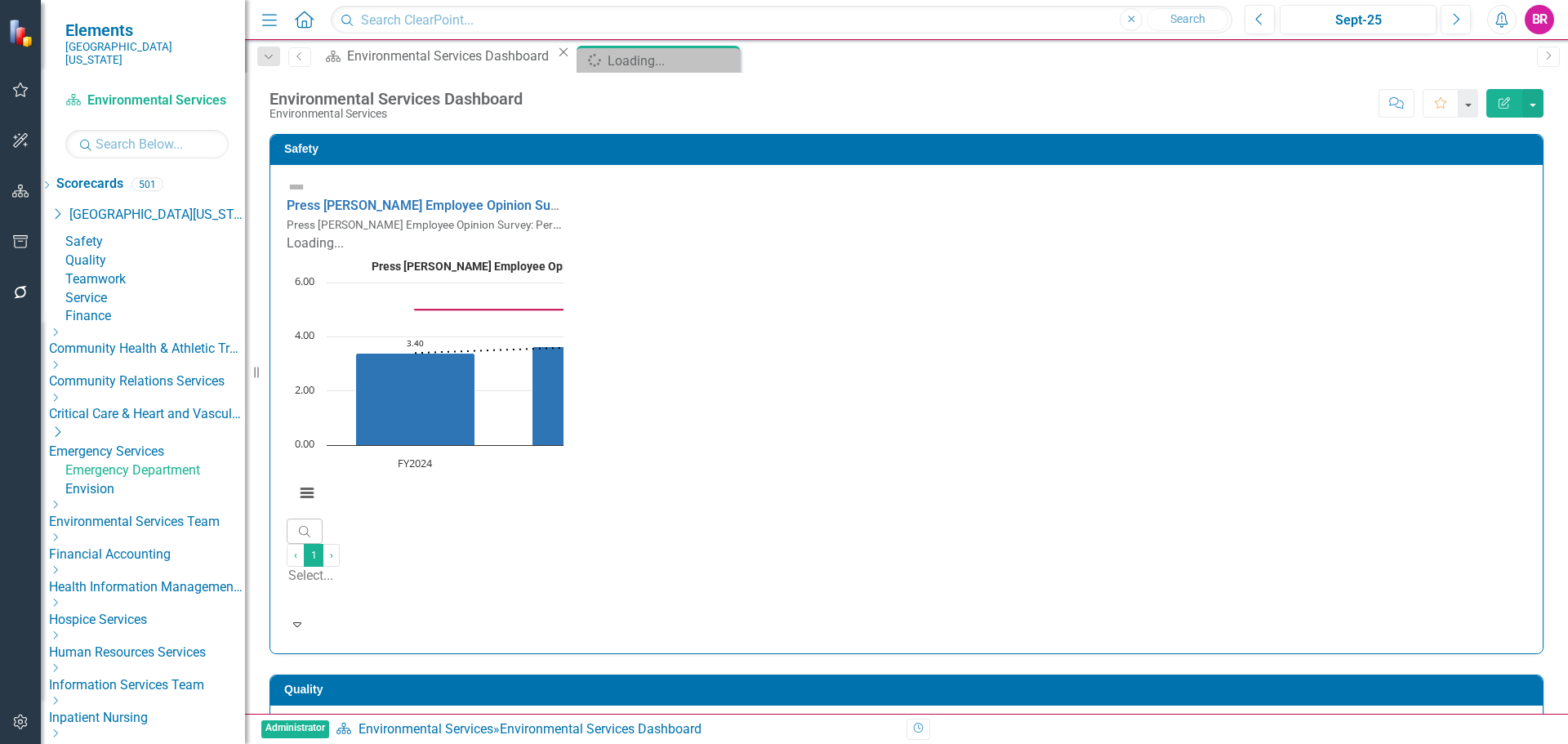
click at [156, 498] on link "Envision" at bounding box center [155, 489] width 179 height 19
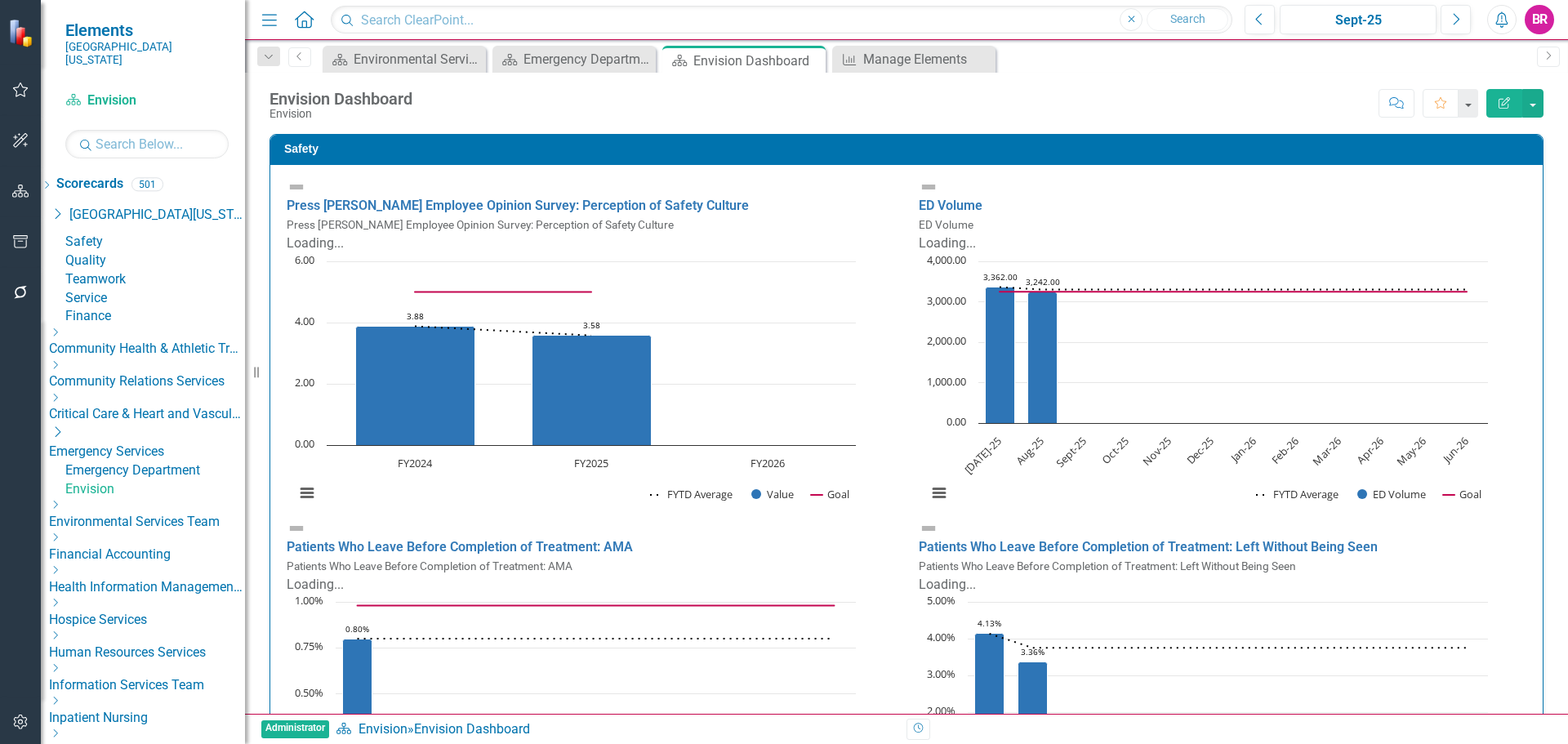
scroll to position [1, 0]
click at [385, 58] on div "Environmental Services Dashboard" at bounding box center [407, 59] width 107 height 21
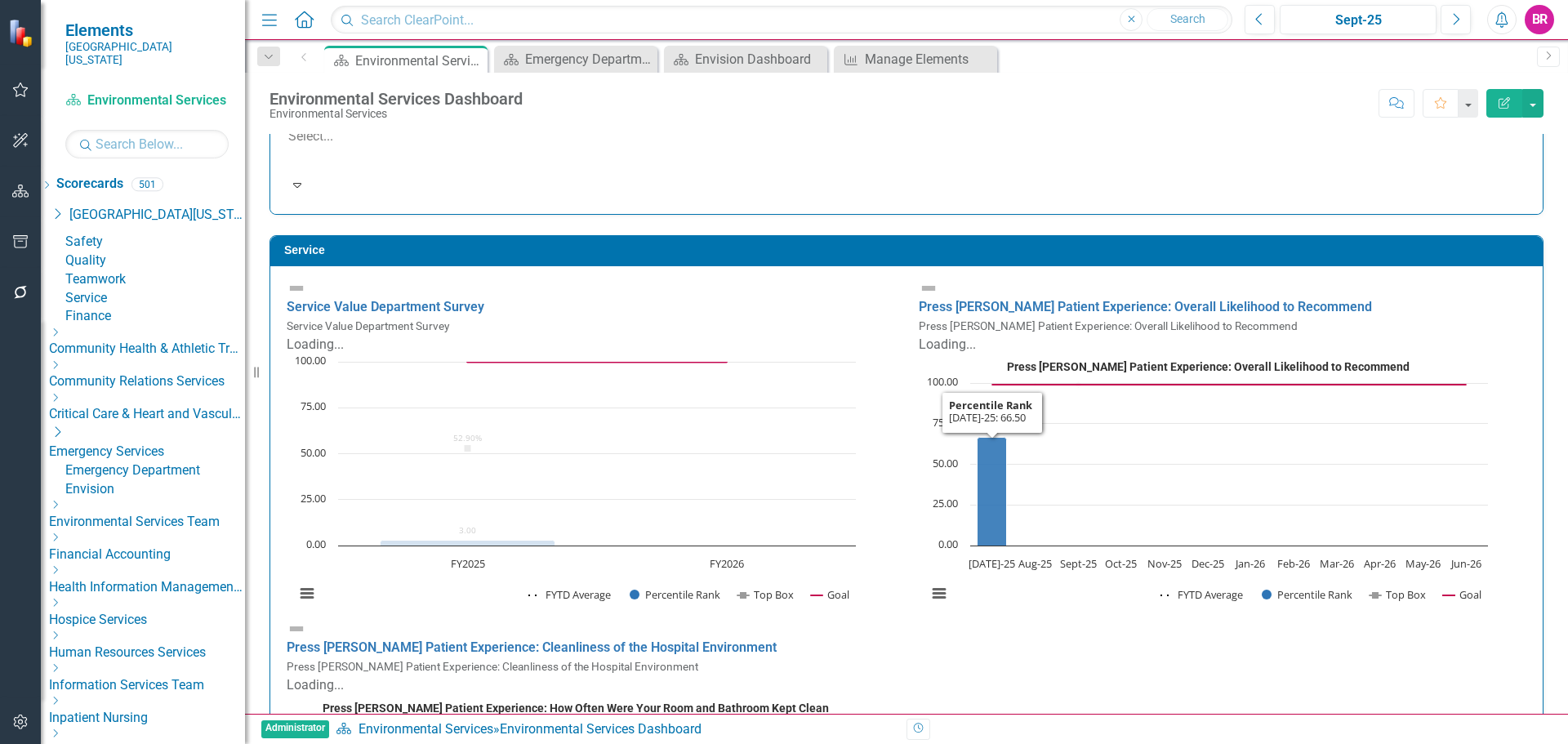
scroll to position [1061, 0]
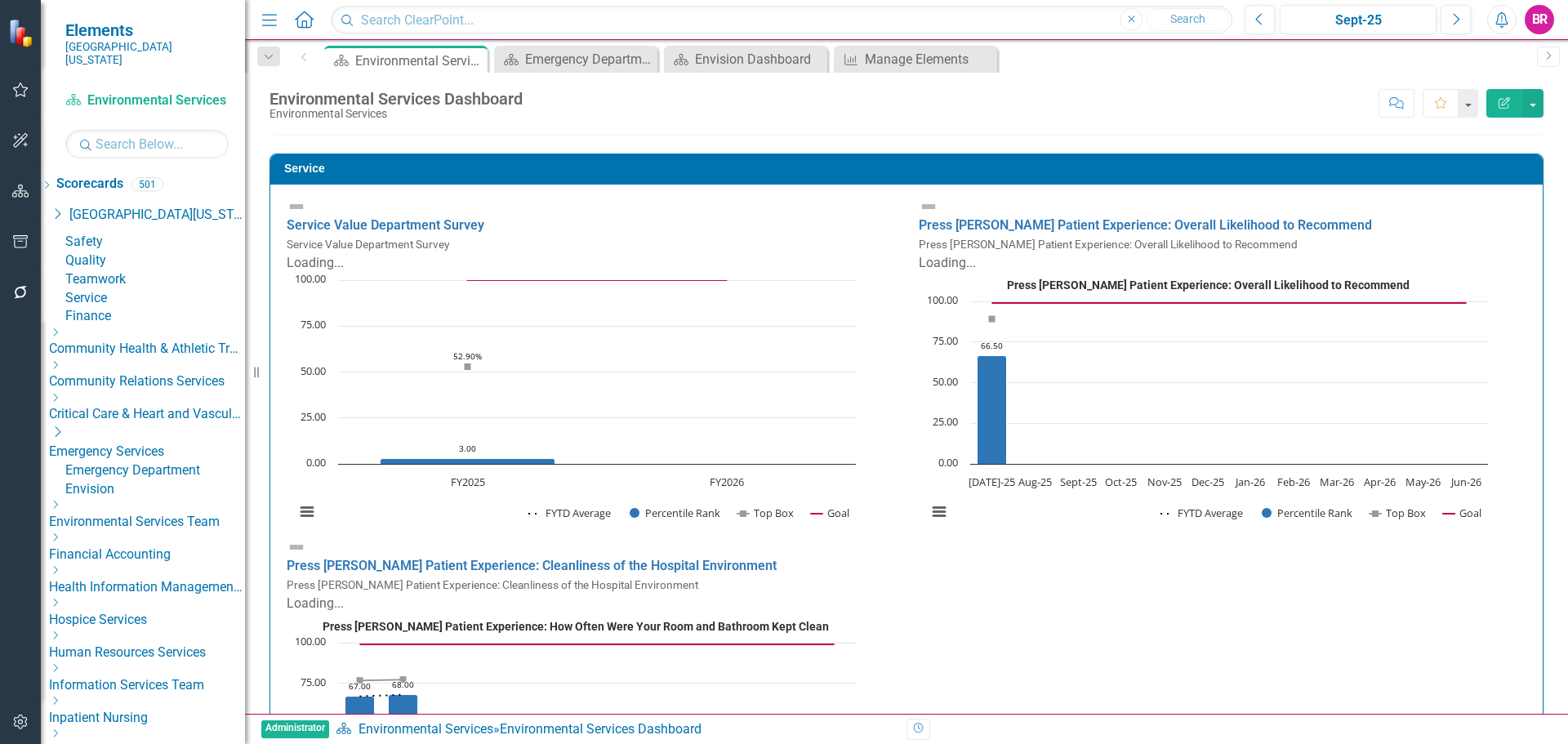
click at [682, 620] on text "Press Ganey Patient Experience: How Often Were Your Room and Bathroom Kept Clean" at bounding box center [575, 626] width 506 height 13
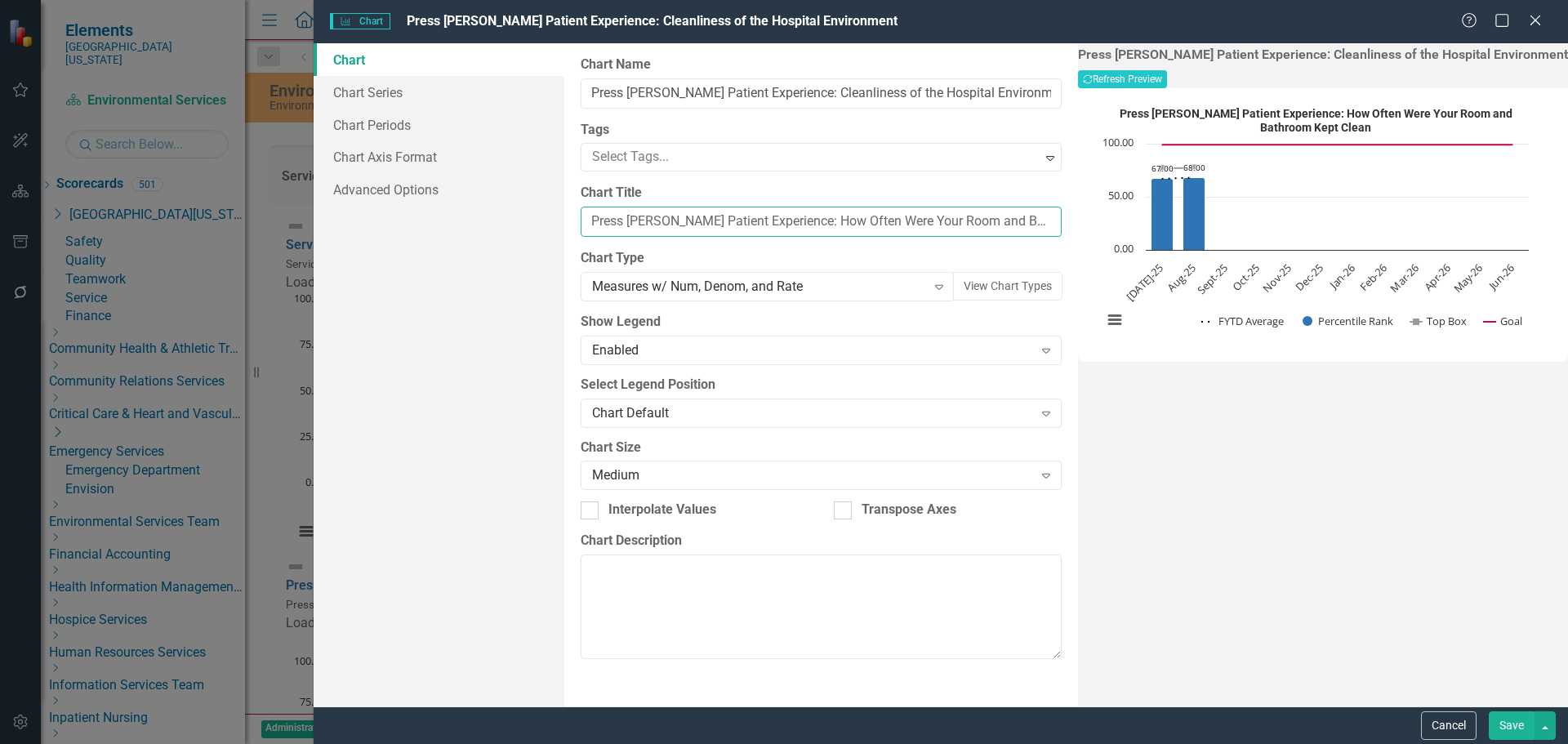
scroll to position [0, 51]
drag, startPoint x: 778, startPoint y: 220, endPoint x: 1056, endPoint y: 221, distance: 278.0
click at [1056, 221] on div "From this page, you can define the name, type, and size of the chart. You can a…" at bounding box center [821, 374] width 514 height 663
paste input "Cleanliness of the Hospital Environment"
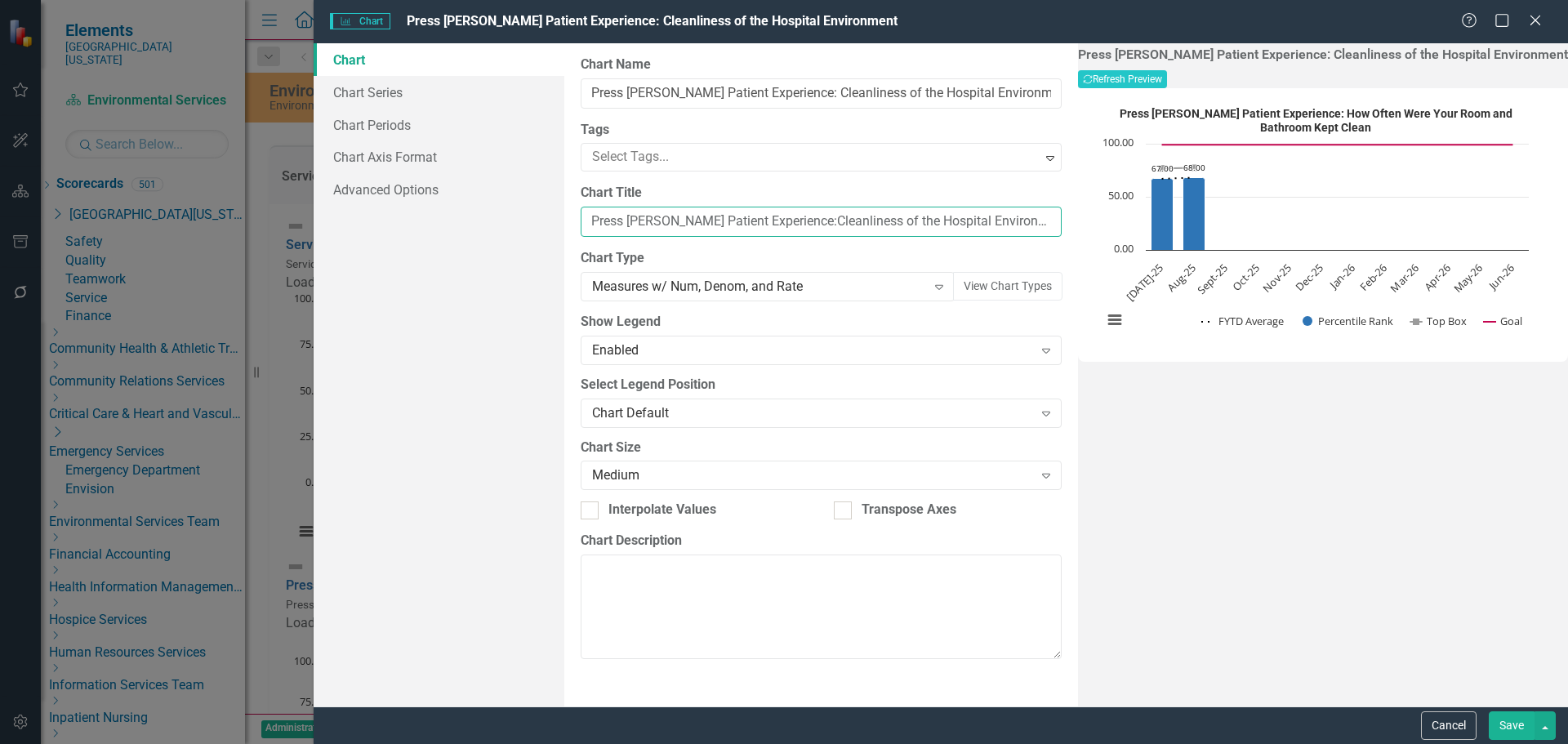
click at [774, 222] on input "Press Ganey Patient Experience:Cleanliness of the Hospital Environment" at bounding box center [821, 221] width 481 height 30
type input "Press Ganey Patient Experience: Cleanliness of the Hospital Environment"
click at [1522, 719] on button "Save" at bounding box center [1511, 725] width 46 height 29
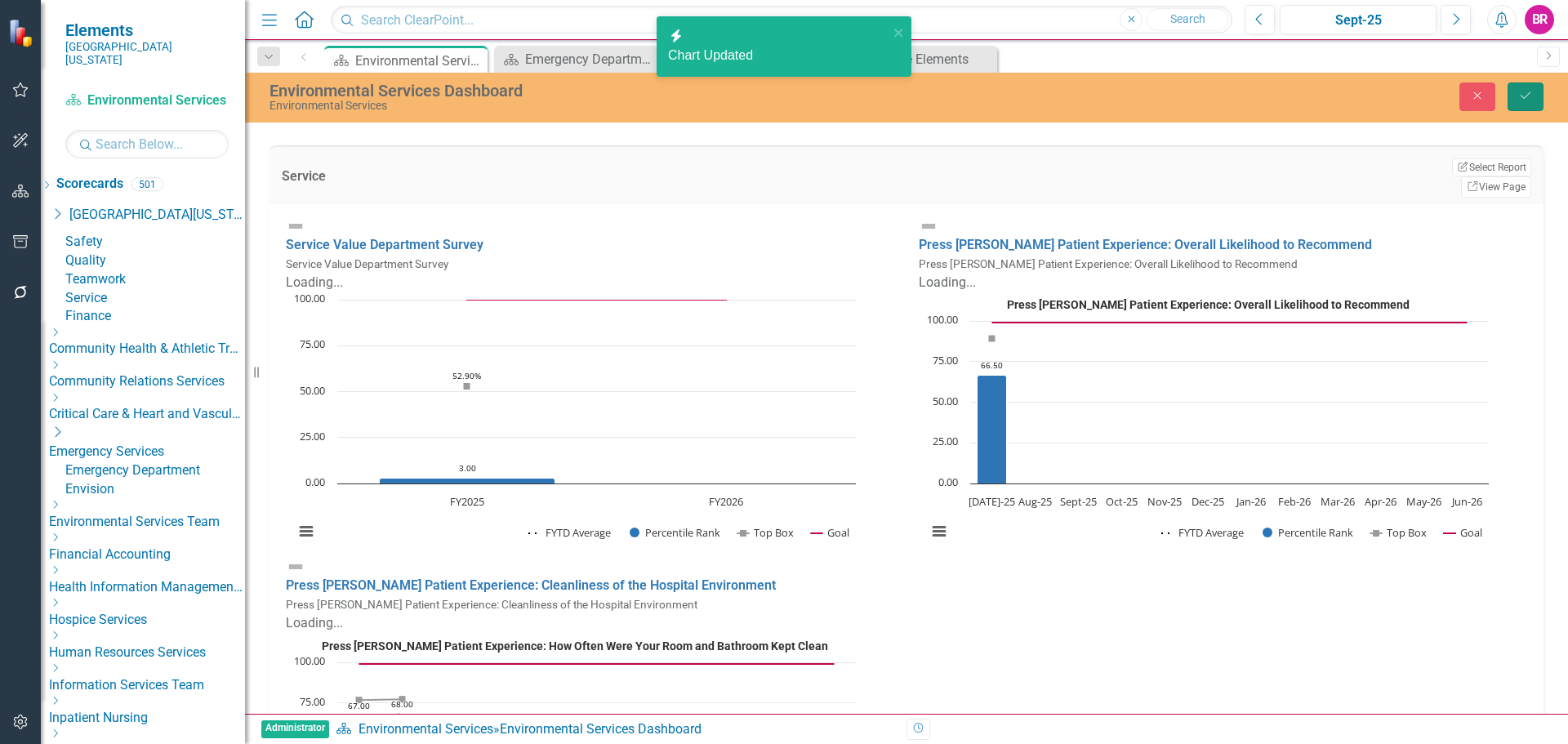
click at [1531, 92] on icon "Save" at bounding box center [1526, 95] width 15 height 11
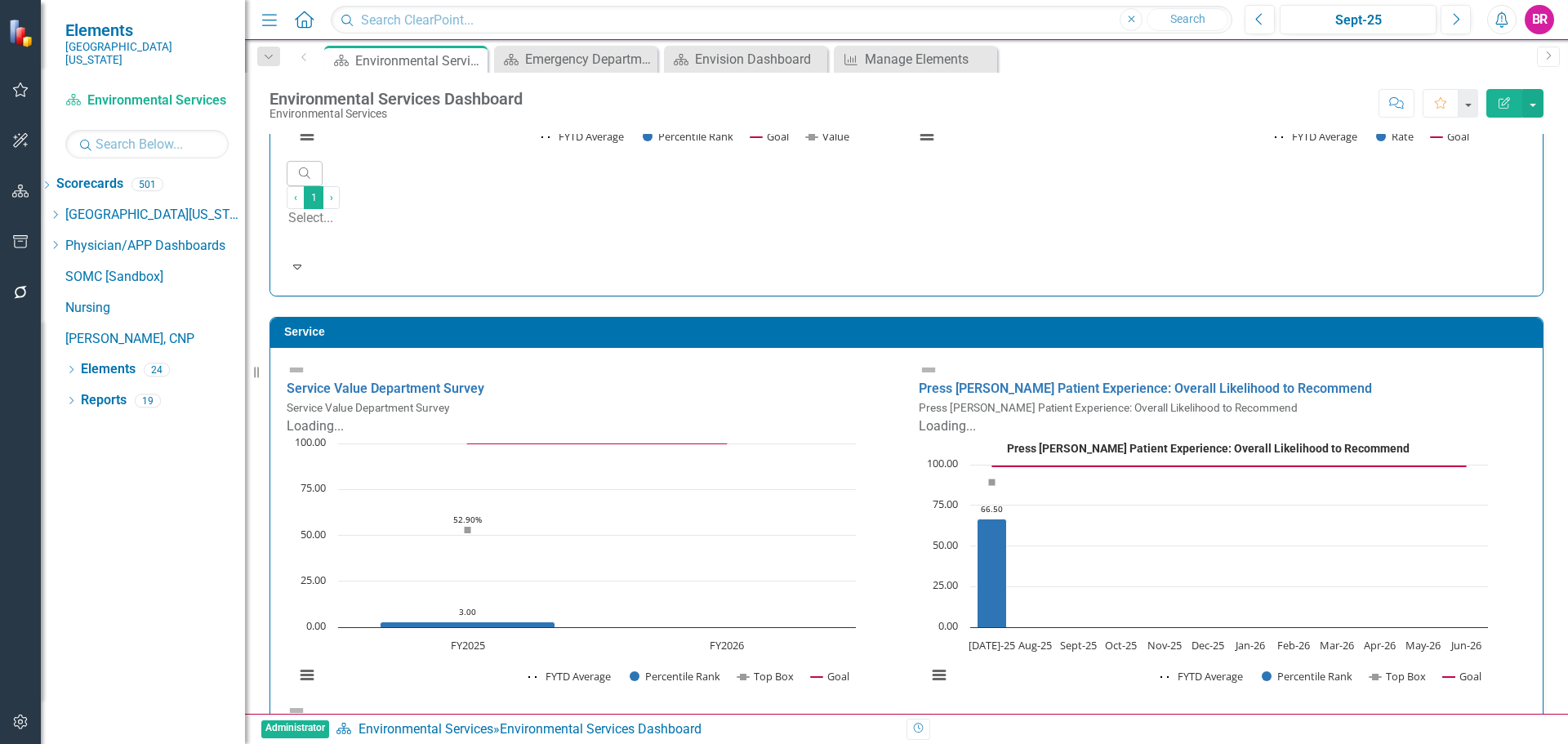
scroll to position [979, 0]
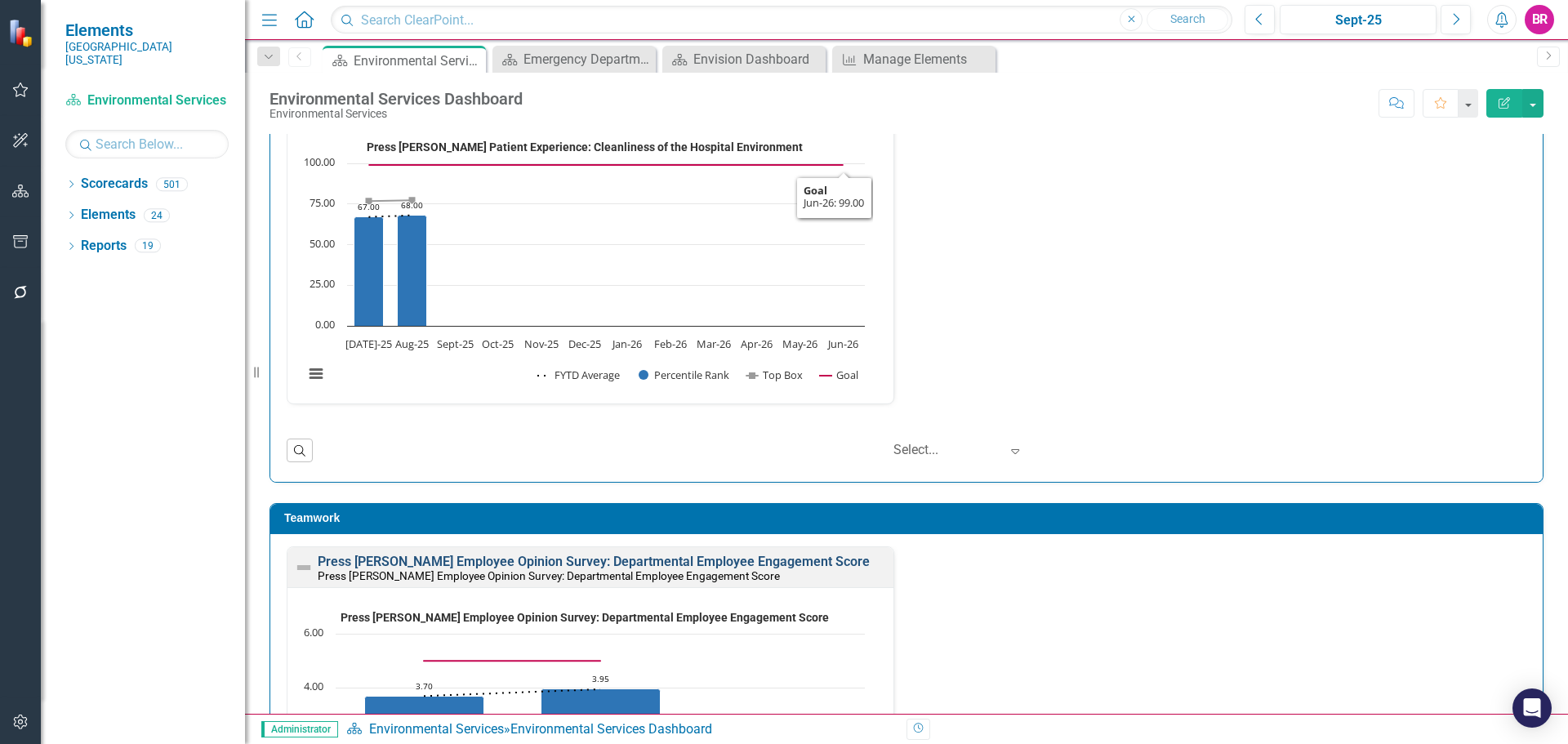
scroll to position [1469, 0]
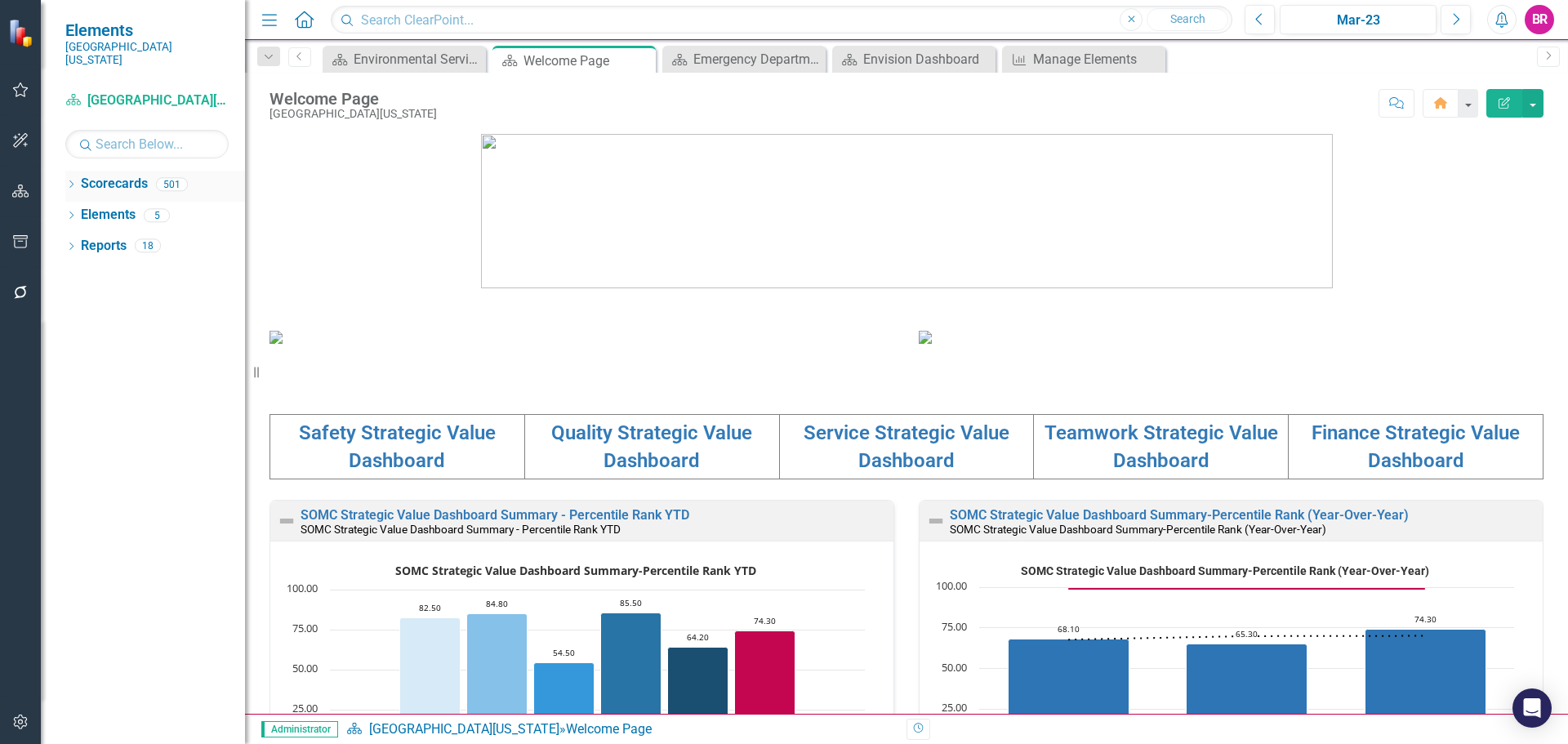
click at [68, 181] on icon "Dropdown" at bounding box center [71, 186] width 11 height 9
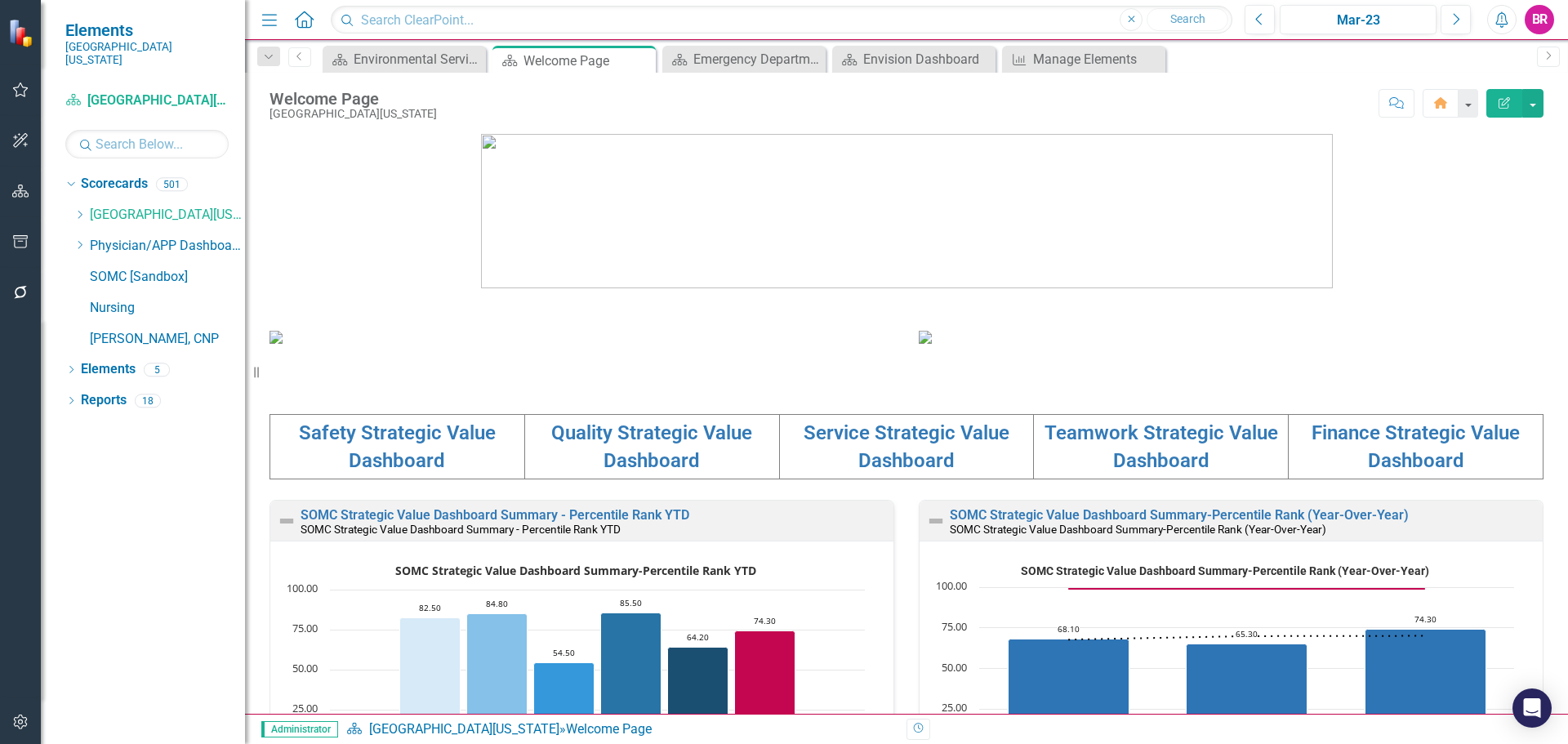
drag, startPoint x: 76, startPoint y: 202, endPoint x: 91, endPoint y: 224, distance: 26.6
click at [78, 210] on icon "Dropdown" at bounding box center [79, 215] width 12 height 9
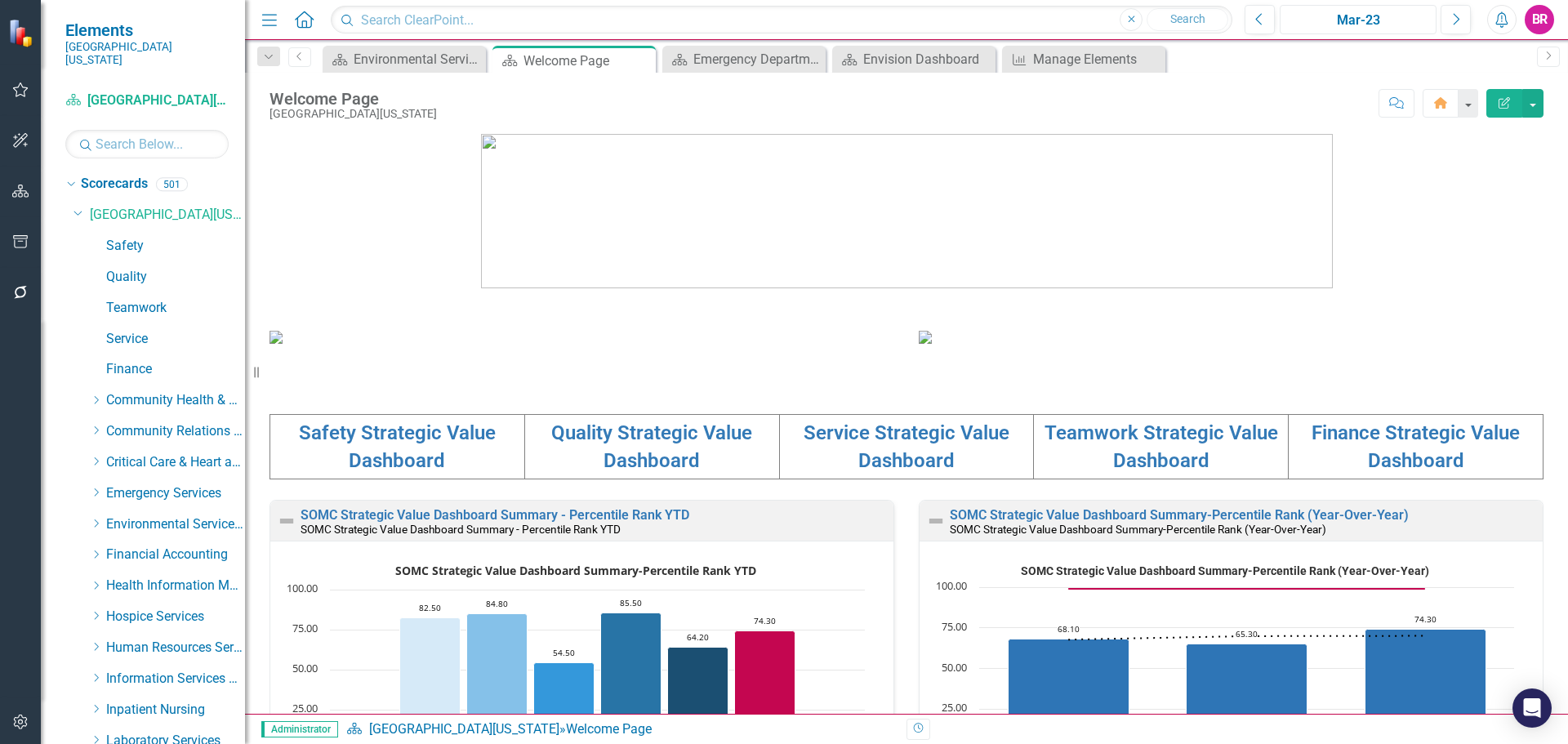
click at [1369, 21] on div "Mar-23" at bounding box center [1358, 20] width 146 height 20
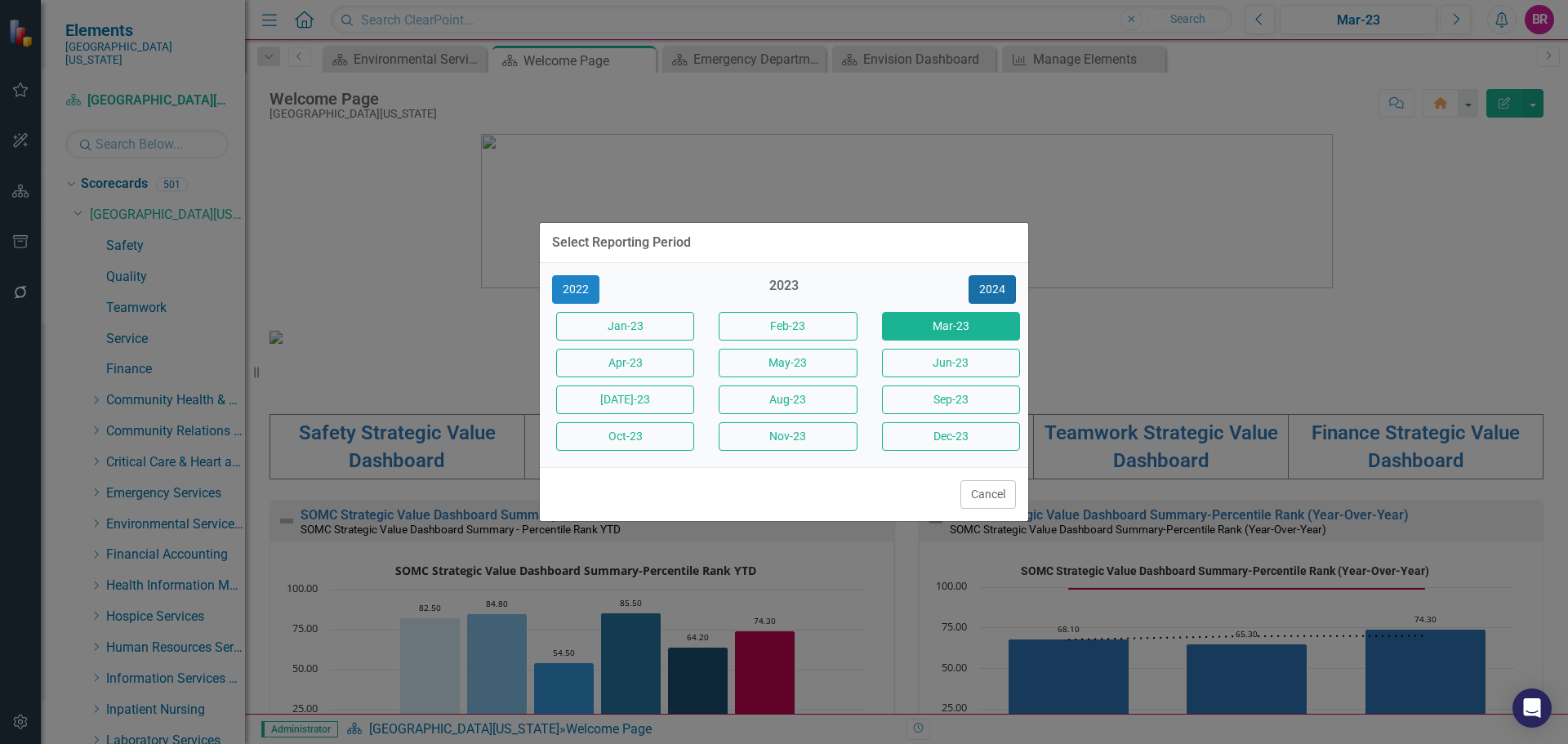
click at [980, 290] on button "2024" at bounding box center [992, 289] width 48 height 29
click at [980, 290] on button "2025" at bounding box center [992, 289] width 48 height 29
click at [953, 400] on button "Sept-25" at bounding box center [951, 400] width 138 height 29
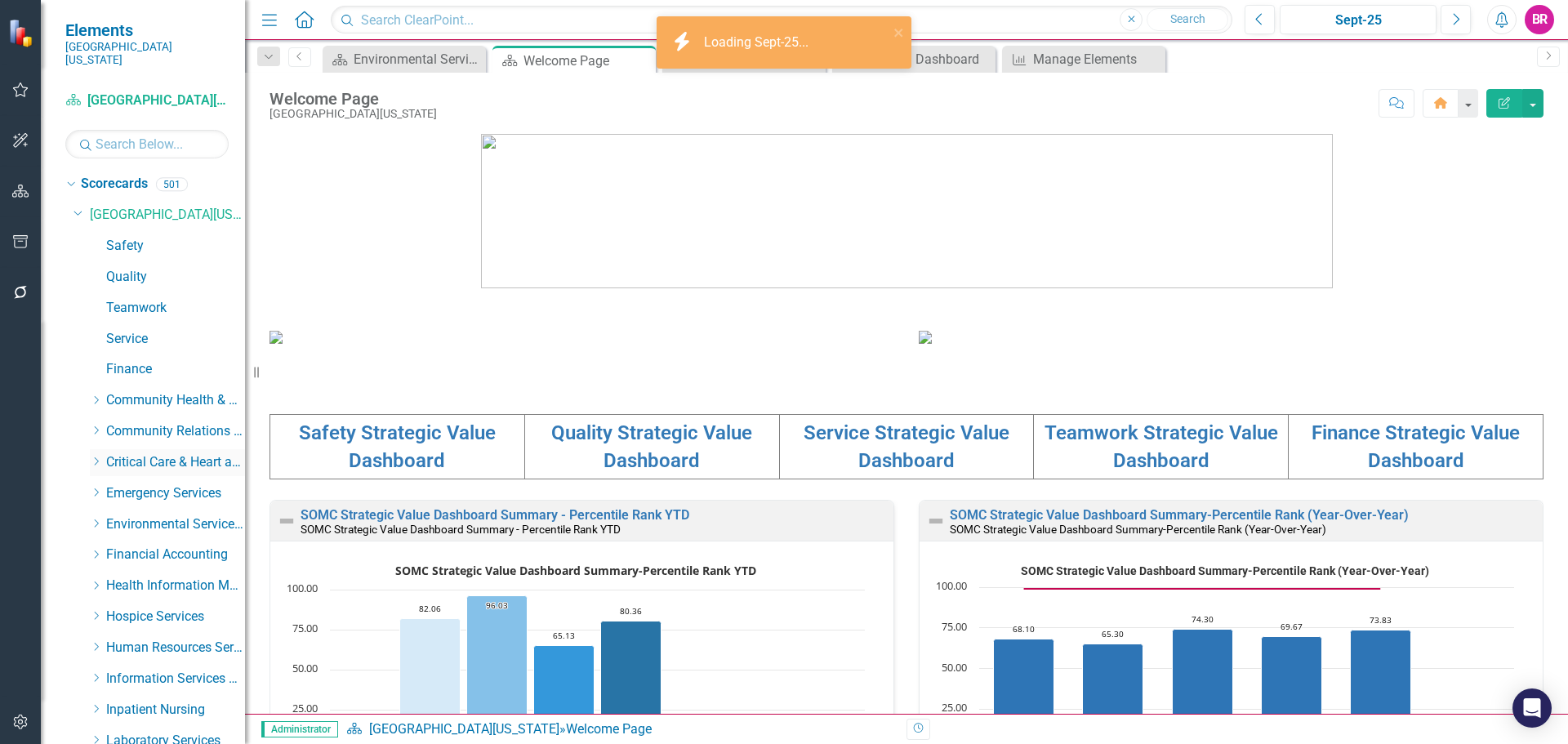
click at [94, 456] on icon "Dropdown" at bounding box center [95, 461] width 12 height 9
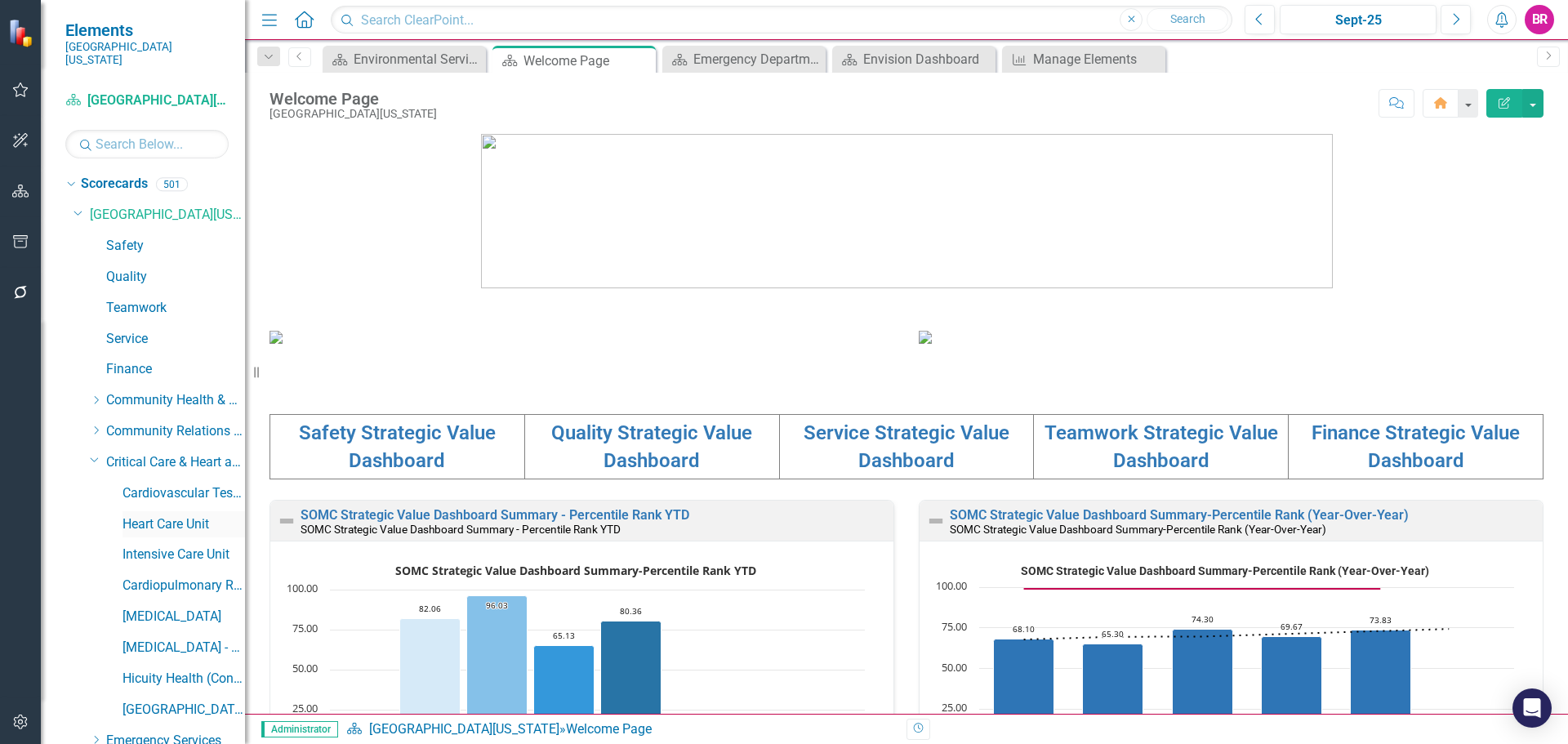
click at [161, 515] on link "Heart Care Unit" at bounding box center [183, 525] width 122 height 19
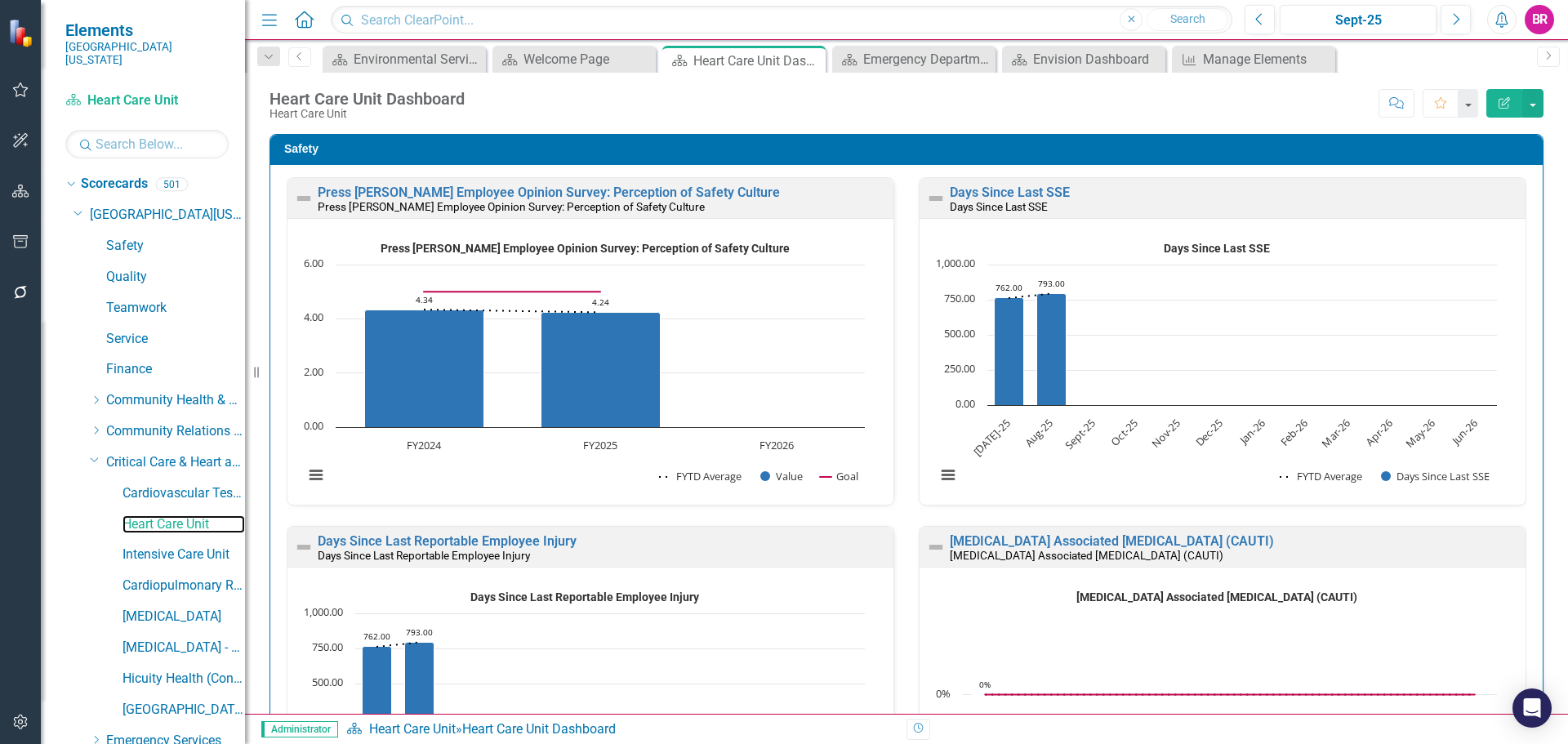
scroll to position [1, 0]
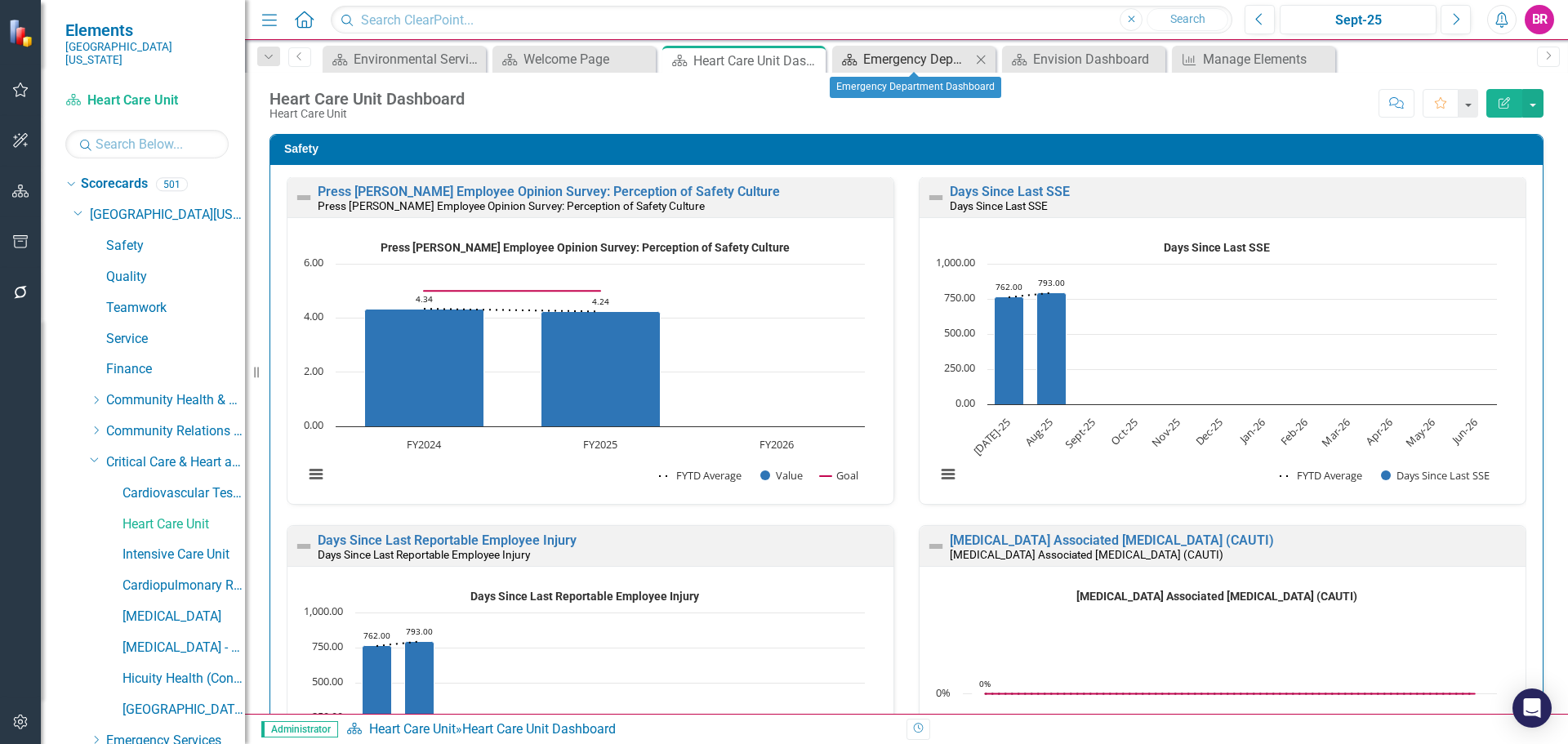
click at [882, 56] on div "Emergency Department Dashboard" at bounding box center [916, 59] width 107 height 21
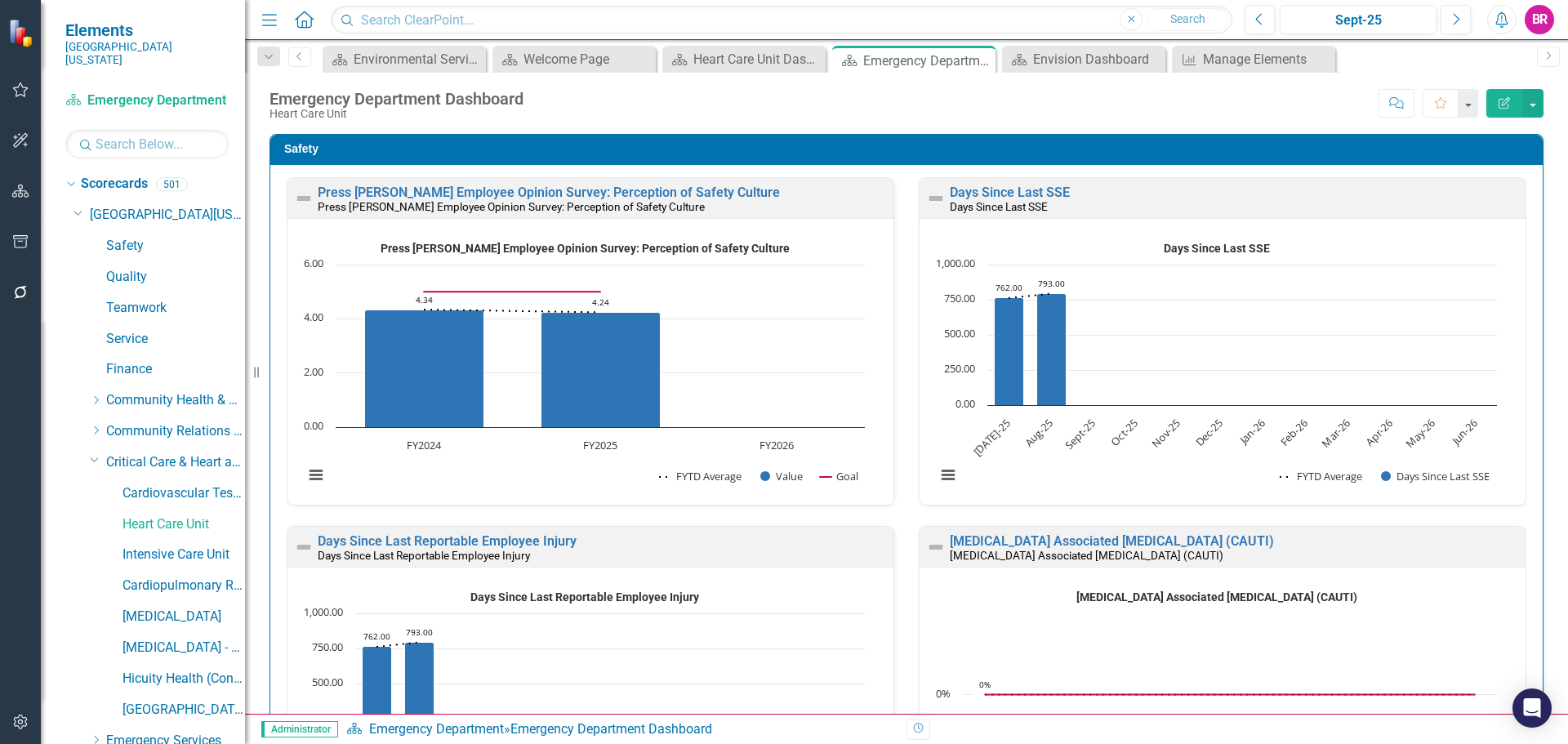
click at [882, 96] on div "Score: N/A Sept-25 Completed Comment Favorite Edit Report" at bounding box center [1037, 103] width 1011 height 28
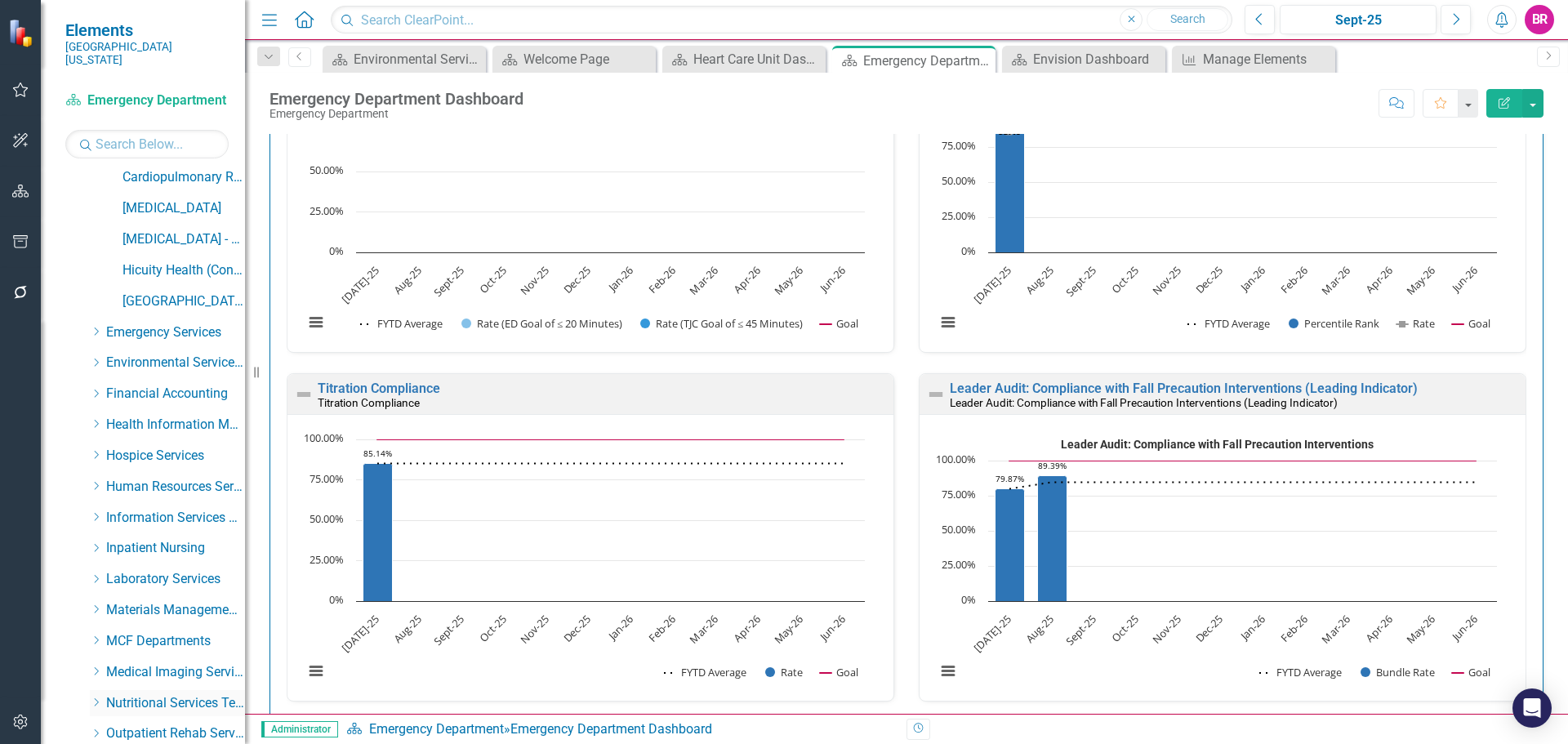
scroll to position [571, 0]
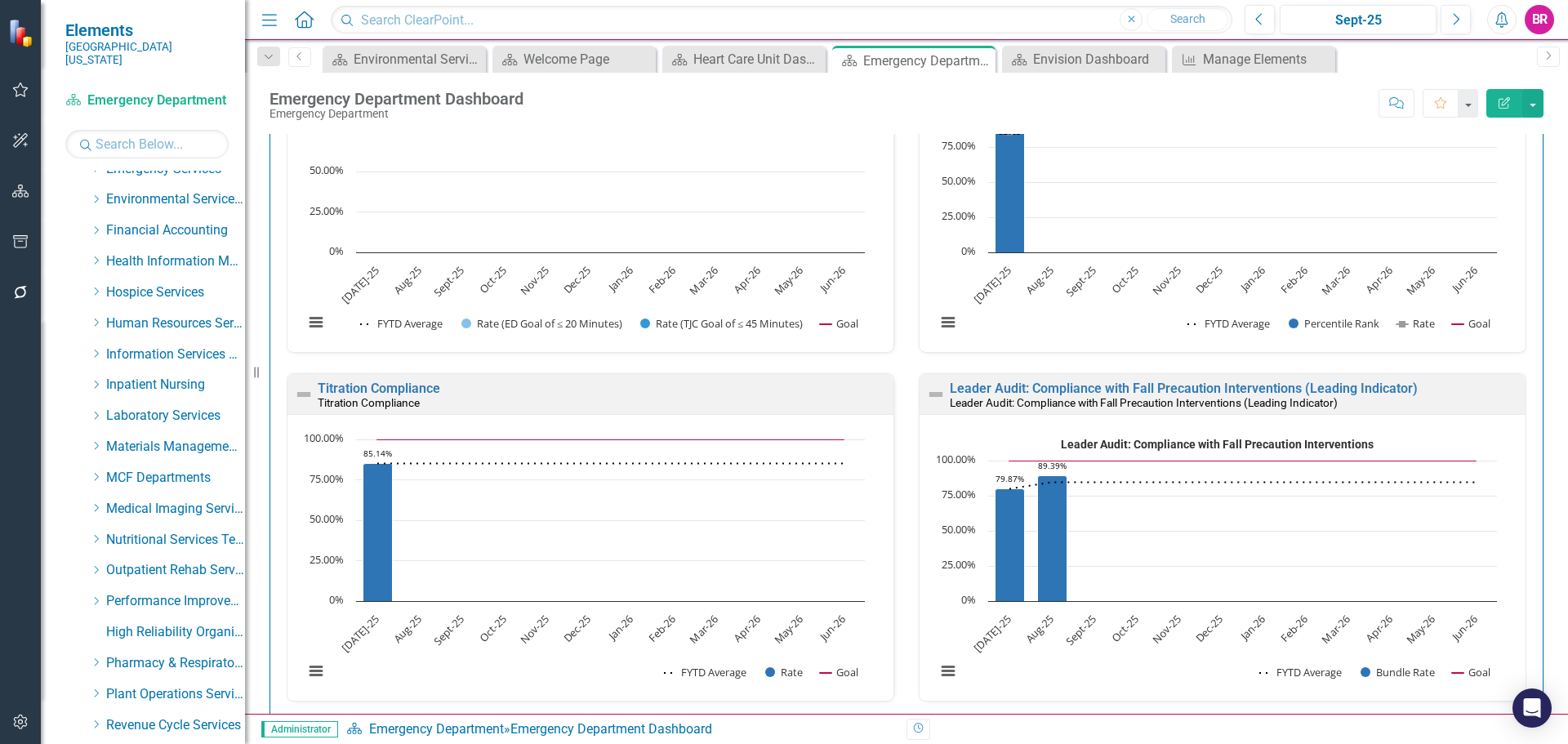
drag, startPoint x: 96, startPoint y: 367, endPoint x: 156, endPoint y: 465, distance: 114.9
click at [96, 380] on icon "Dropdown" at bounding box center [95, 385] width 12 height 9
click at [155, 469] on link "Orthopedic Care Unit" at bounding box center [183, 478] width 122 height 19
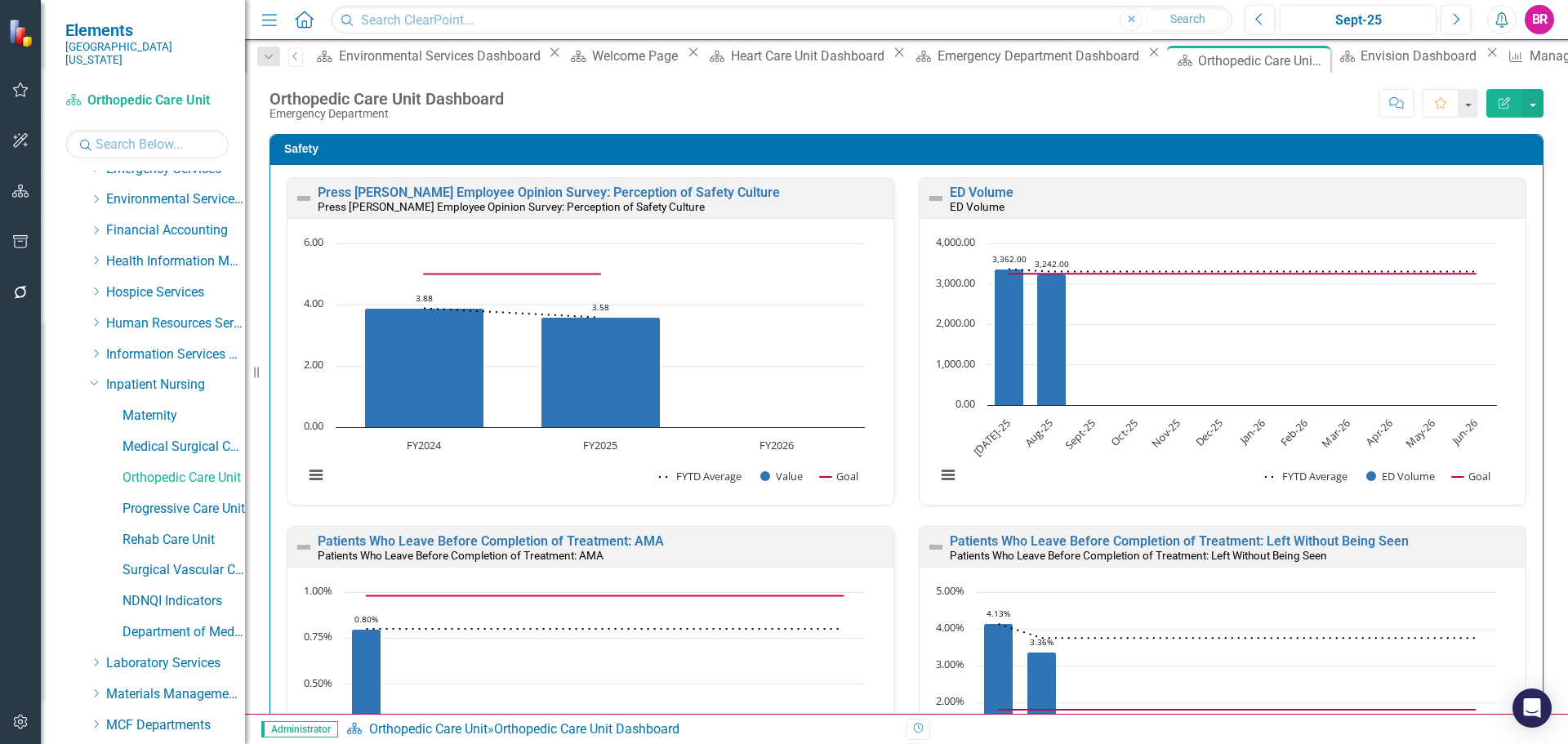
drag, startPoint x: 263, startPoint y: 476, endPoint x: 1539, endPoint y: 357, distance: 1281.5
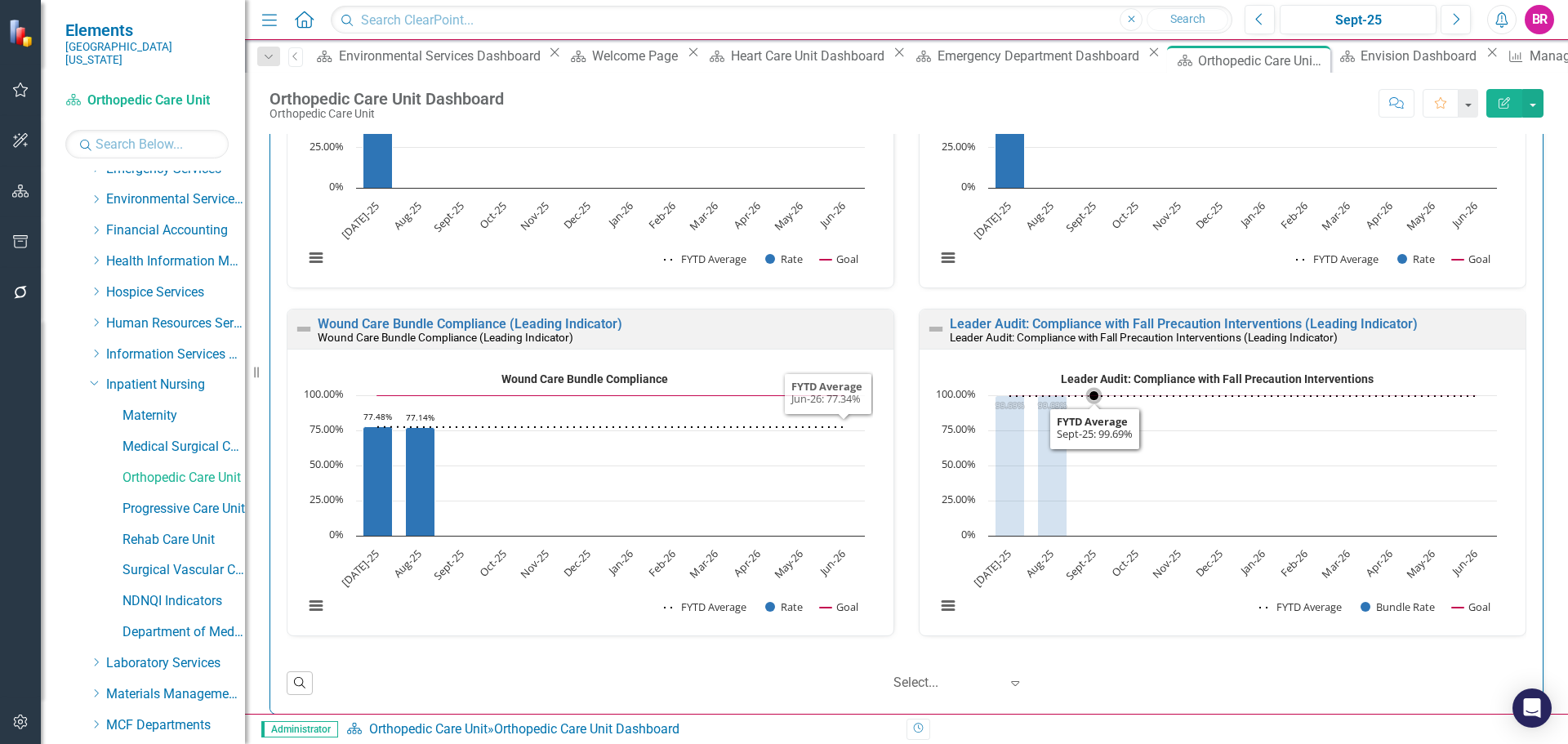
scroll to position [2939, 0]
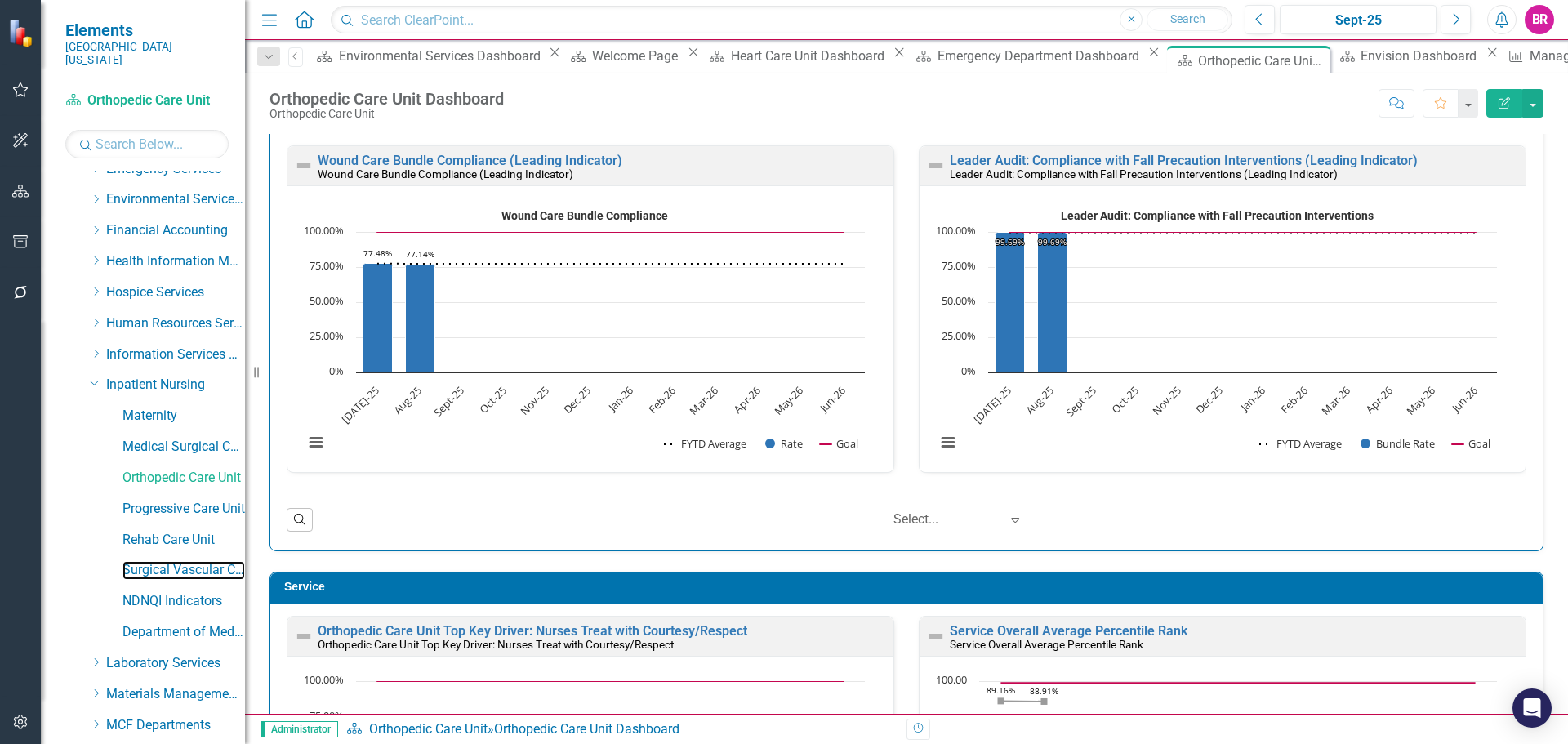
drag, startPoint x: 191, startPoint y: 563, endPoint x: 772, endPoint y: 518, distance: 582.7
click at [192, 563] on link "Surgical Vascular Care Unit" at bounding box center [183, 570] width 122 height 19
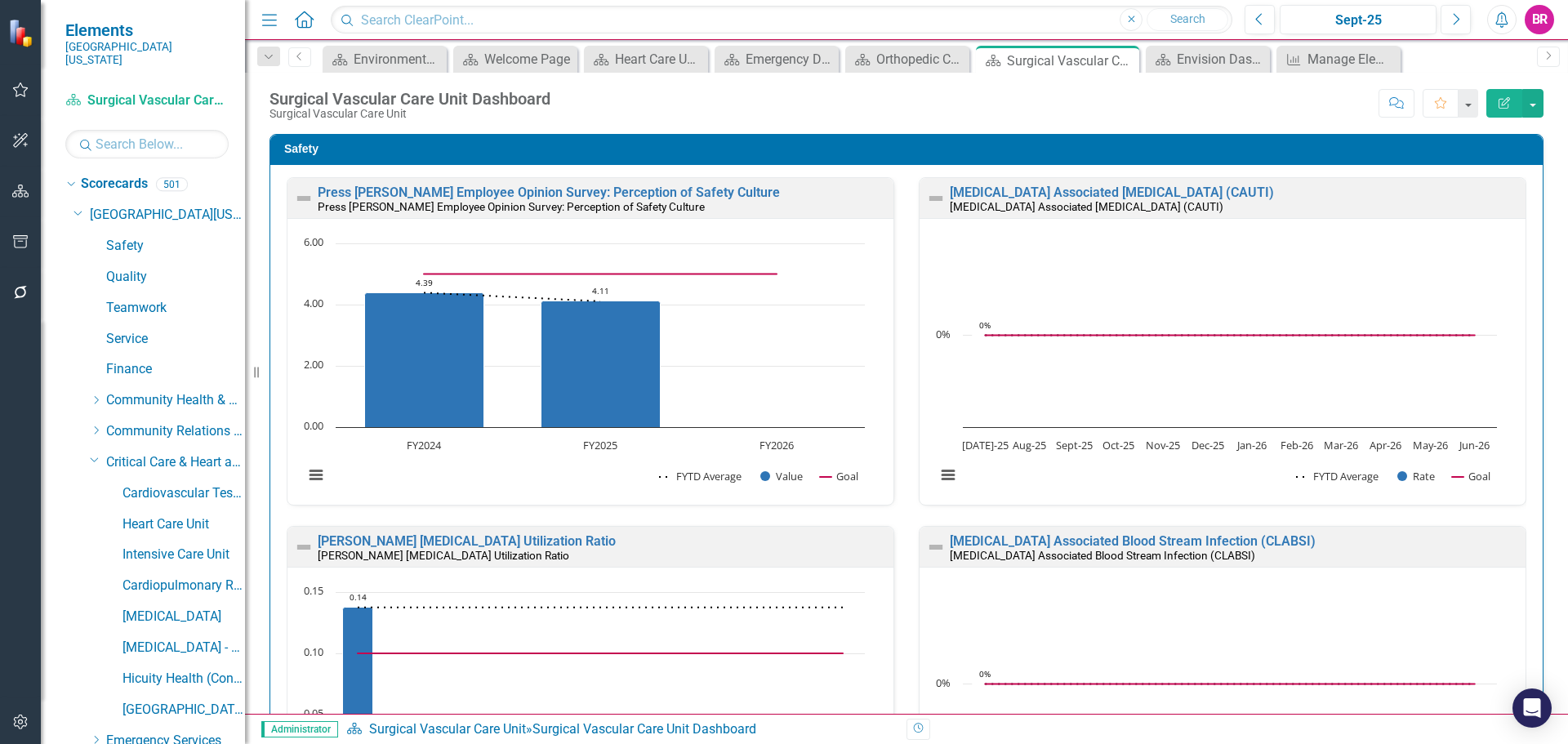
scroll to position [571, 0]
